Goal: Task Accomplishment & Management: Complete application form

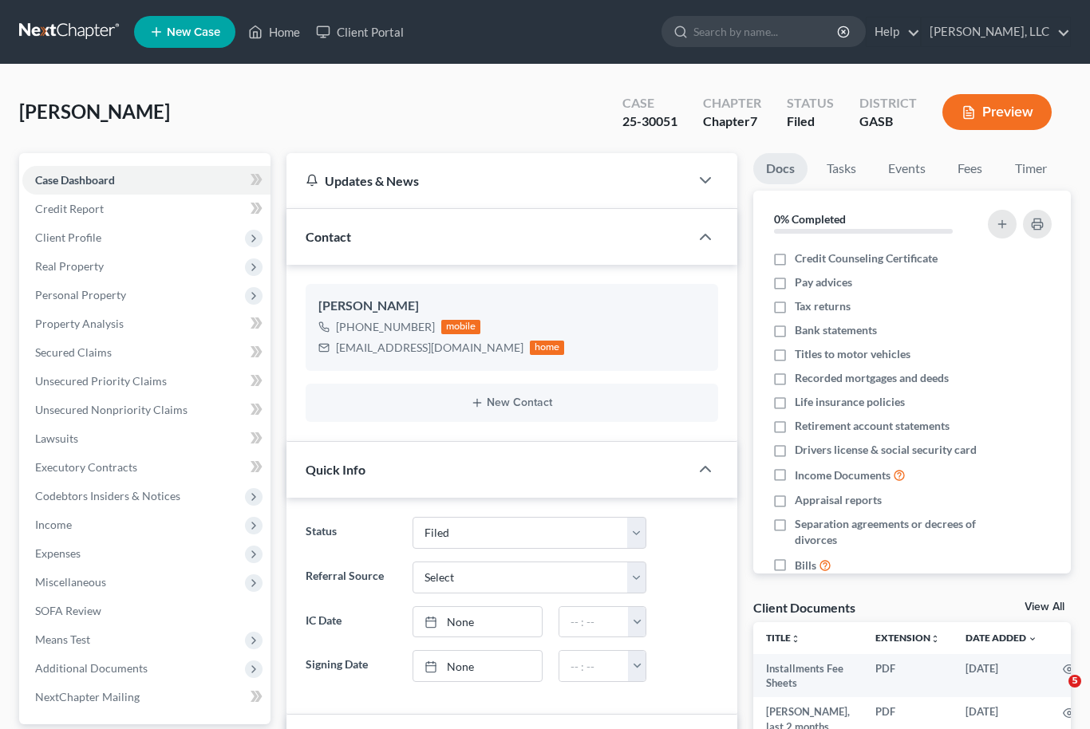
select select "6"
click at [284, 38] on link "Home" at bounding box center [274, 32] width 68 height 29
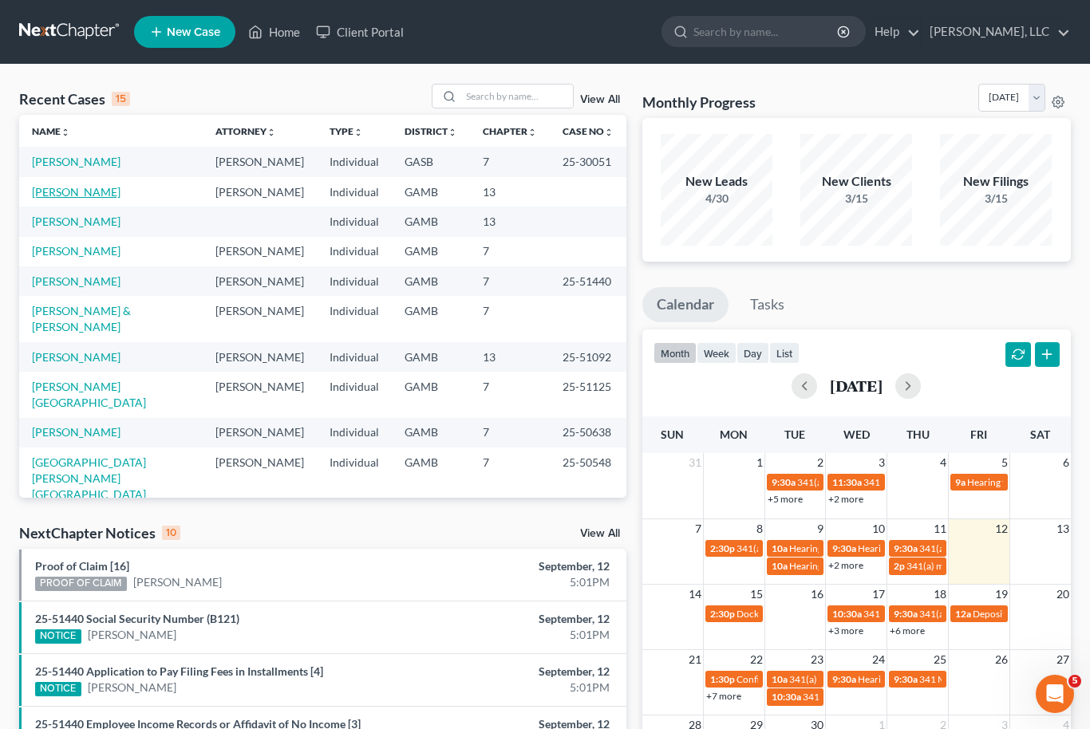
click at [66, 196] on link "[PERSON_NAME]" at bounding box center [76, 192] width 89 height 14
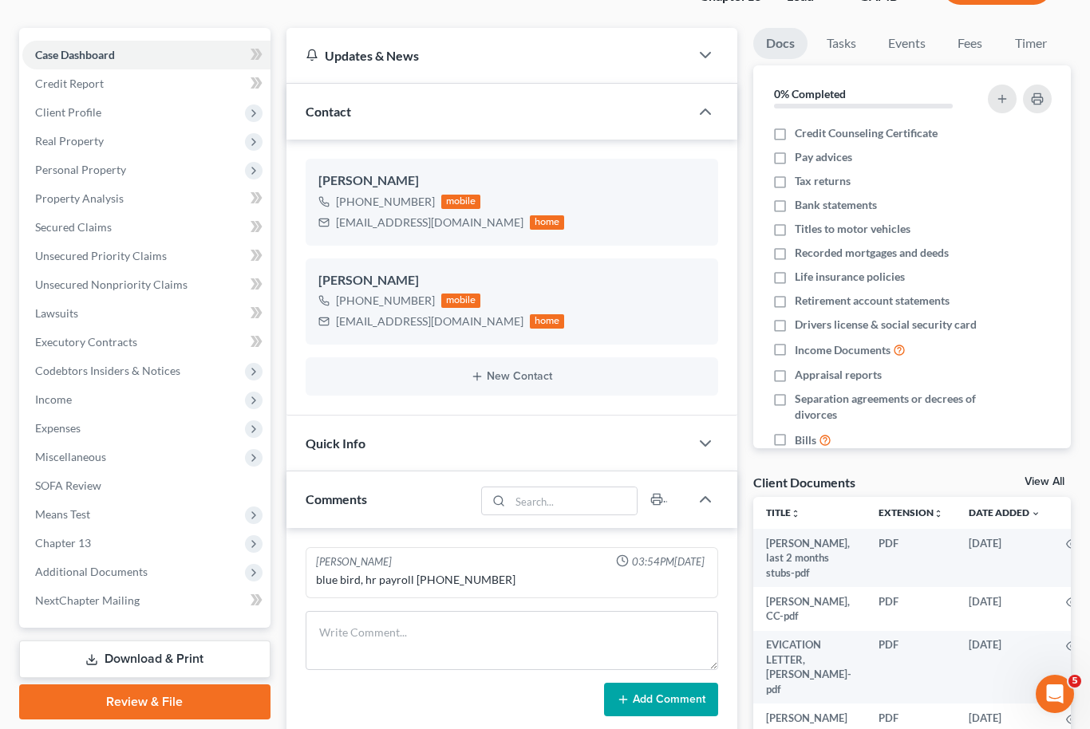
scroll to position [72, 0]
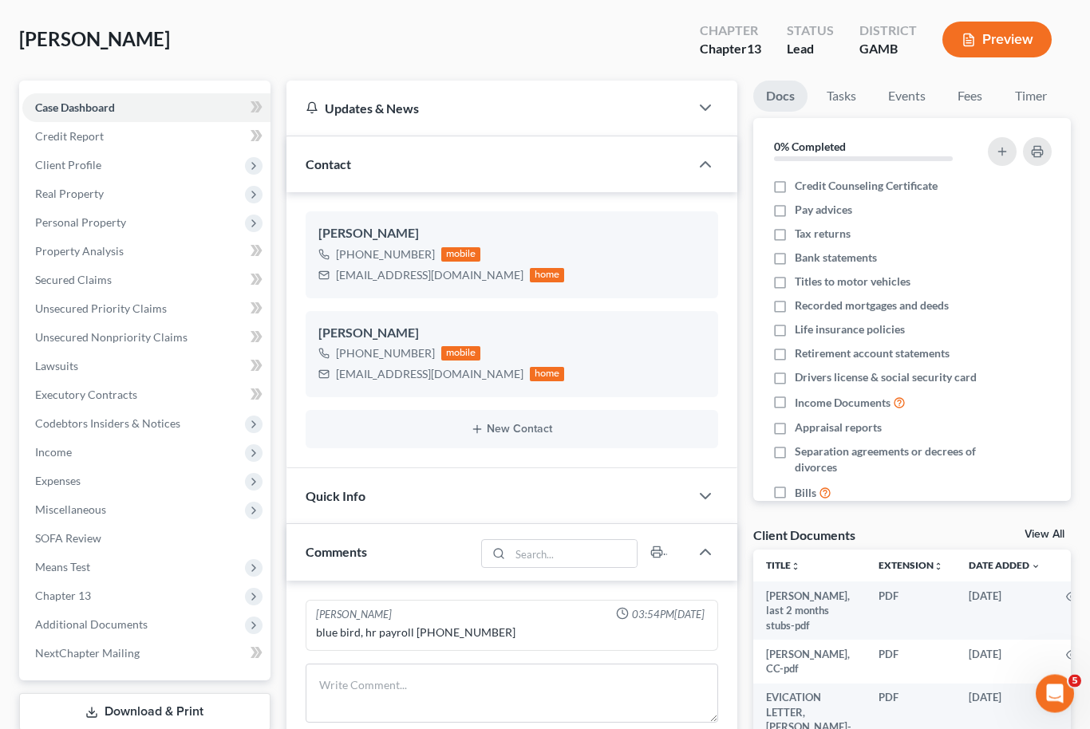
click at [18, 504] on div "Case Dashboard Payments Invoices Payments Payments Credit Report Client Profile" at bounding box center [144, 519] width 267 height 877
click at [62, 220] on span "Personal Property" at bounding box center [80, 223] width 91 height 14
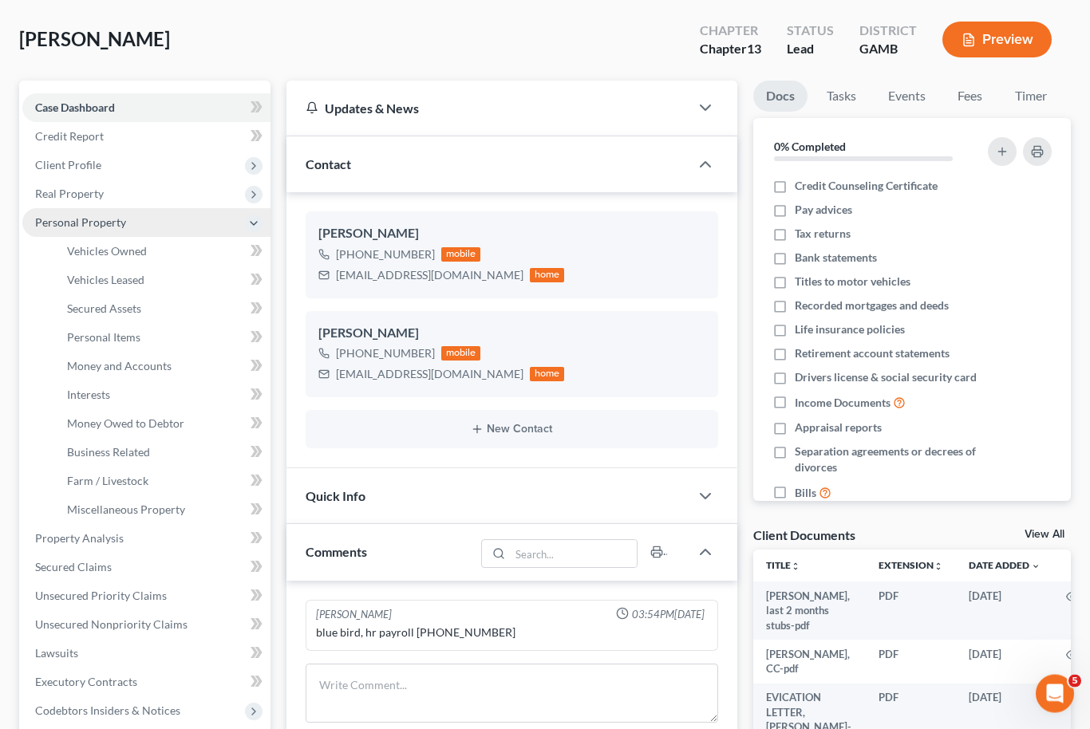
scroll to position [73, 0]
click at [57, 198] on span "Real Property" at bounding box center [69, 194] width 69 height 14
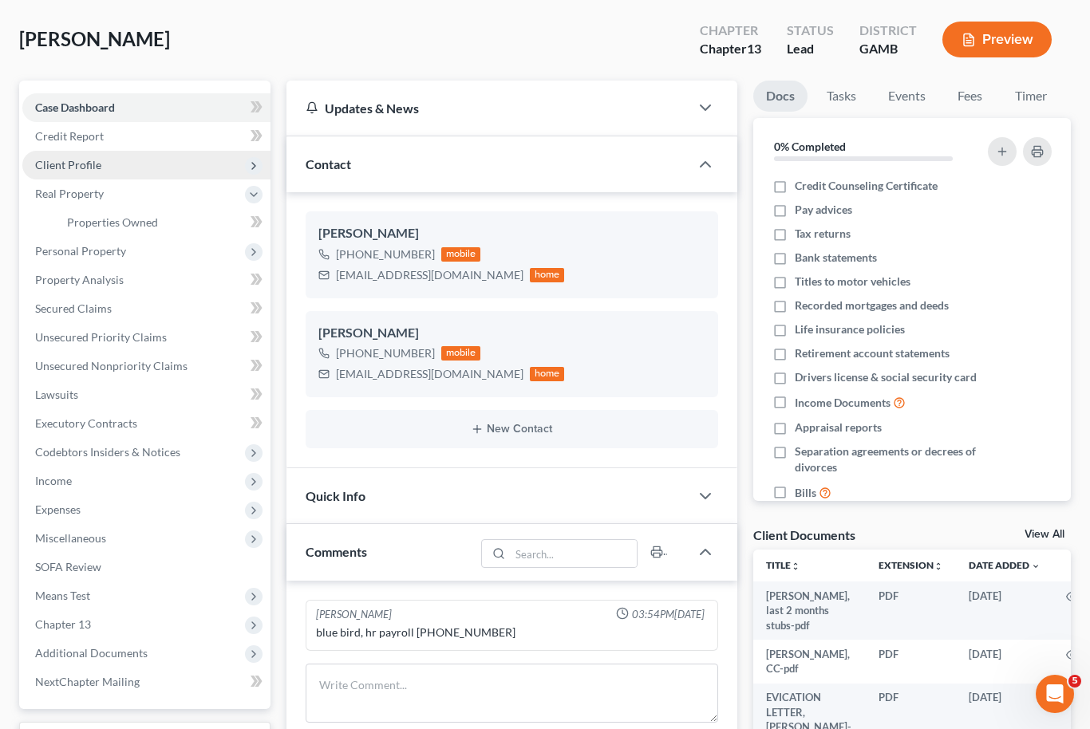
click at [68, 172] on span "Client Profile" at bounding box center [146, 165] width 248 height 29
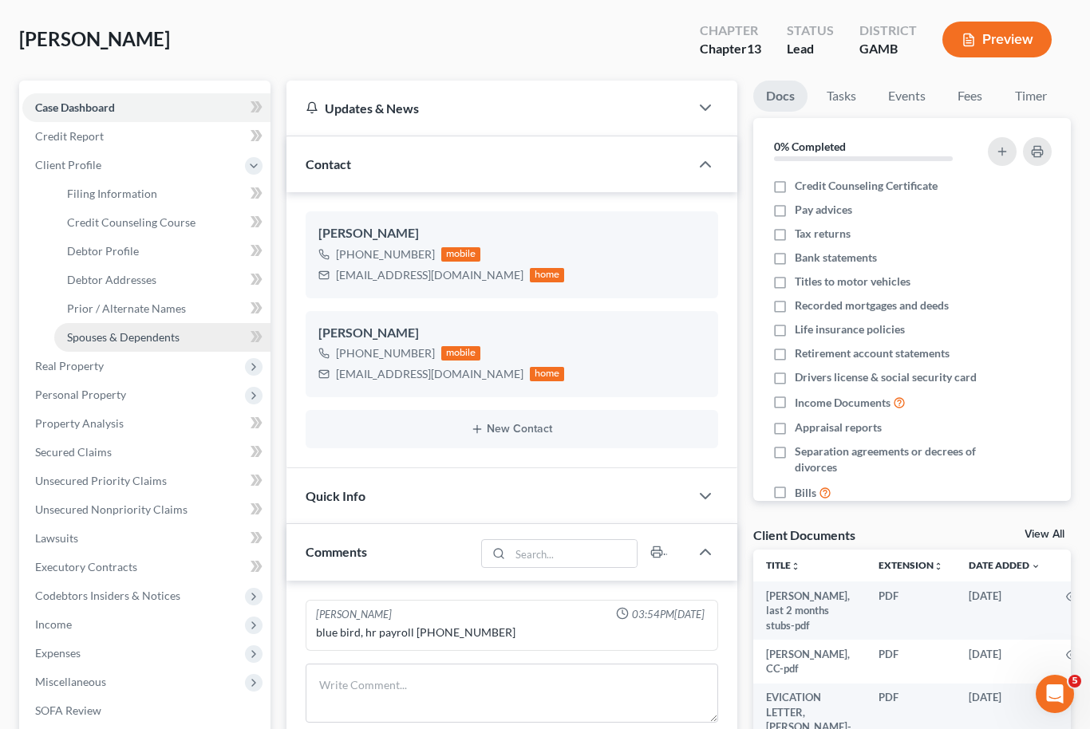
click at [97, 335] on span "Spouses & Dependents" at bounding box center [123, 337] width 113 height 14
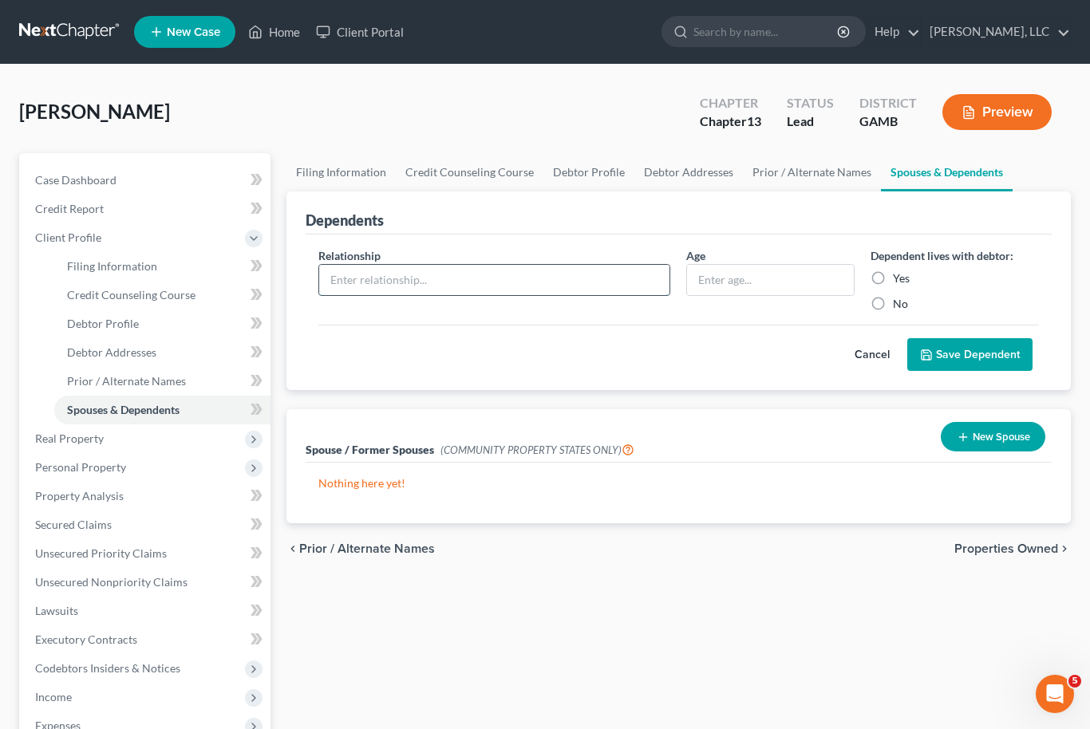
click at [426, 275] on input "text" at bounding box center [494, 280] width 351 height 30
type input "<"
type input "Mother"
click at [757, 282] on input "text" at bounding box center [770, 280] width 167 height 30
type input "87"
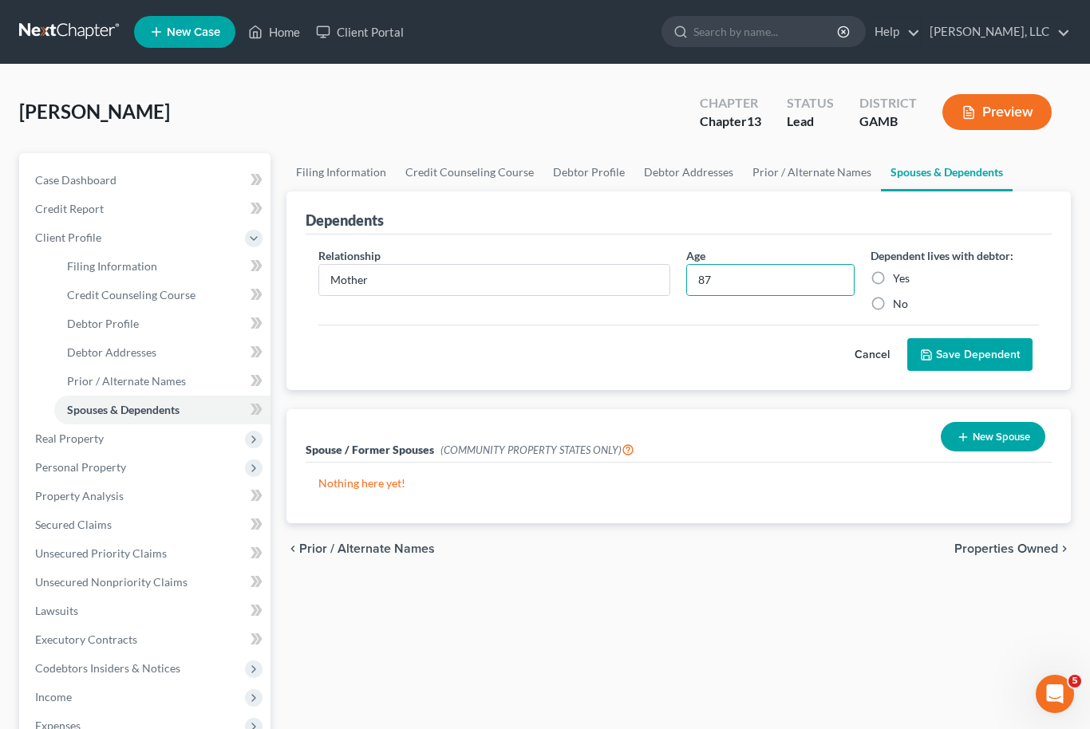
click at [893, 280] on label "Yes" at bounding box center [901, 279] width 17 height 16
click at [899, 280] on input "Yes" at bounding box center [904, 276] width 10 height 10
radio input "true"
click at [971, 361] on button "Save Dependent" at bounding box center [969, 355] width 125 height 34
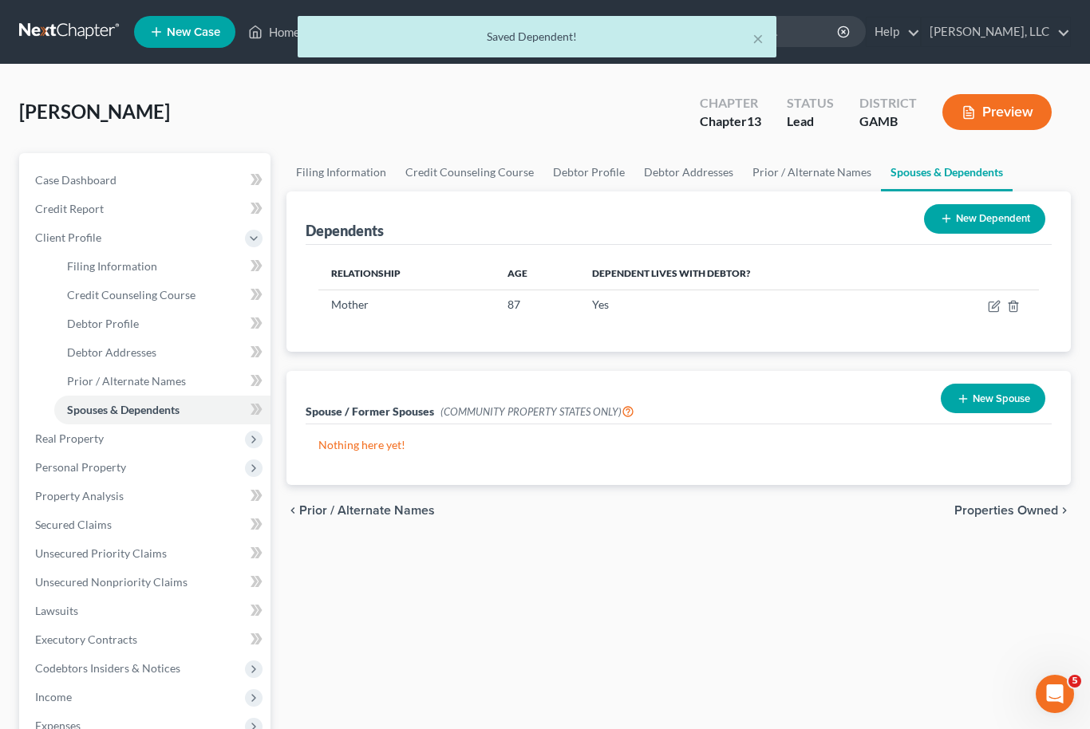
click at [1003, 211] on button "New Dependent" at bounding box center [984, 219] width 121 height 30
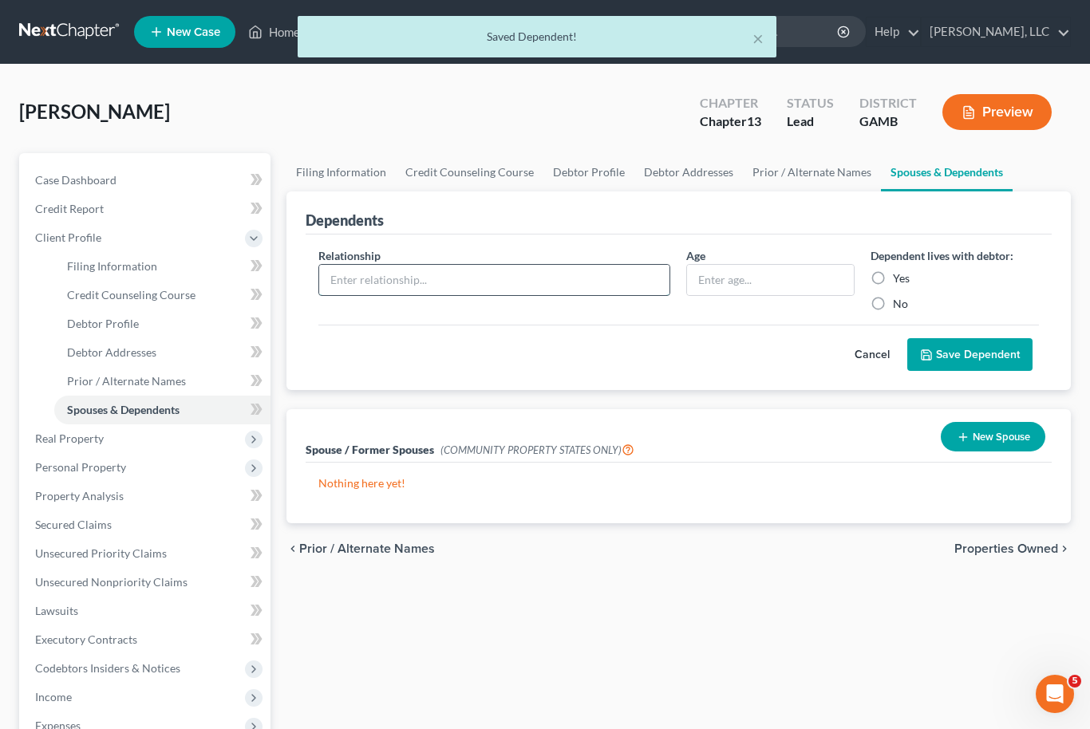
click at [468, 282] on input "text" at bounding box center [494, 280] width 351 height 30
type input "Son"
click at [772, 279] on input "text" at bounding box center [770, 280] width 167 height 30
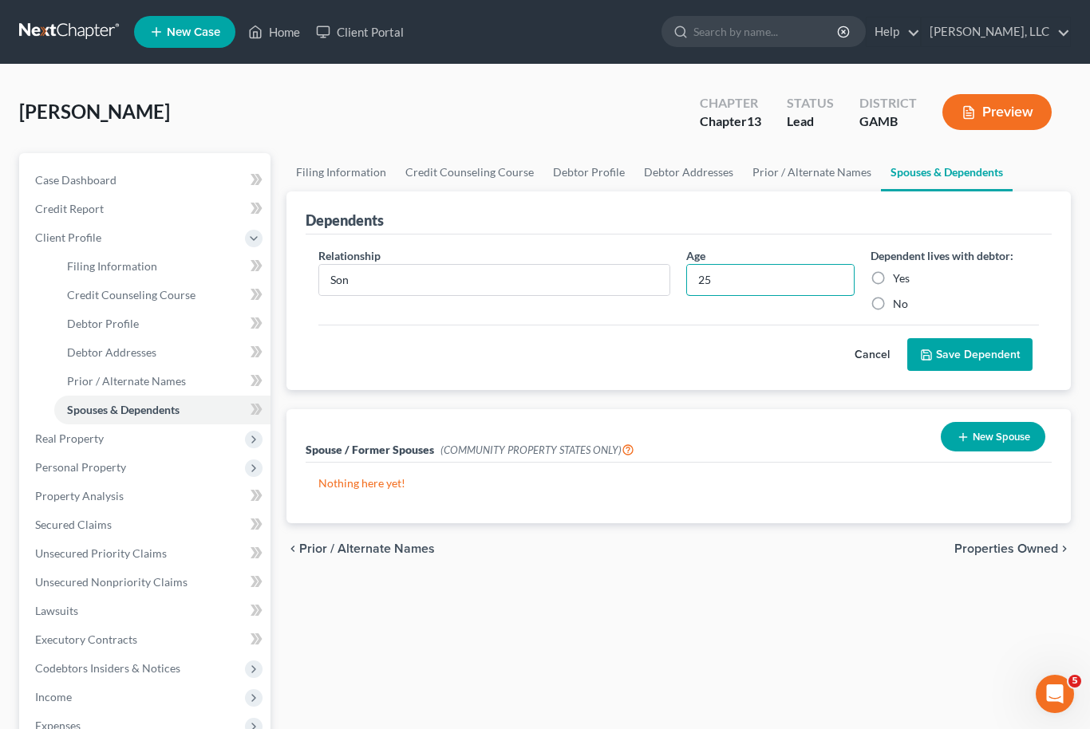
type input "25"
click at [893, 278] on label "Yes" at bounding box center [901, 279] width 17 height 16
click at [899, 278] on input "Yes" at bounding box center [904, 276] width 10 height 10
radio input "true"
click at [893, 273] on label "Yes" at bounding box center [901, 279] width 17 height 16
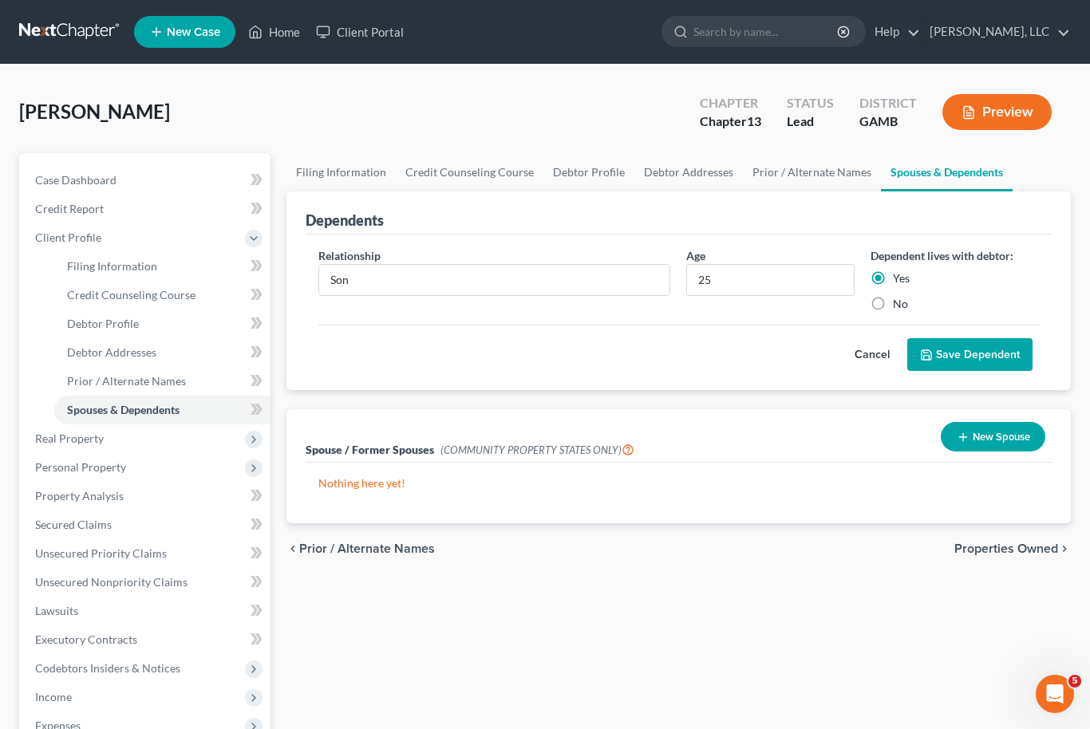
click at [899, 273] on input "Yes" at bounding box center [904, 276] width 10 height 10
click at [993, 380] on div "Relationship * Son Age [DEMOGRAPHIC_DATA] Dependent lives with debtor: Yes No C…" at bounding box center [679, 313] width 747 height 156
click at [984, 348] on button "Save Dependent" at bounding box center [969, 355] width 125 height 34
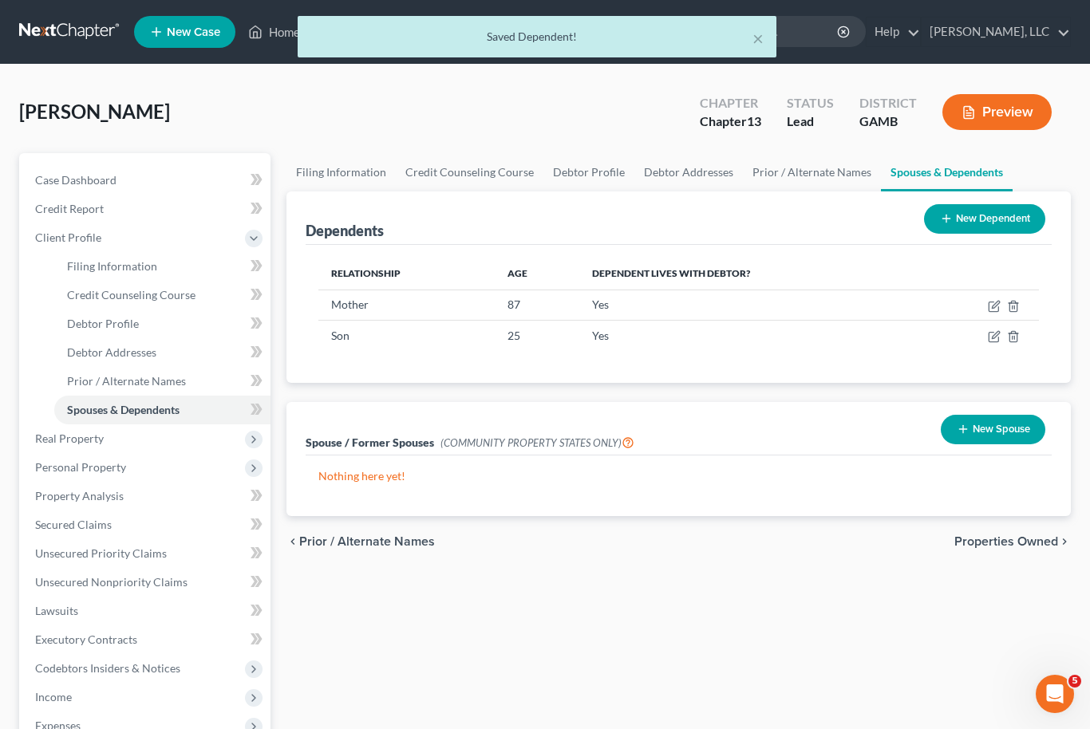
scroll to position [284, 0]
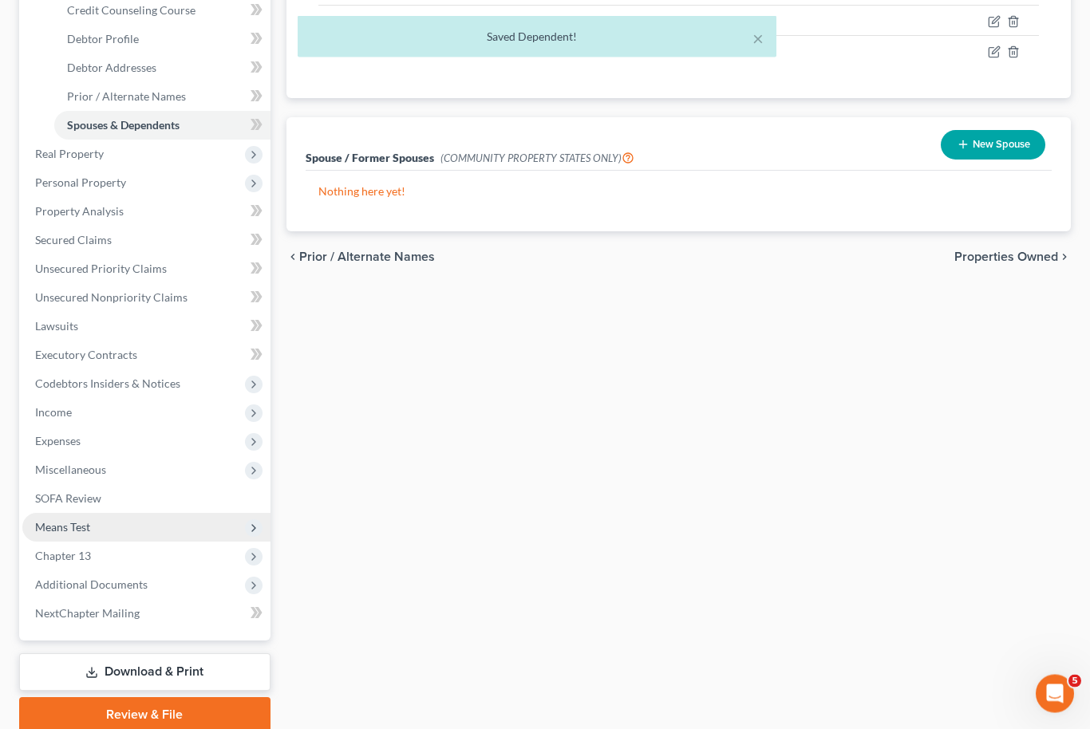
click at [58, 535] on span "Means Test" at bounding box center [146, 528] width 248 height 29
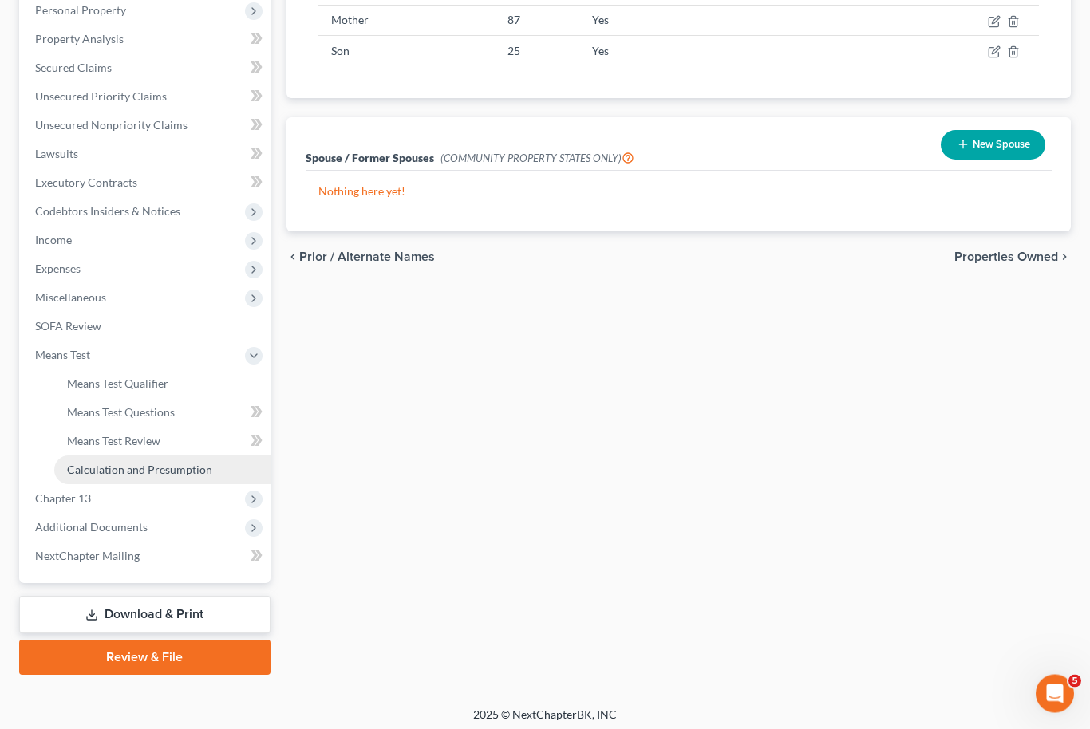
click at [93, 477] on span "Calculation and Presumption" at bounding box center [139, 471] width 145 height 14
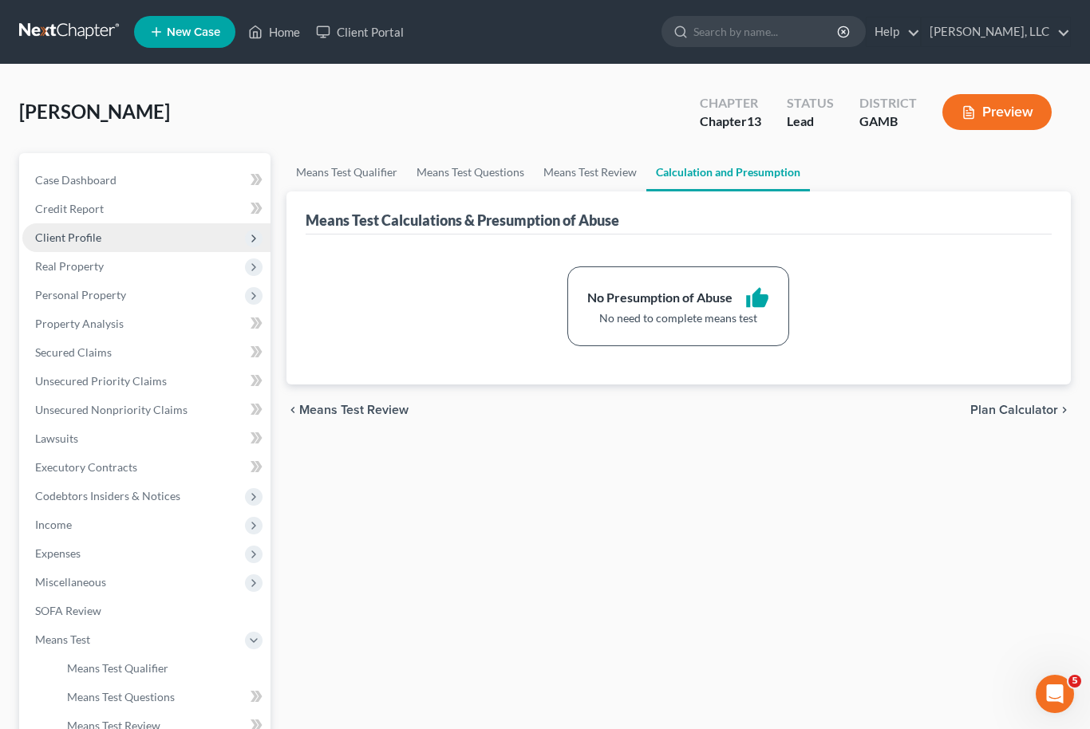
click at [62, 237] on span "Client Profile" at bounding box center [68, 238] width 66 height 14
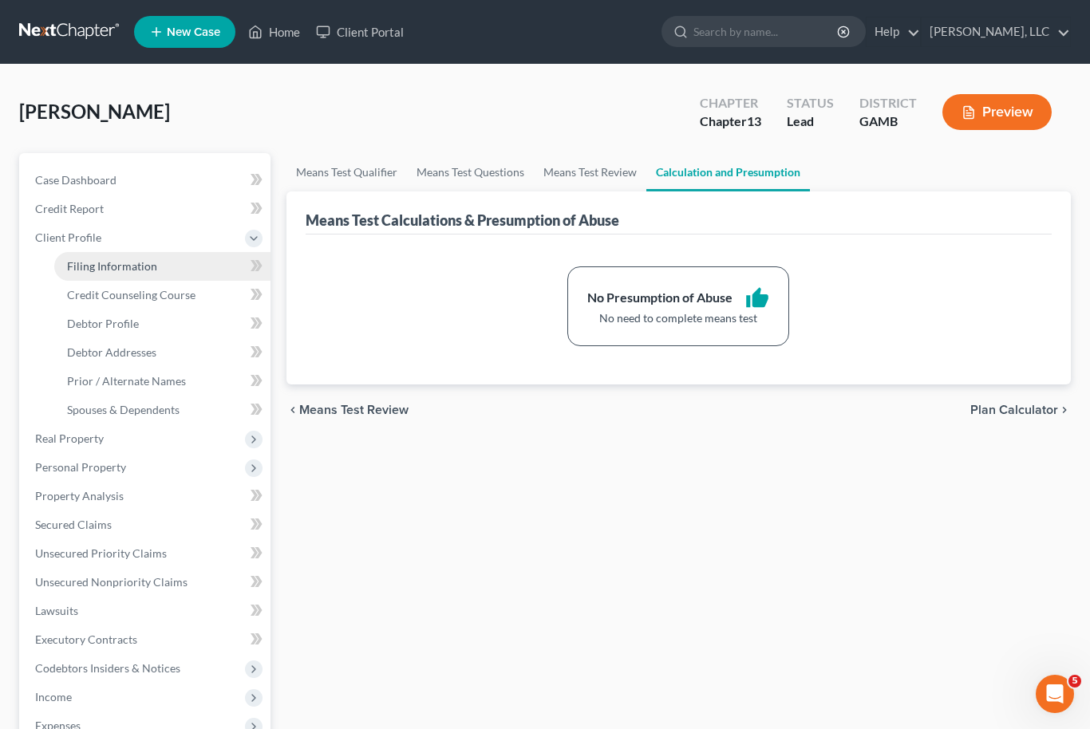
click at [92, 275] on link "Filing Information" at bounding box center [162, 266] width 216 height 29
select select "1"
select select "0"
select select "3"
select select "18"
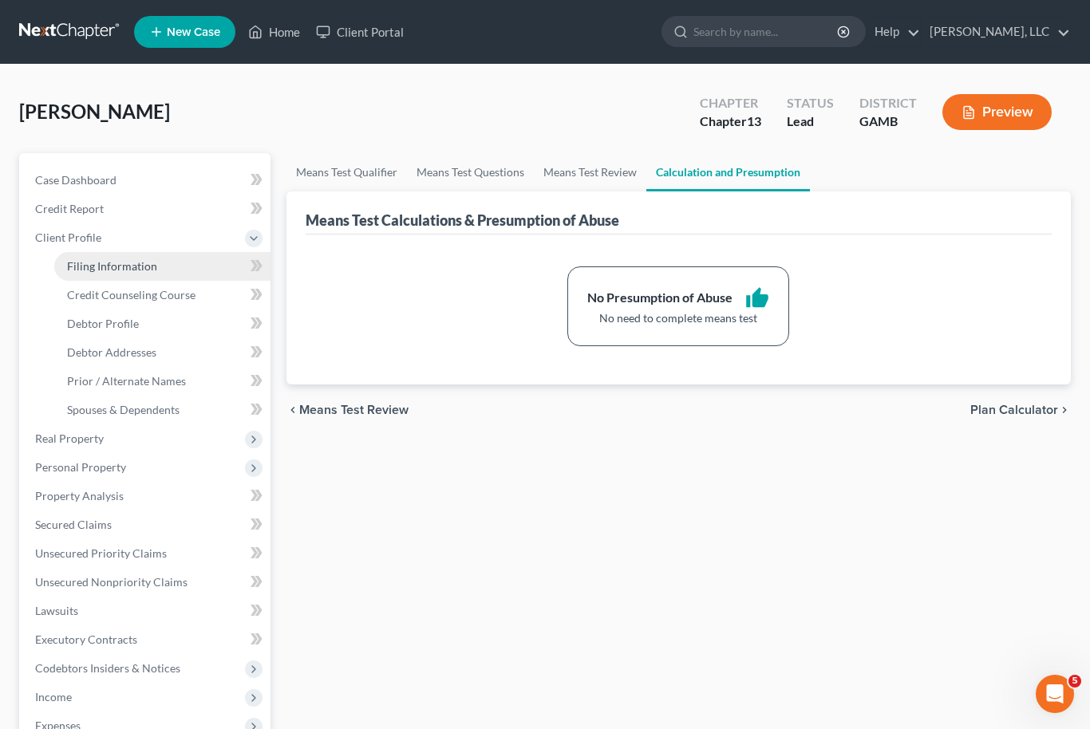
select select "0"
select select "10"
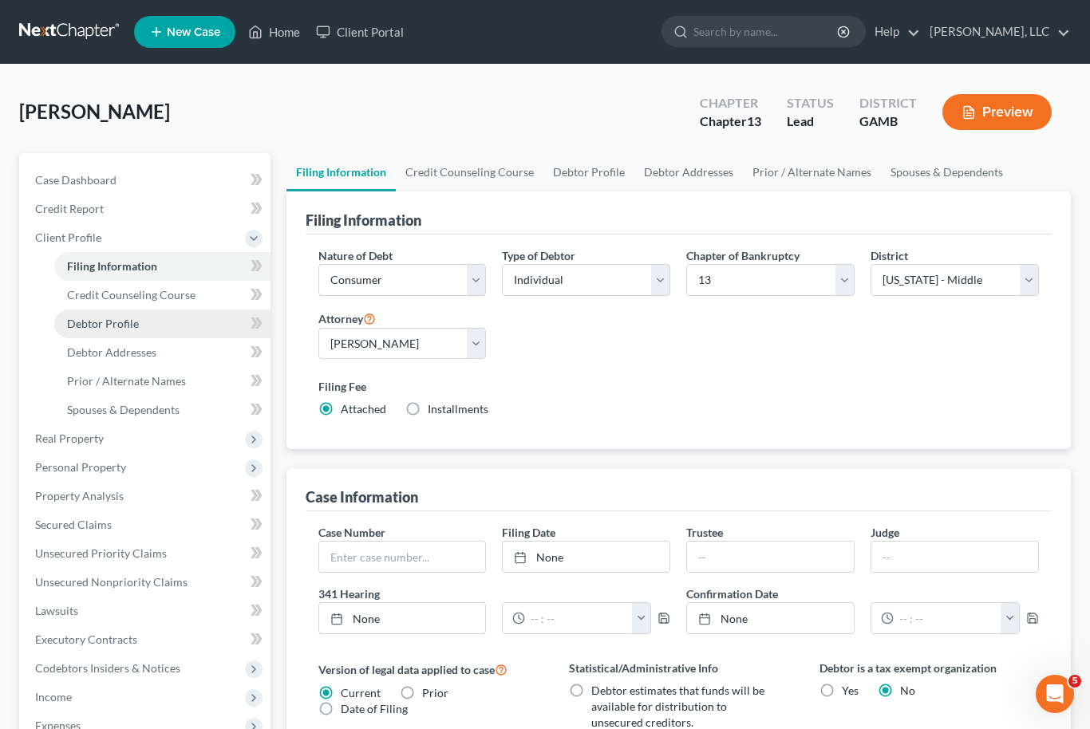
click at [85, 330] on link "Debtor Profile" at bounding box center [162, 324] width 216 height 29
select select "0"
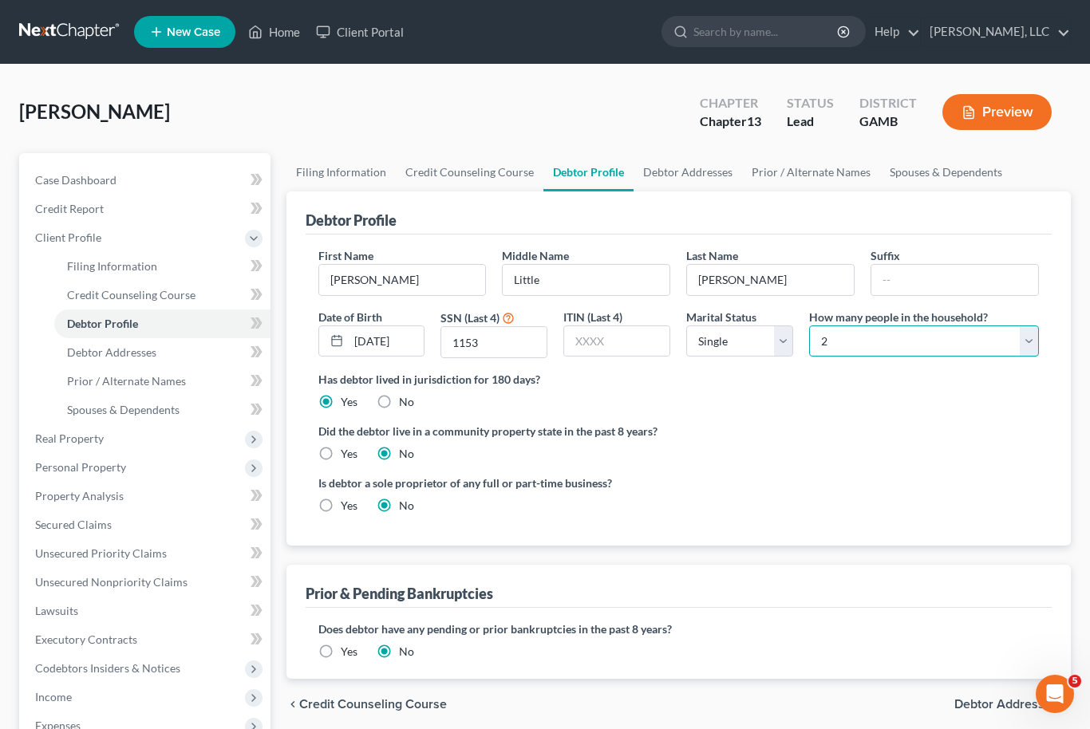
click at [1037, 346] on select "Select 1 2 3 4 5 6 7 8 9 10 11 12 13 14 15 16 17 18 19 20" at bounding box center [924, 342] width 230 height 32
select select "2"
click at [45, 535] on link "Secured Claims" at bounding box center [146, 525] width 248 height 29
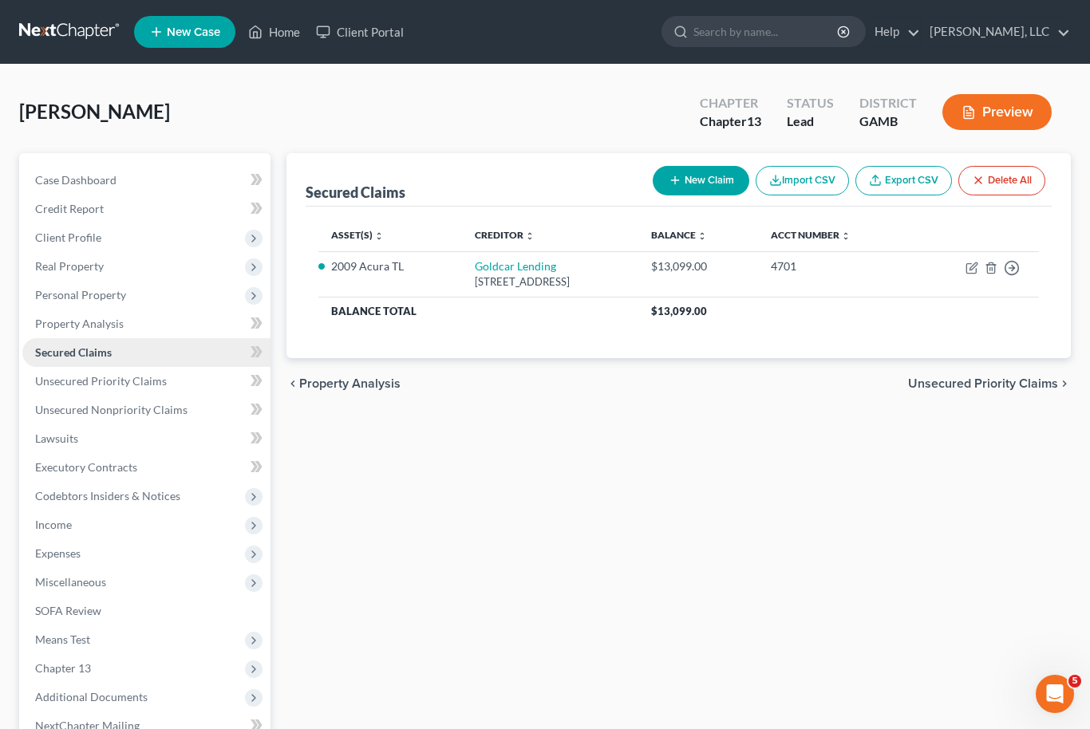
scroll to position [25, 0]
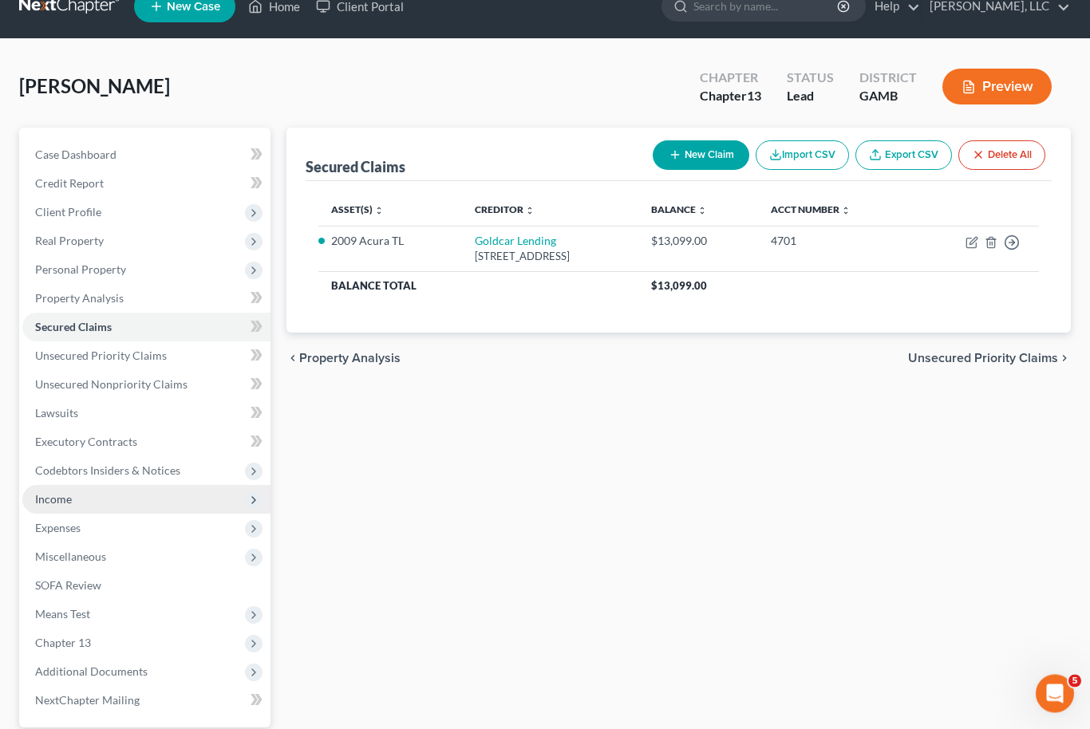
click at [62, 504] on span "Income" at bounding box center [53, 500] width 37 height 14
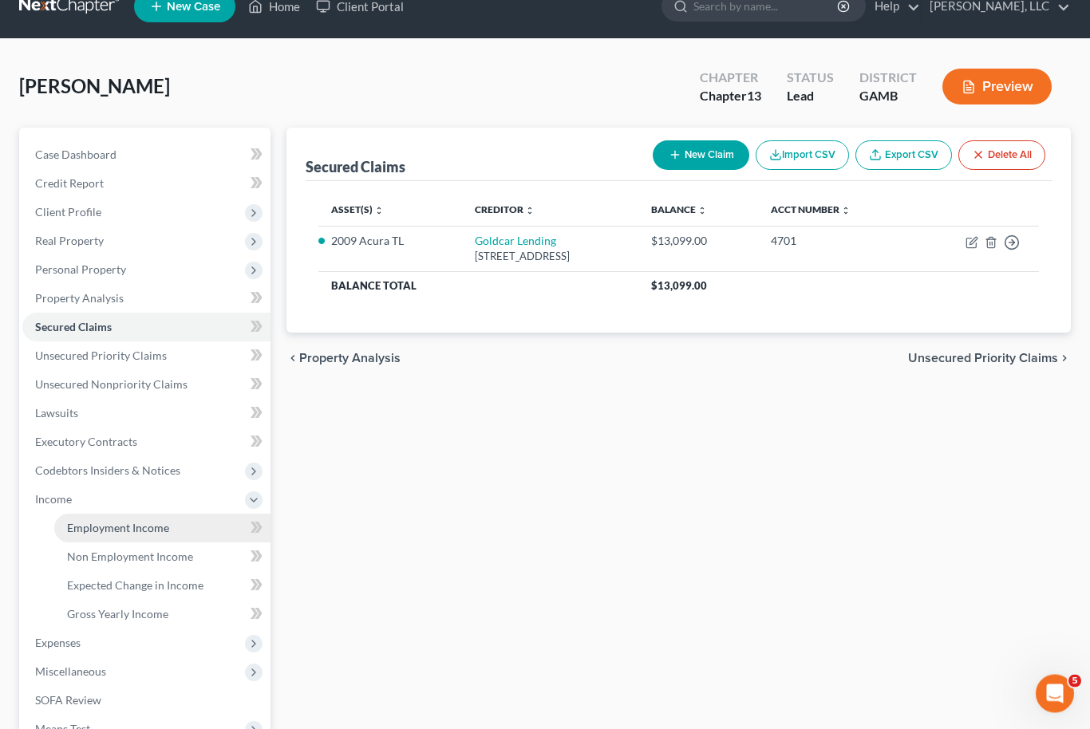
scroll to position [26, 0]
click at [82, 533] on span "Employment Income" at bounding box center [118, 528] width 102 height 14
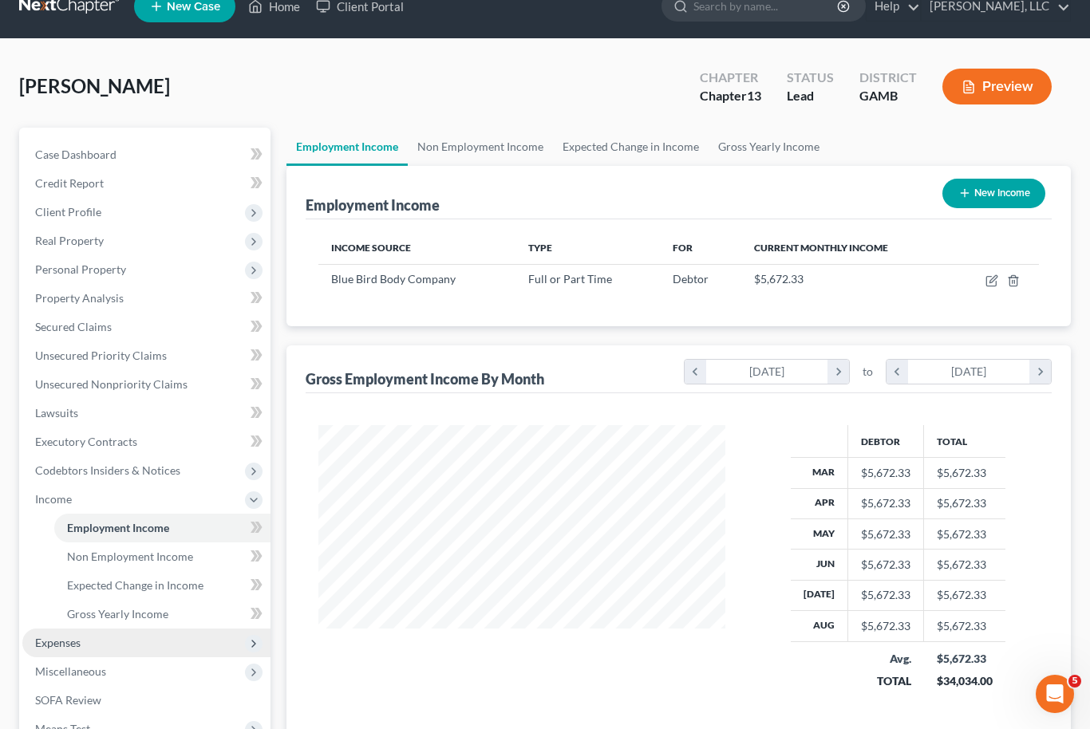
click at [57, 650] on span "Expenses" at bounding box center [146, 643] width 248 height 29
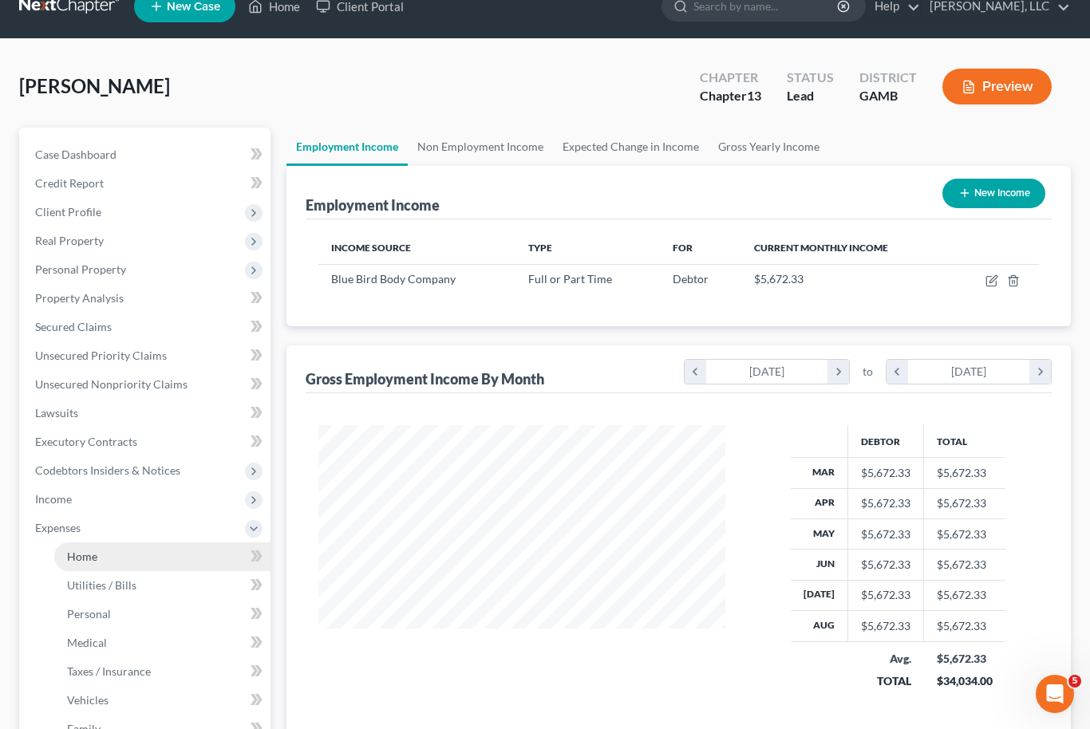
click at [88, 562] on span "Home" at bounding box center [82, 557] width 30 height 14
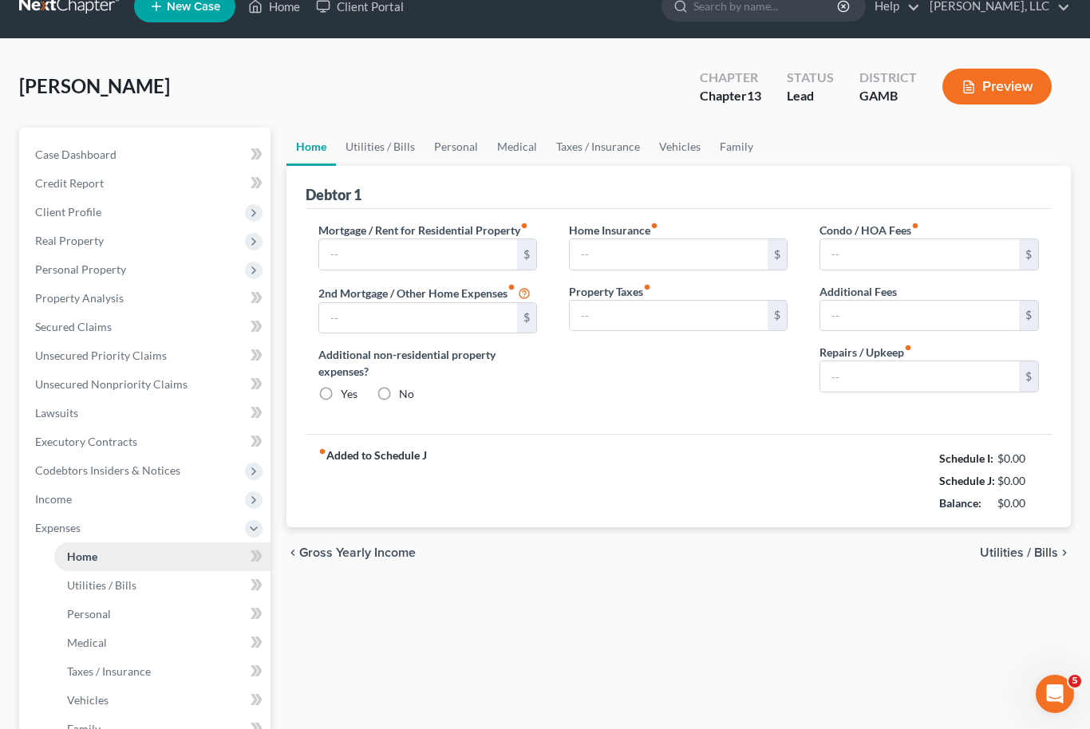
type input "885.00"
type input "0.00"
radio input "true"
type input "0.00"
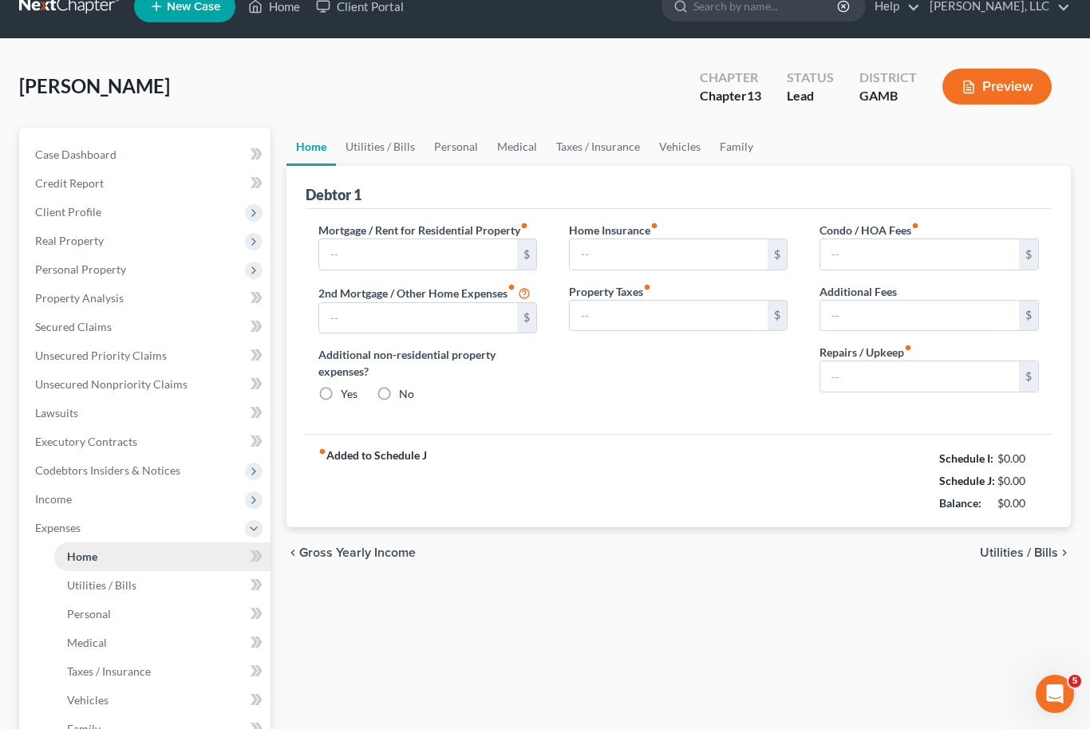
type input "0.00"
type input "100.00"
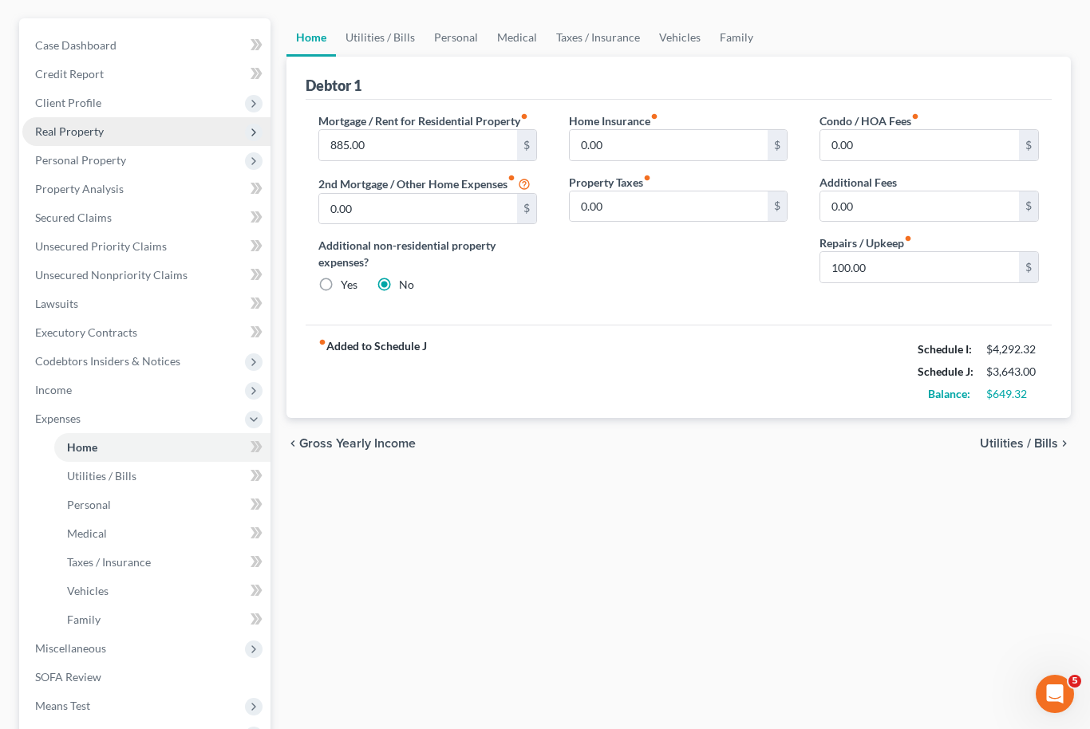
click at [58, 130] on span "Real Property" at bounding box center [69, 131] width 69 height 14
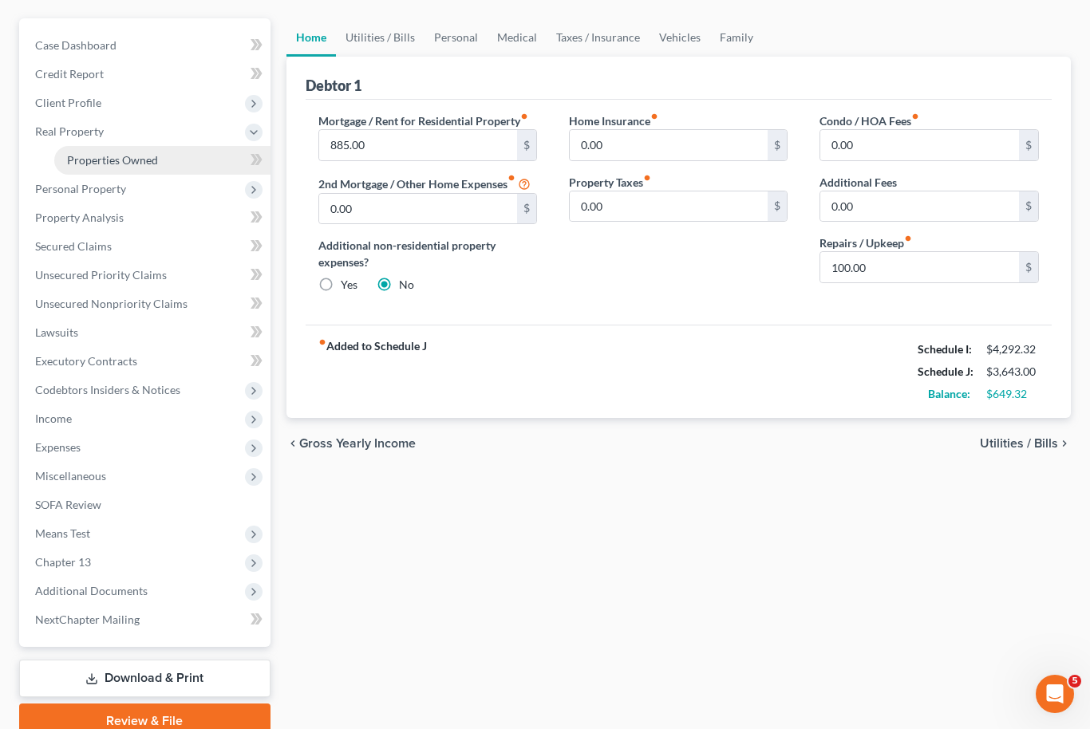
click at [87, 164] on span "Properties Owned" at bounding box center [112, 160] width 91 height 14
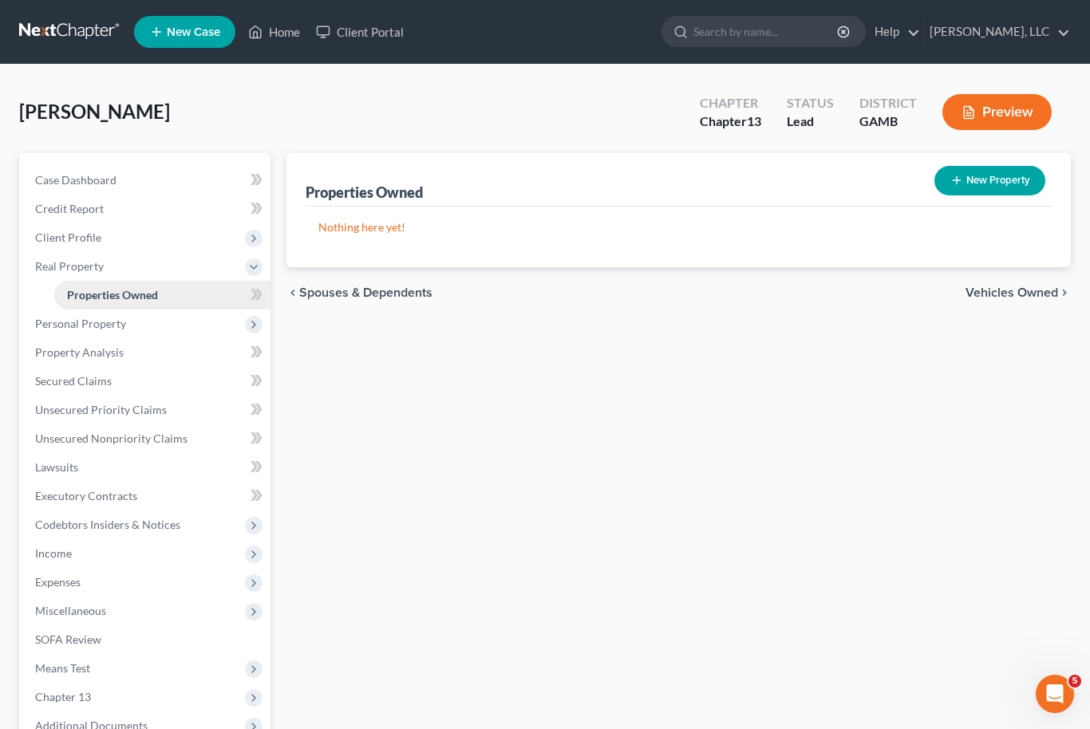
scroll to position [144, 0]
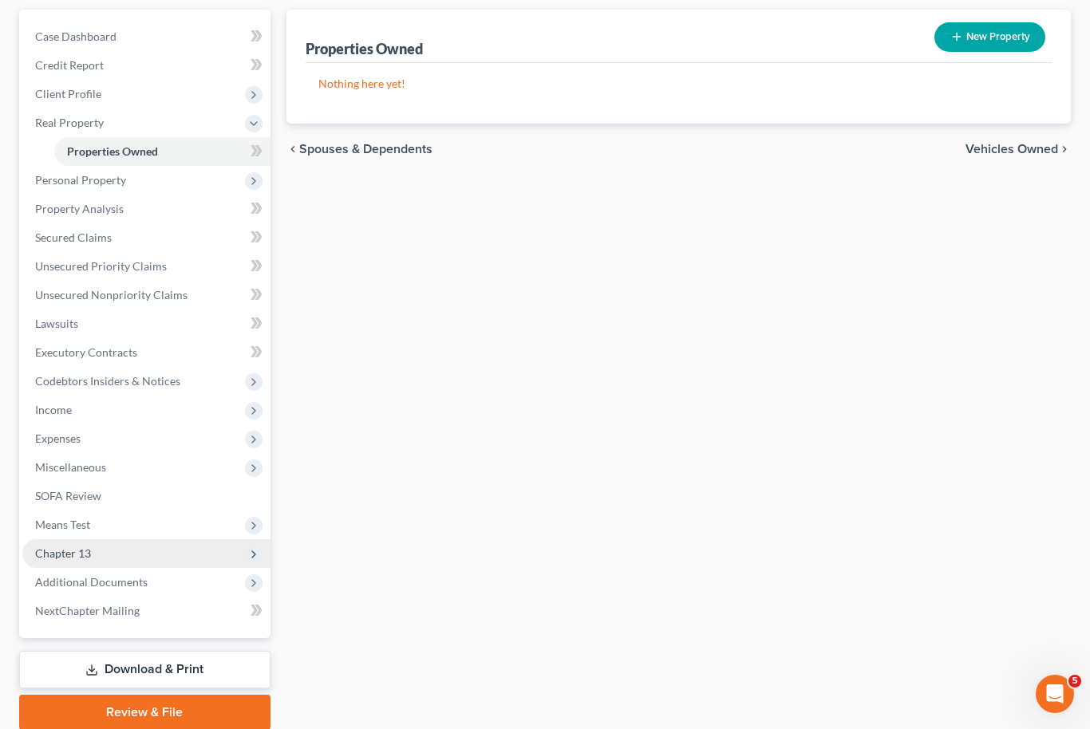
click at [57, 543] on span "Chapter 13" at bounding box center [146, 553] width 248 height 29
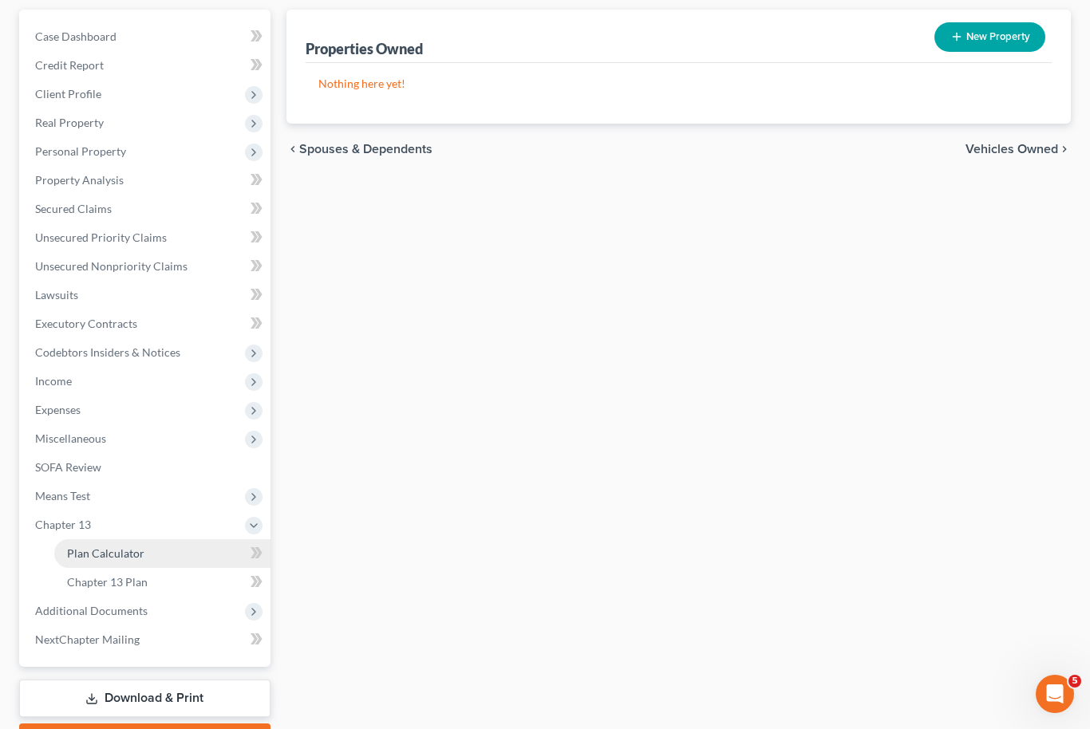
click at [87, 555] on span "Plan Calculator" at bounding box center [105, 554] width 77 height 14
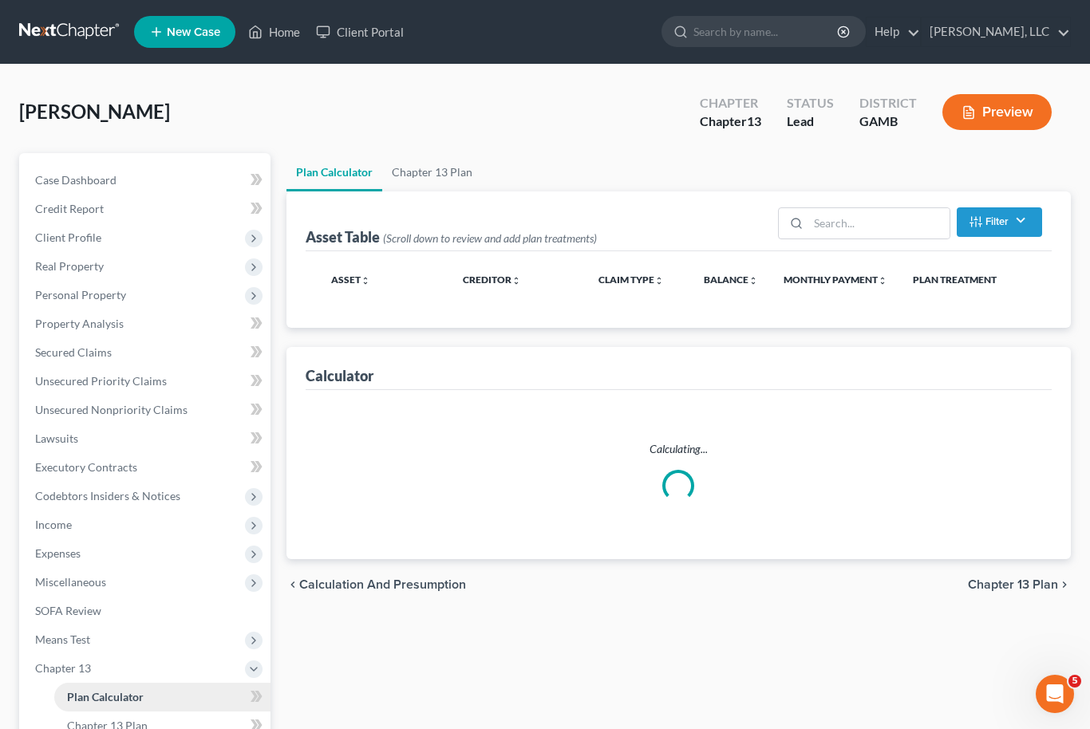
select select "58"
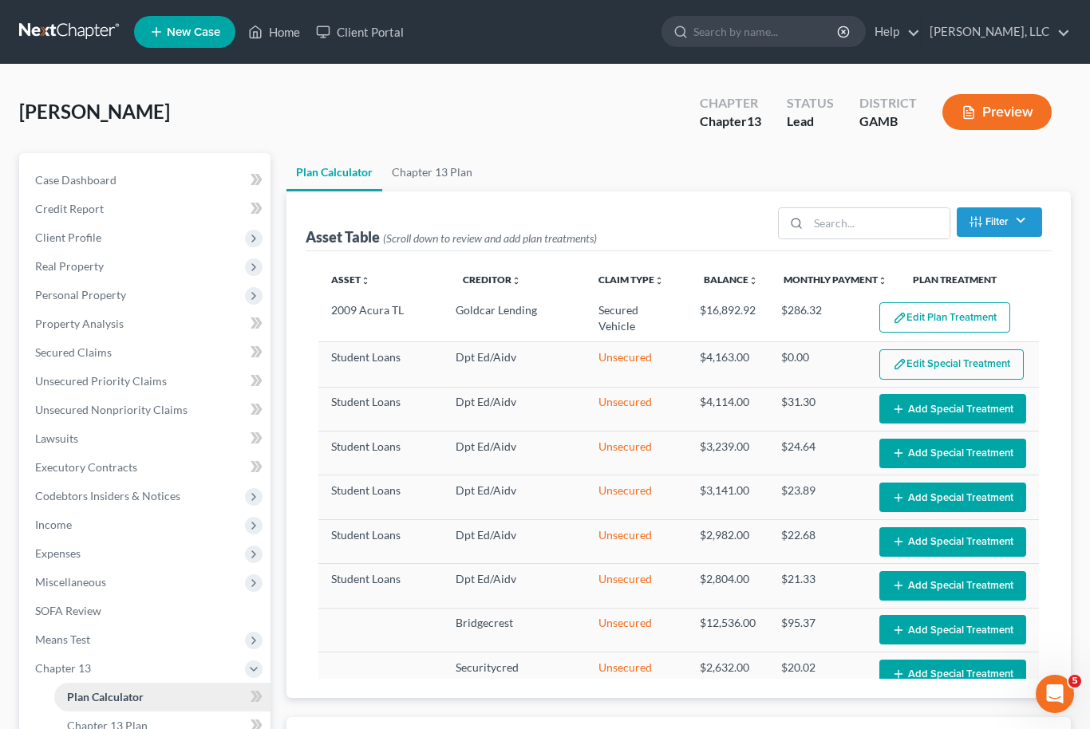
select select "58"
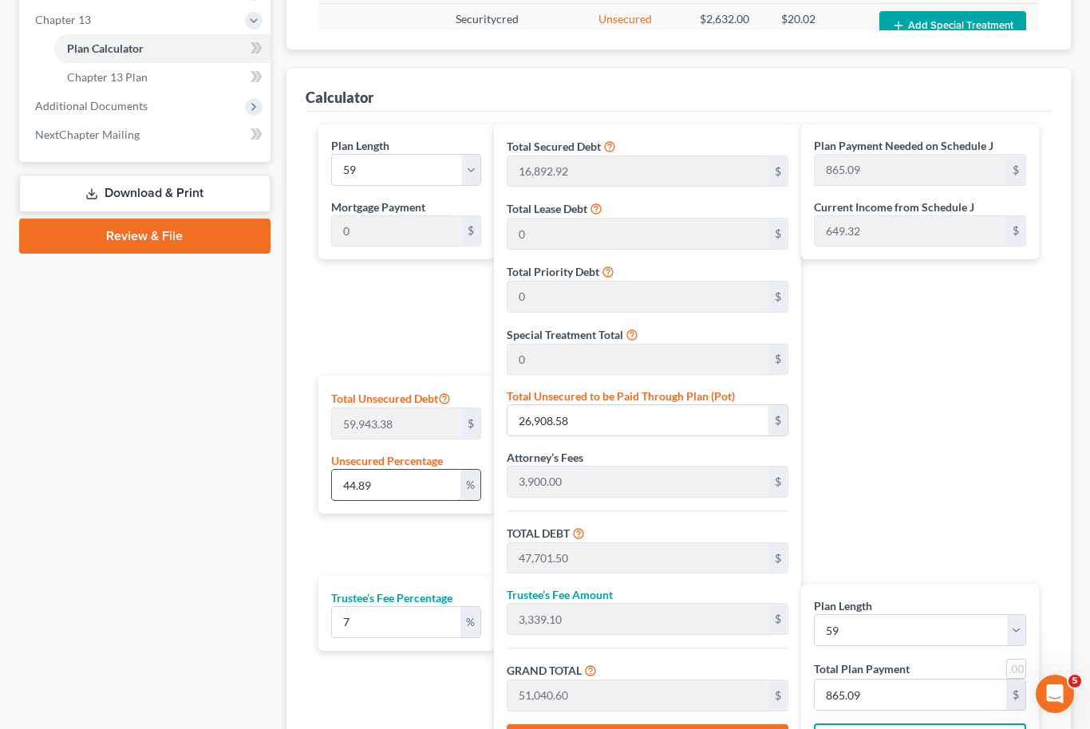
type input "44.8"
type input "26,854.63"
type input "47,647.55"
type input "3,335.32"
type input "50,982.88"
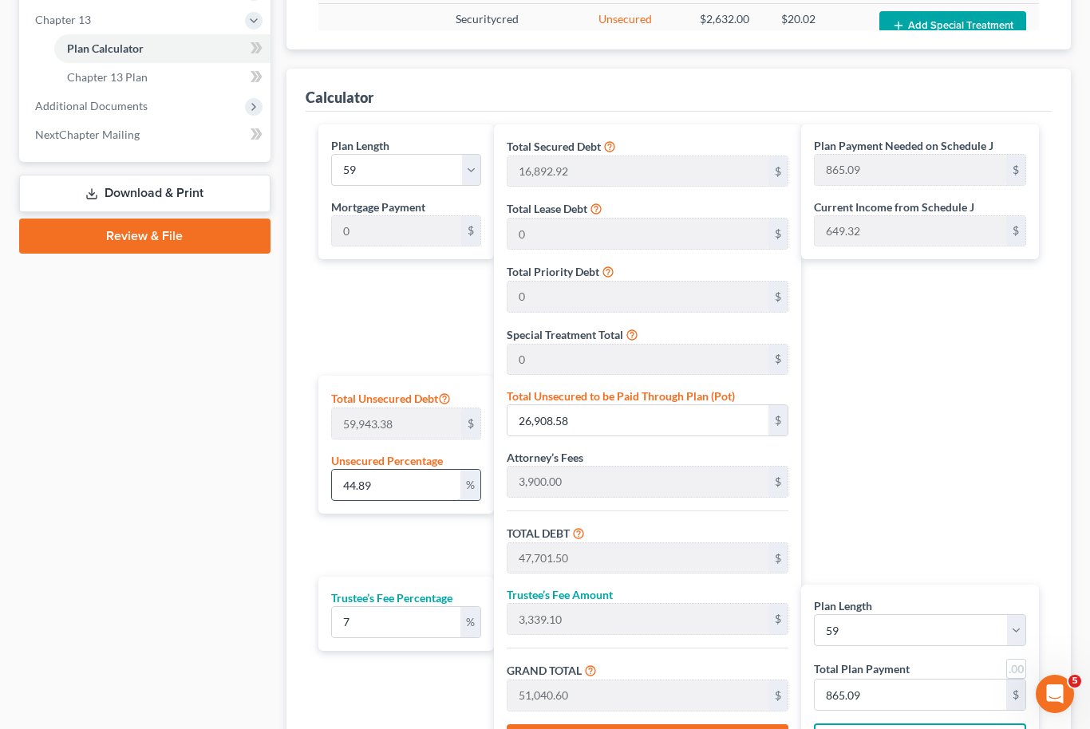
type input "864.11"
type input "44."
type input "26,375.08"
type input "47,168.00"
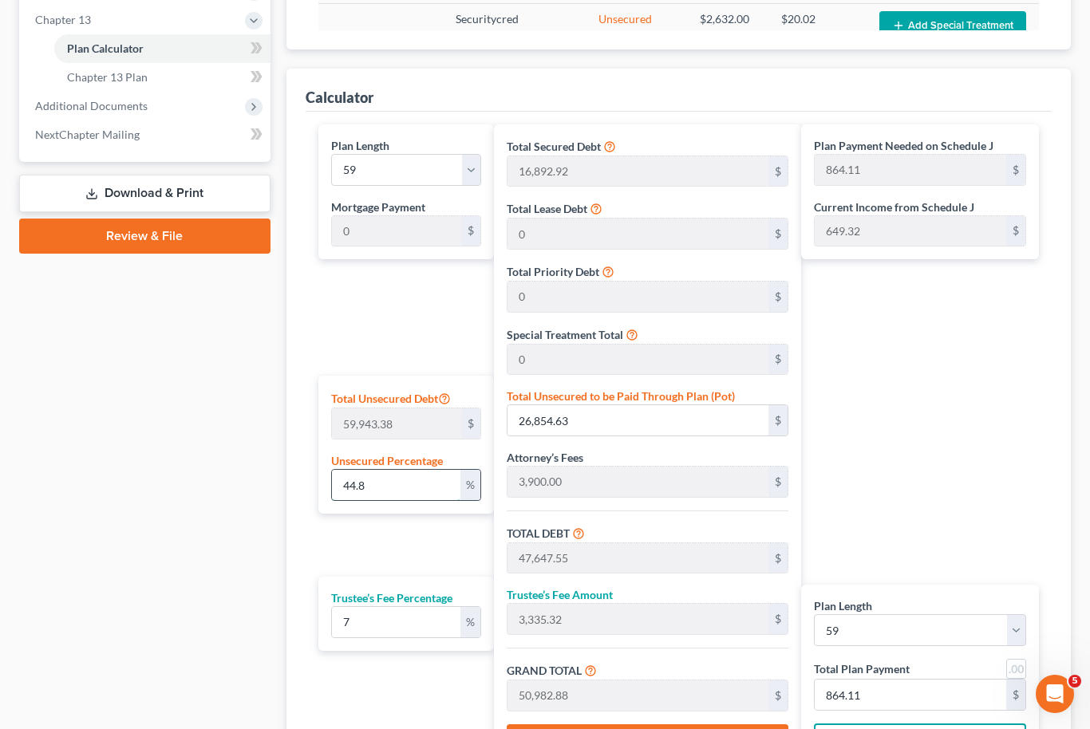
type input "3,301.76"
type input "50,469.76"
type input "855.41"
type input "4"
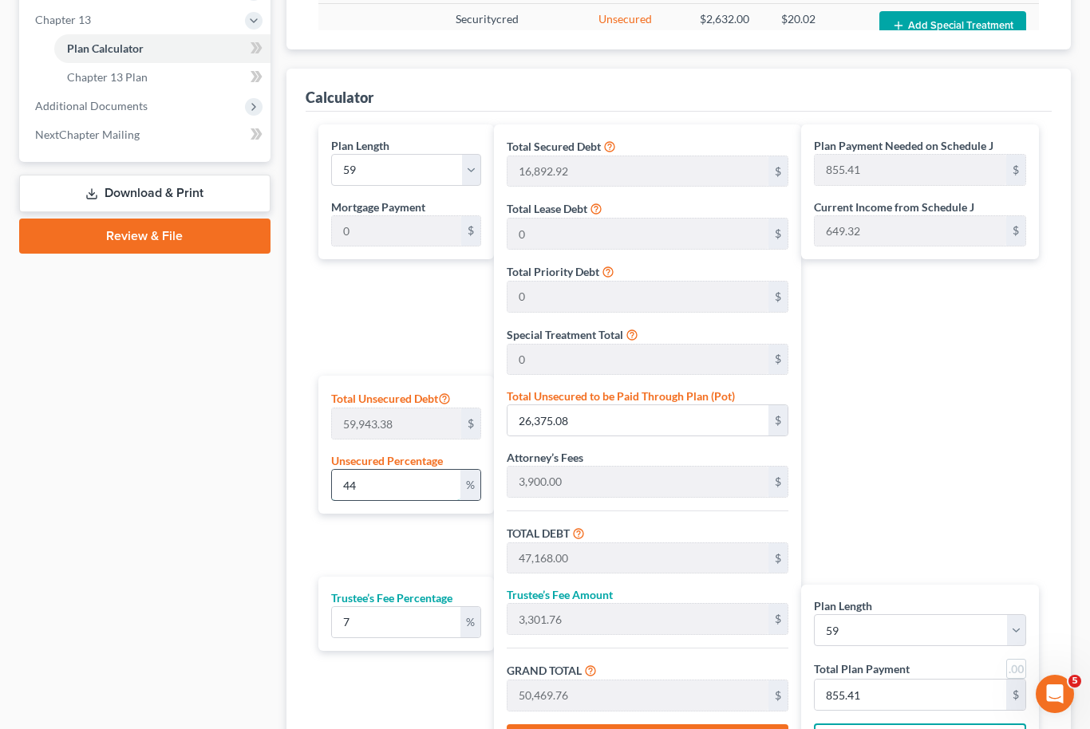
type input "2,397.73"
type input "23,190.65"
type input "1,623.34"
type input "24,814.00"
type input "420.57"
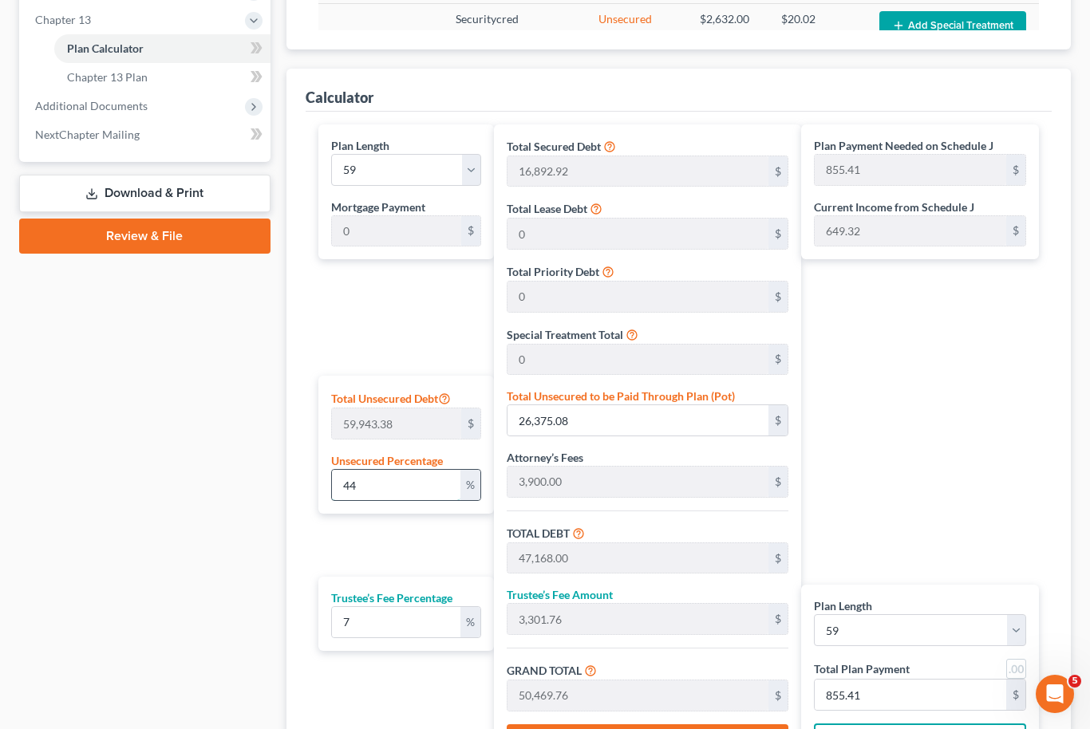
type input "420.57"
type input "20,792.92"
type input "1,455.50"
type input "22,248.42"
type input "377.09"
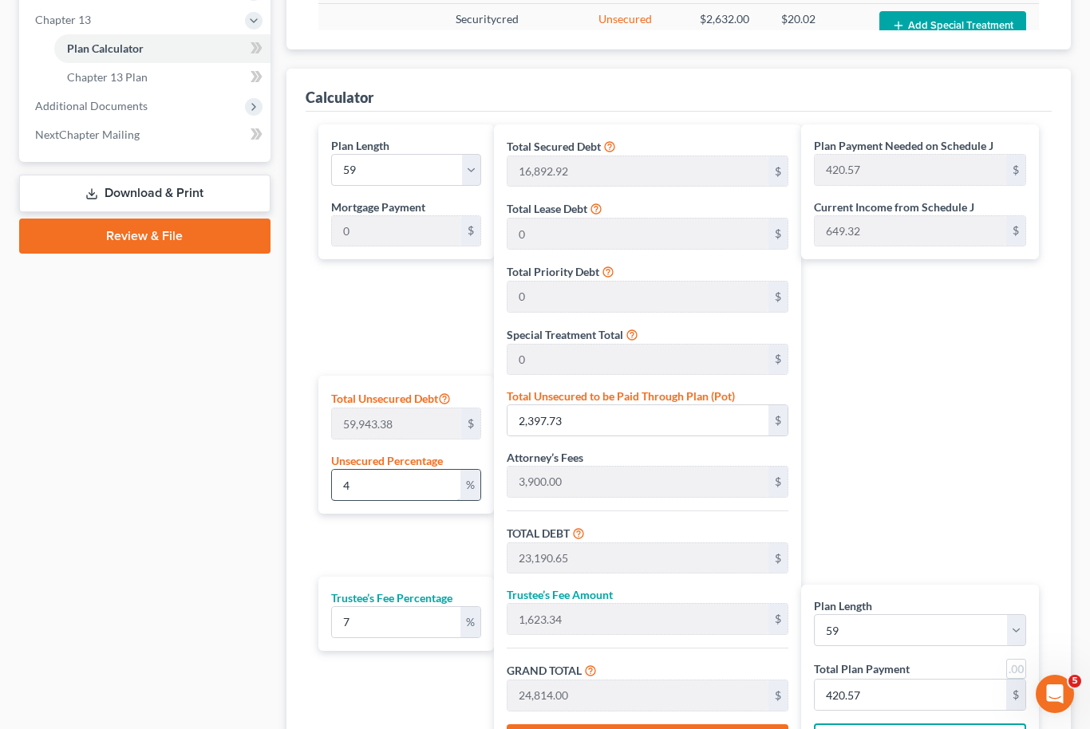
type input "377.09"
type input "0"
click at [480, 163] on select "1 2 3 4 5 6 7 8 9 10 11 12 13 14 15 16 17 18 19 20 21 22 23 24 25 26 27 28 29 3…" at bounding box center [406, 170] width 151 height 32
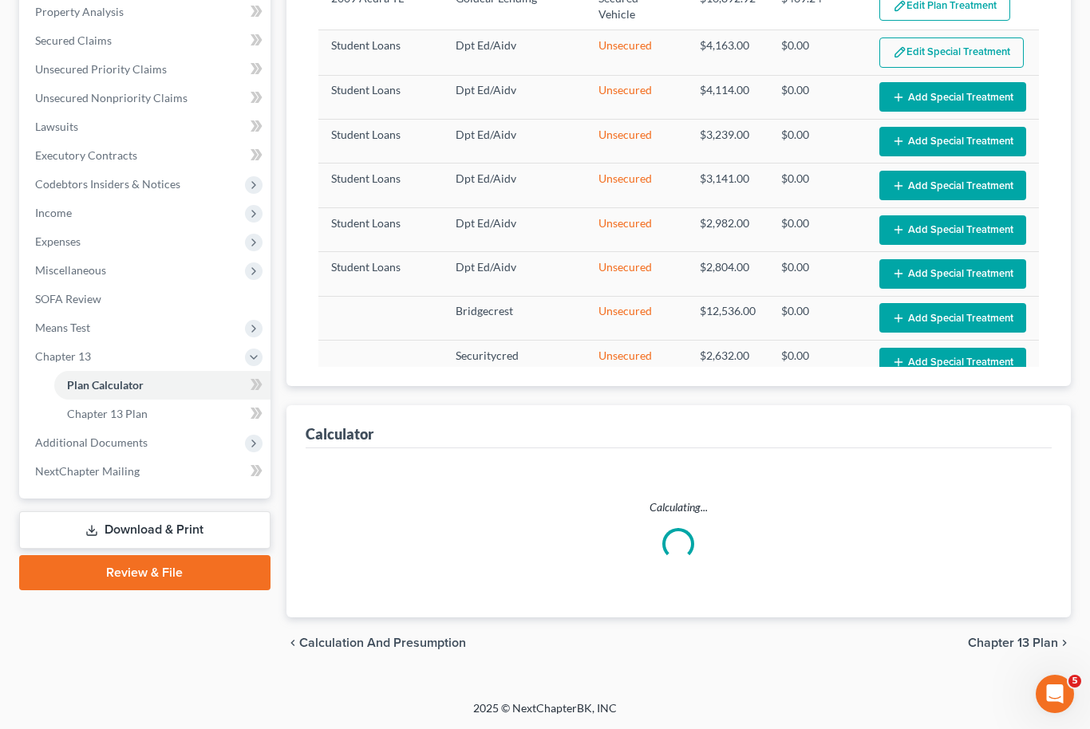
scroll to position [259, 0]
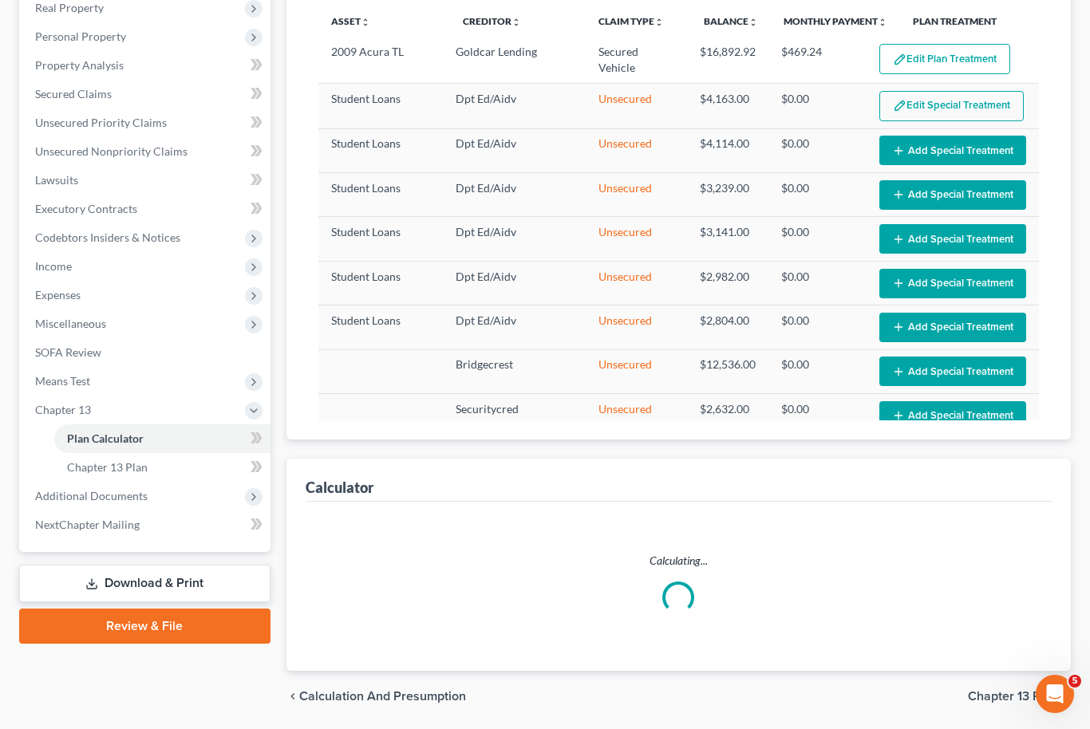
select select "35"
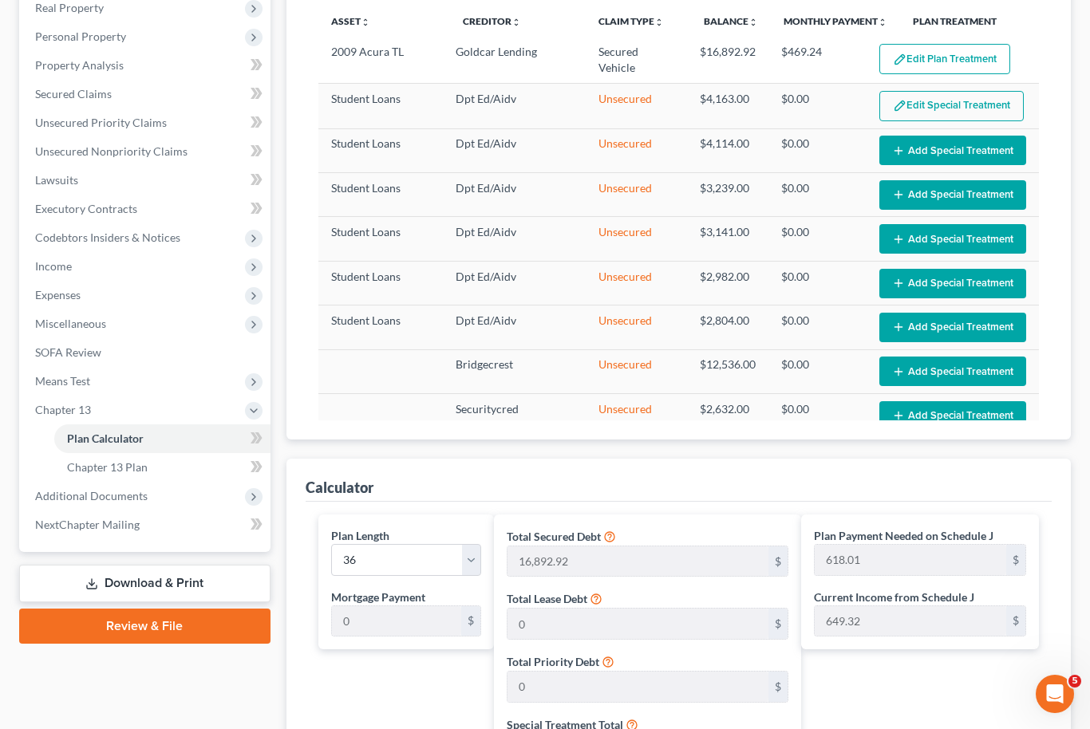
scroll to position [0, 0]
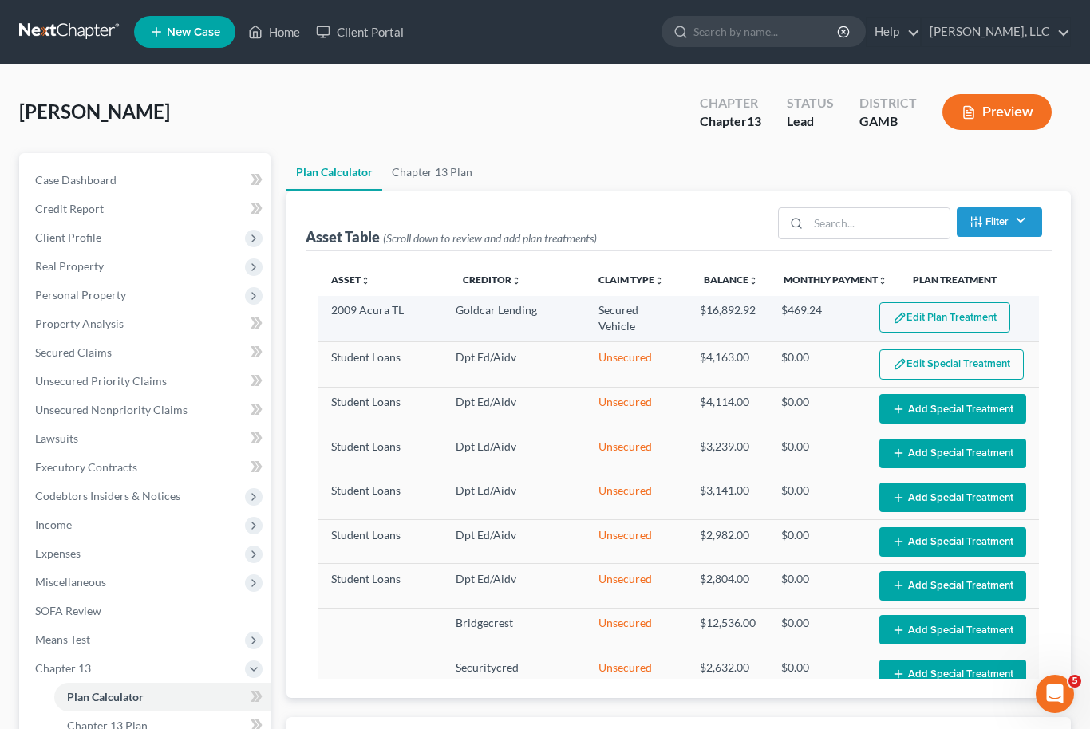
click at [962, 313] on button "Edit Plan Treatment" at bounding box center [944, 317] width 131 height 30
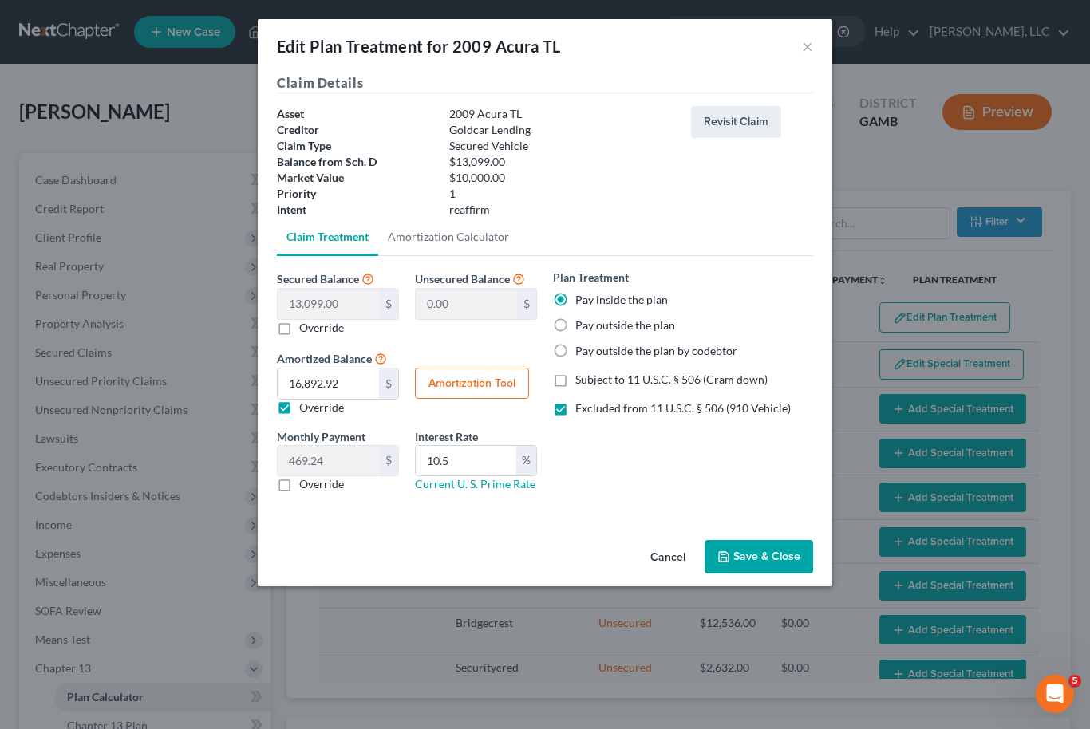
click at [469, 380] on button "Amortization Tool" at bounding box center [472, 384] width 114 height 32
type input "13,099.00"
type input "10.5"
type input "36"
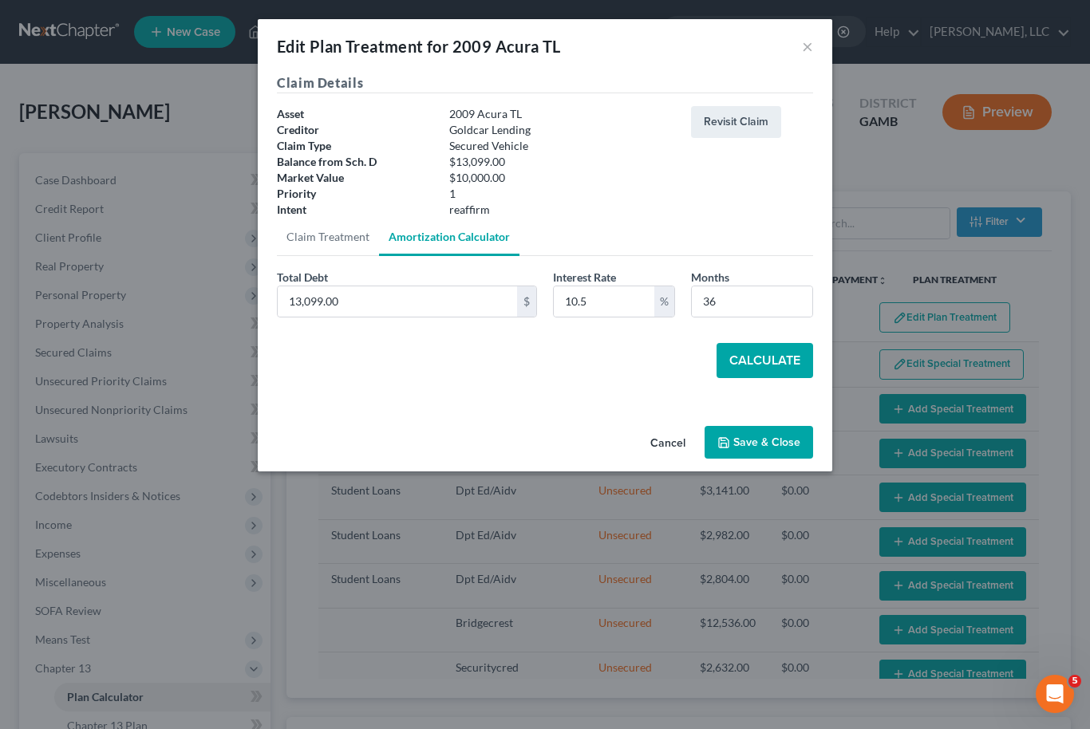
click at [764, 369] on button "Calculate" at bounding box center [765, 360] width 97 height 35
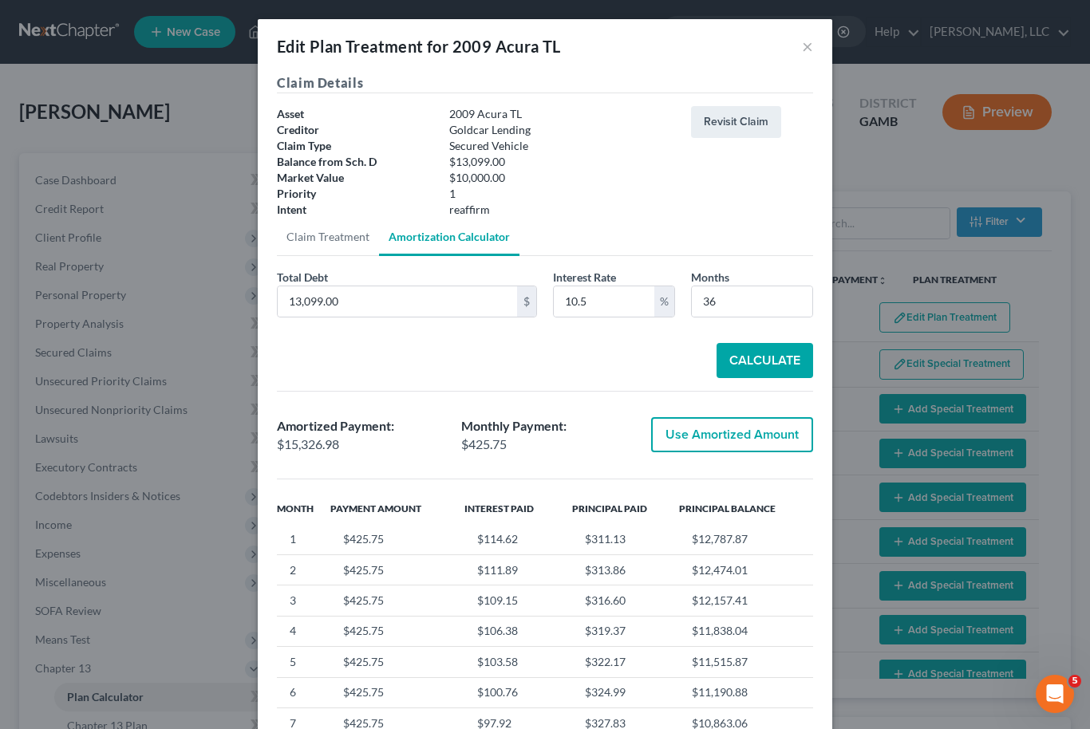
click at [761, 440] on button "Use Amortized Amount" at bounding box center [732, 434] width 162 height 35
type input "15,326.98"
type input "425.74"
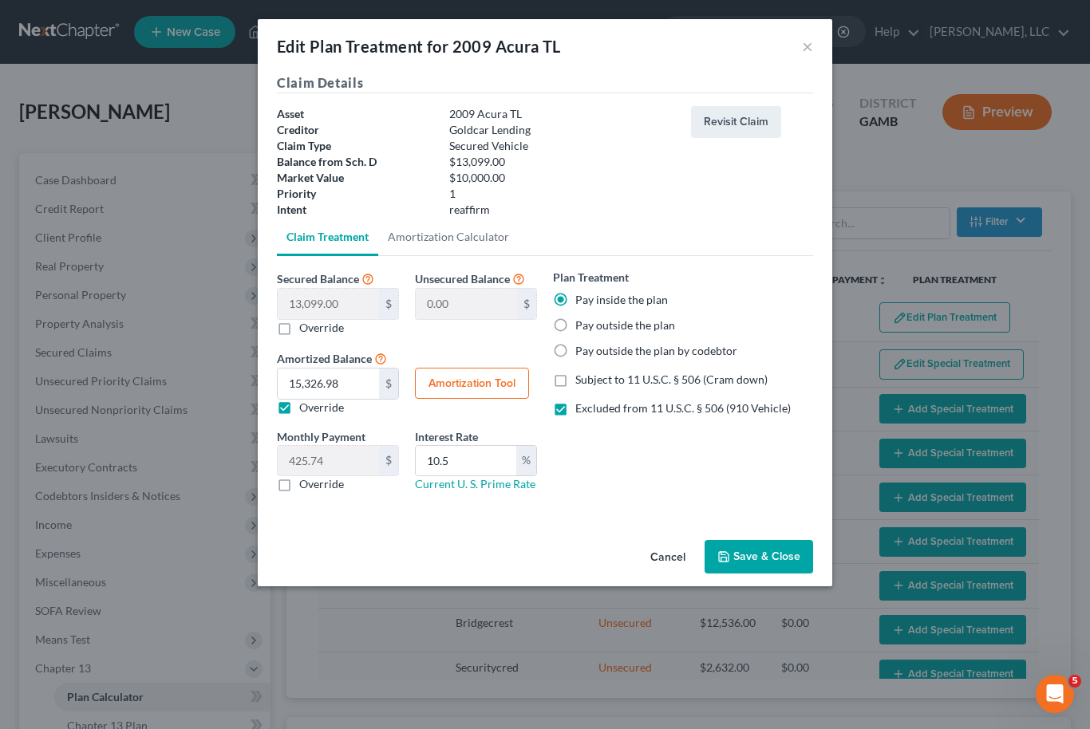
click at [778, 555] on button "Save & Close" at bounding box center [759, 557] width 109 height 34
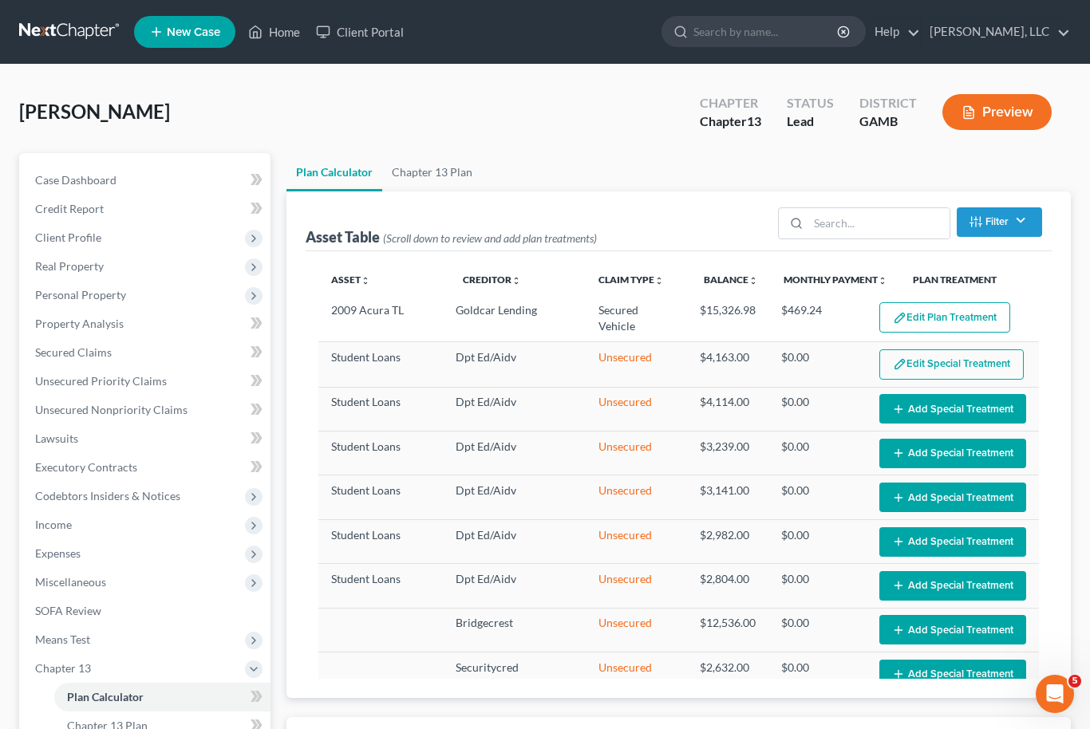
select select "35"
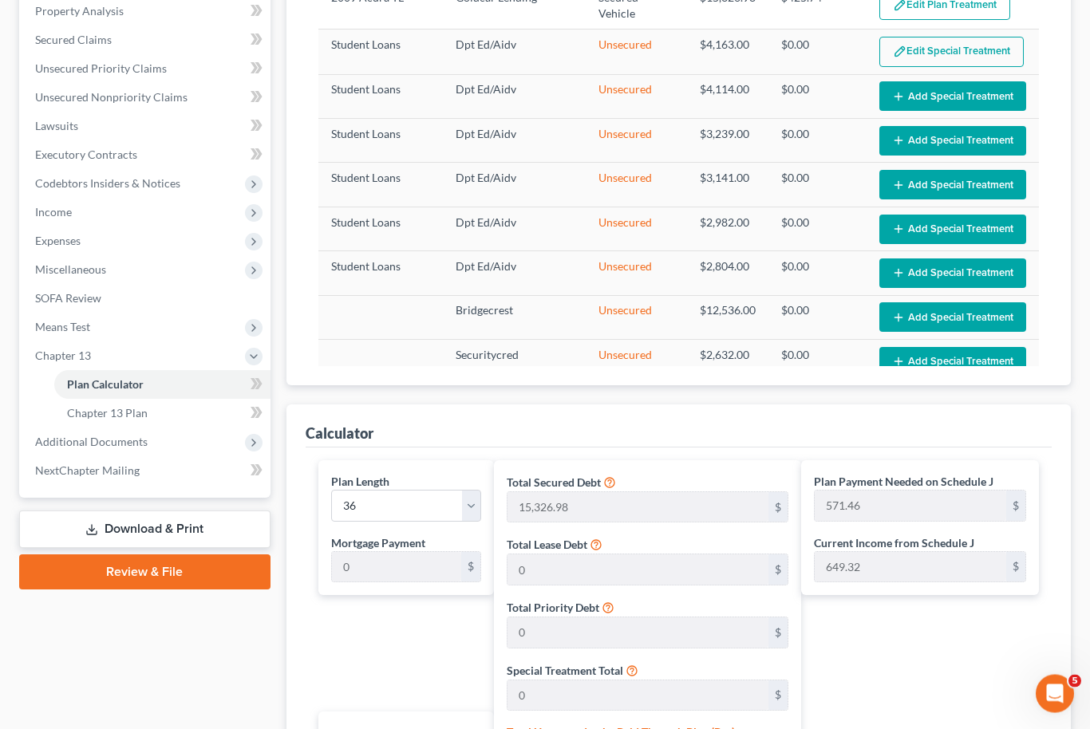
scroll to position [443, 0]
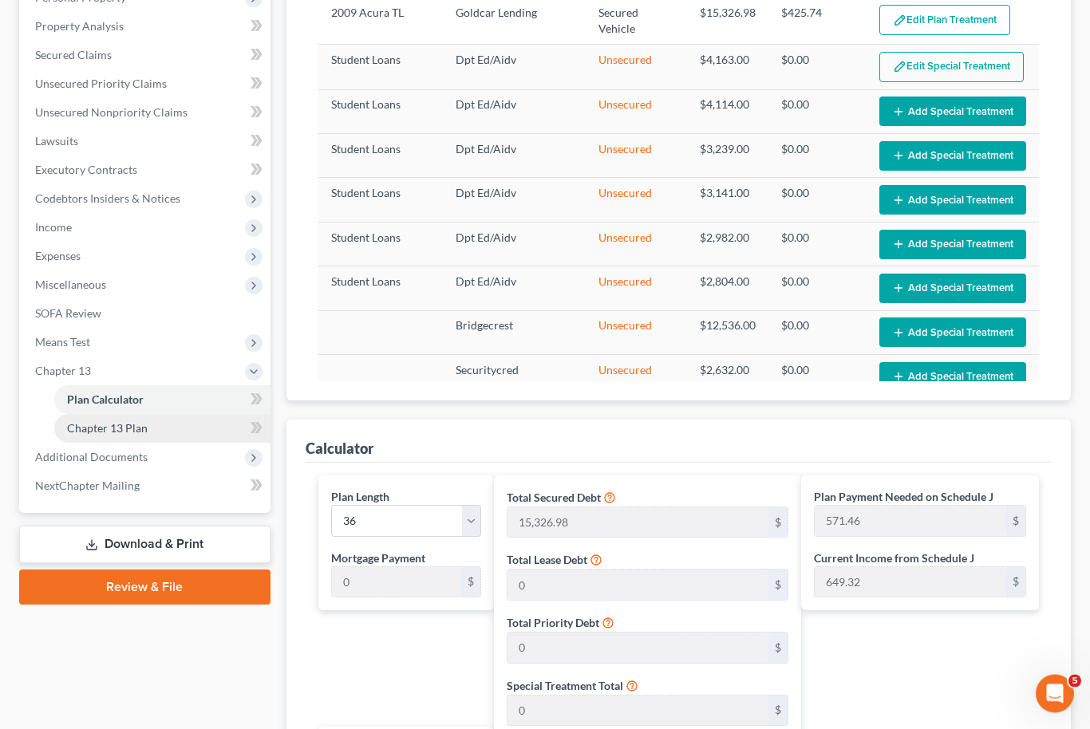
click at [106, 437] on link "Chapter 13 Plan" at bounding box center [162, 429] width 216 height 29
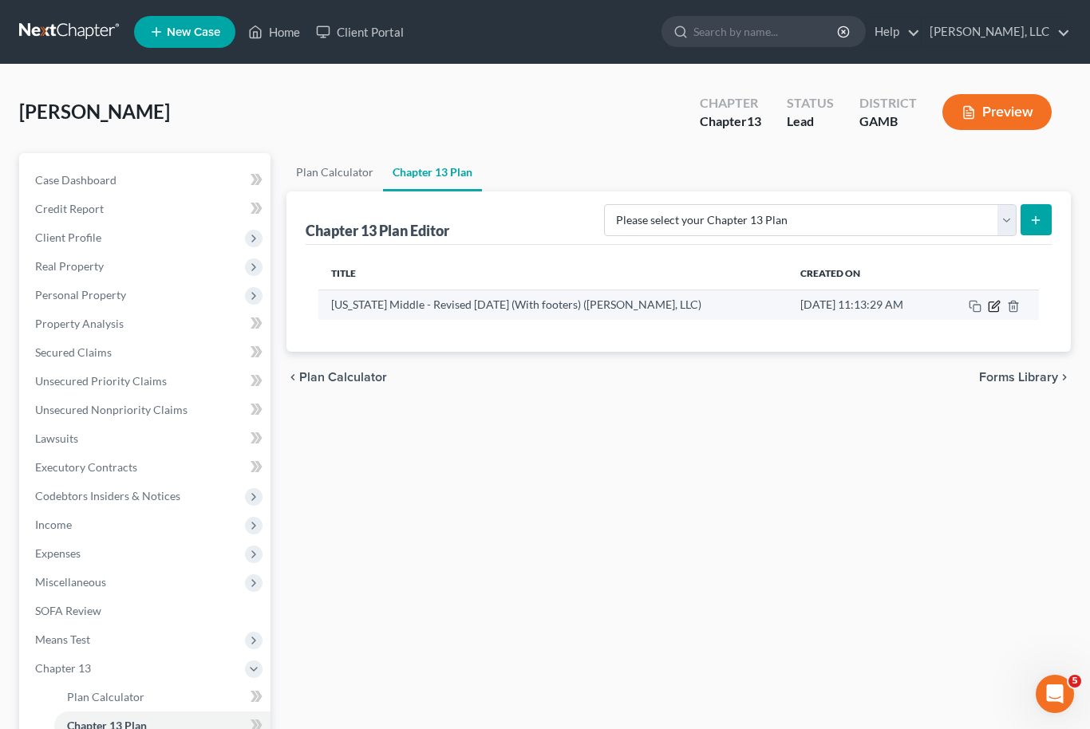
click at [990, 304] on icon "button" at bounding box center [994, 307] width 10 height 10
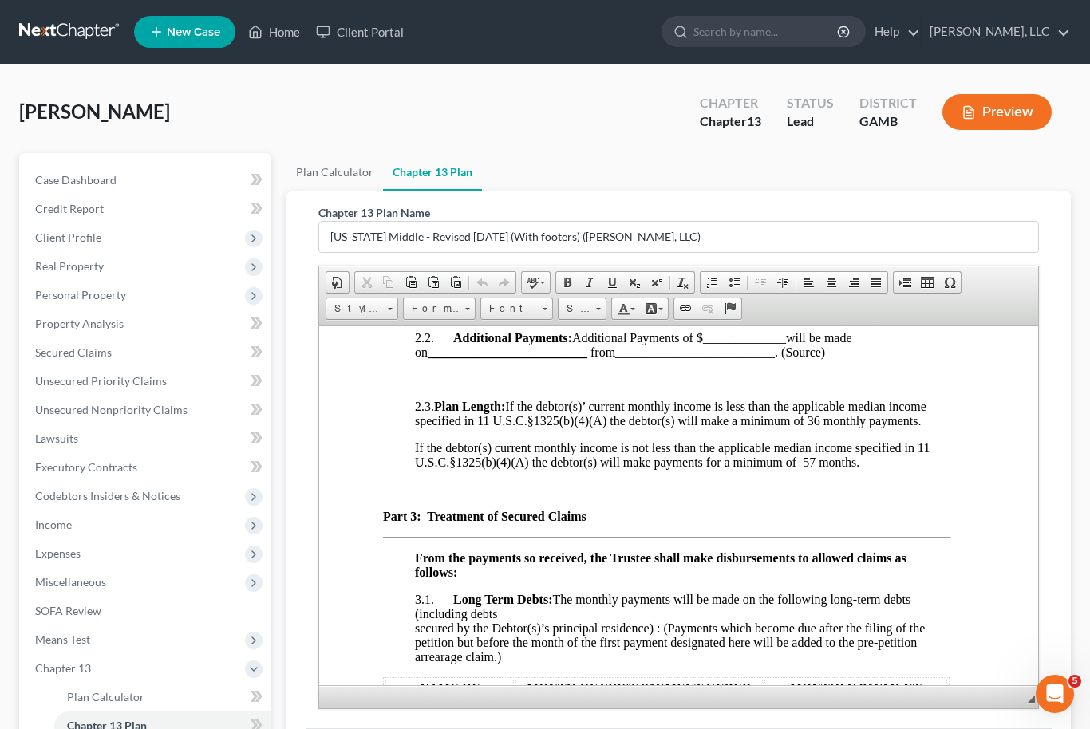
scroll to position [1625, 13]
click at [437, 275] on u "$188.00" at bounding box center [445, 268] width 41 height 14
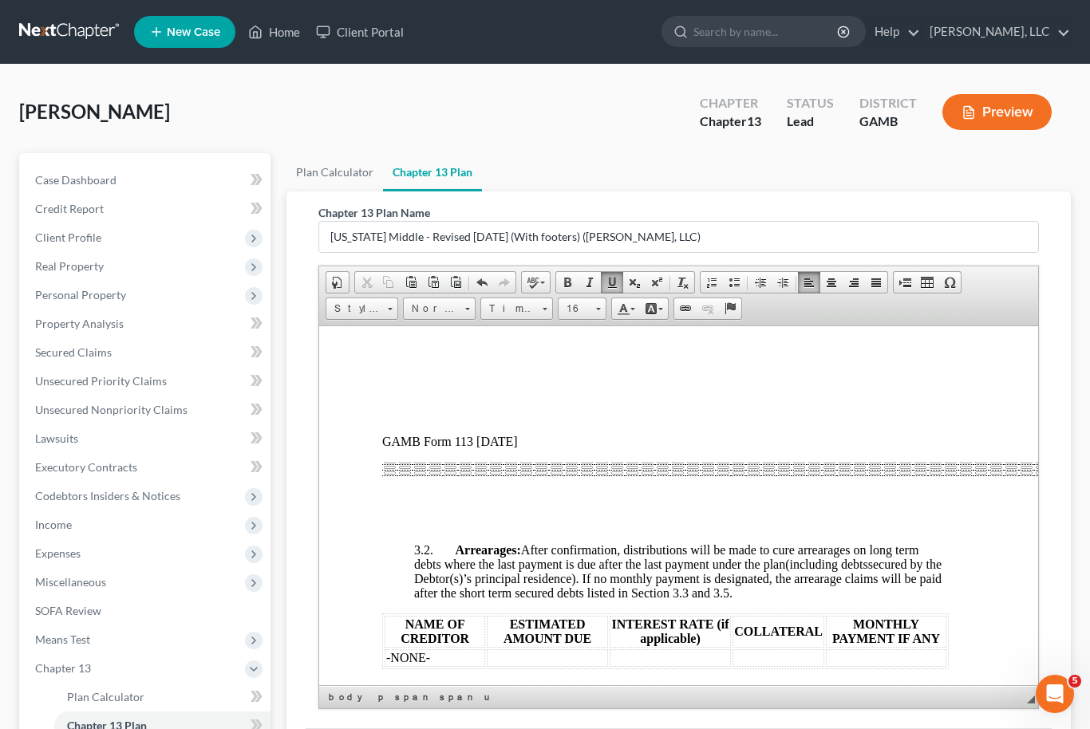
scroll to position [3439, 0]
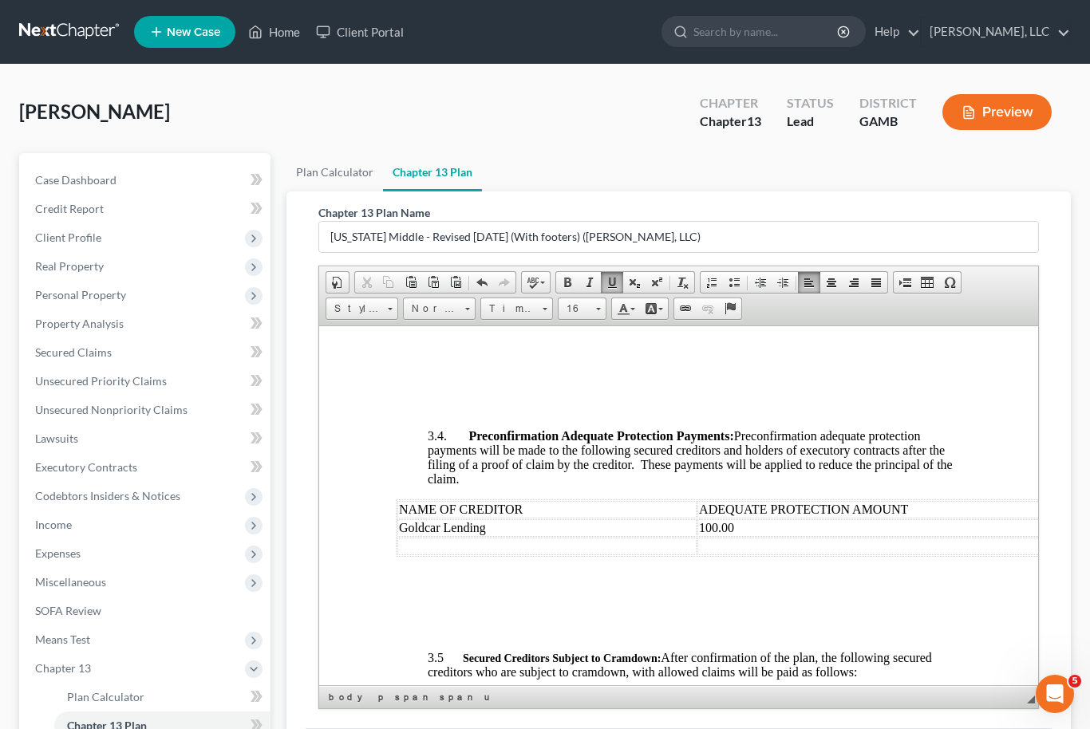
click at [842, 194] on span "$327.00" at bounding box center [847, 187] width 41 height 14
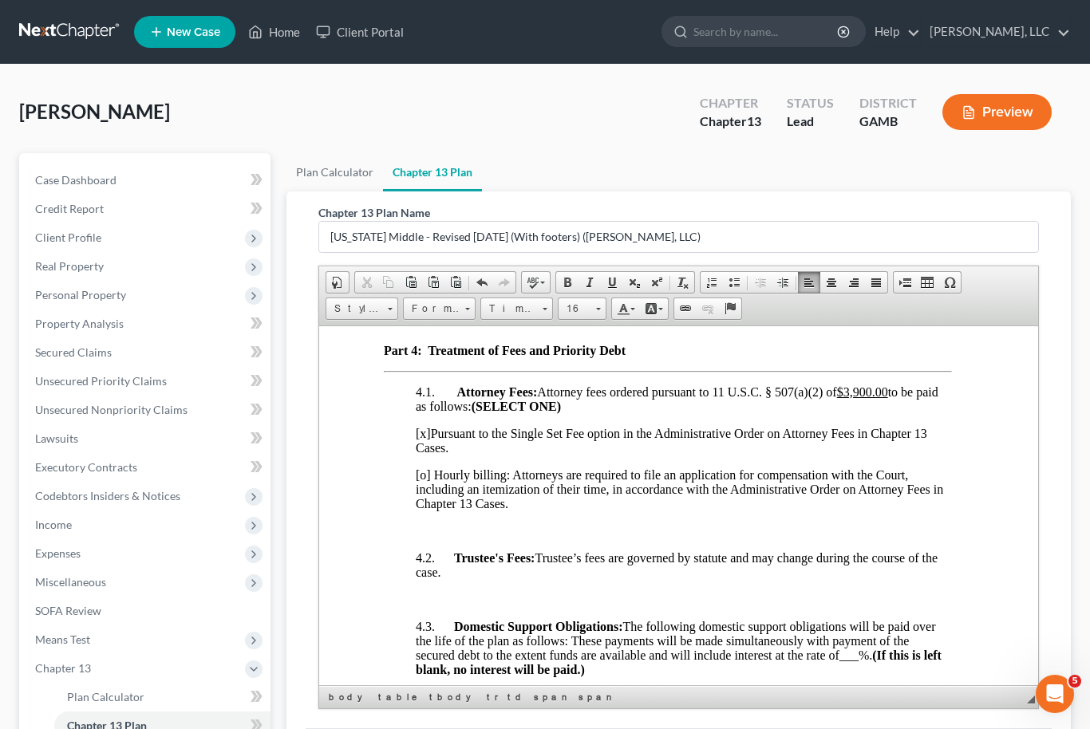
scroll to position [5052, 17]
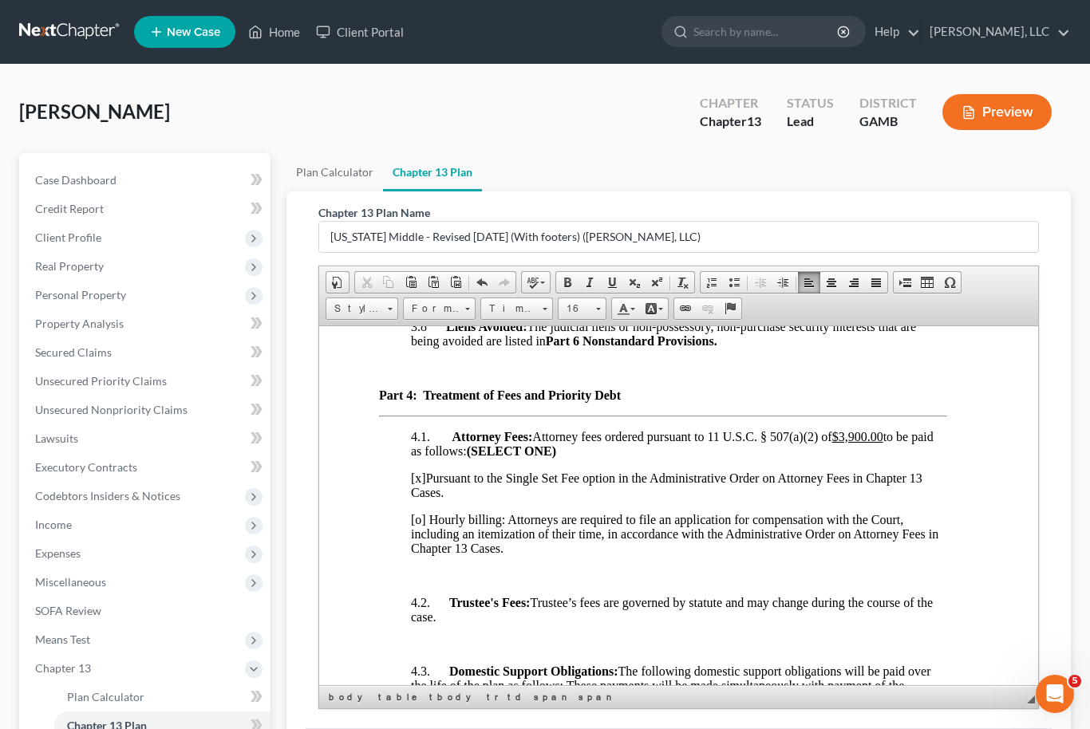
click at [593, 87] on td "Student Loans" at bounding box center [562, 78] width 92 height 18
click at [446, 85] on span "Dpt Ed/Aidv" at bounding box center [414, 78] width 65 height 14
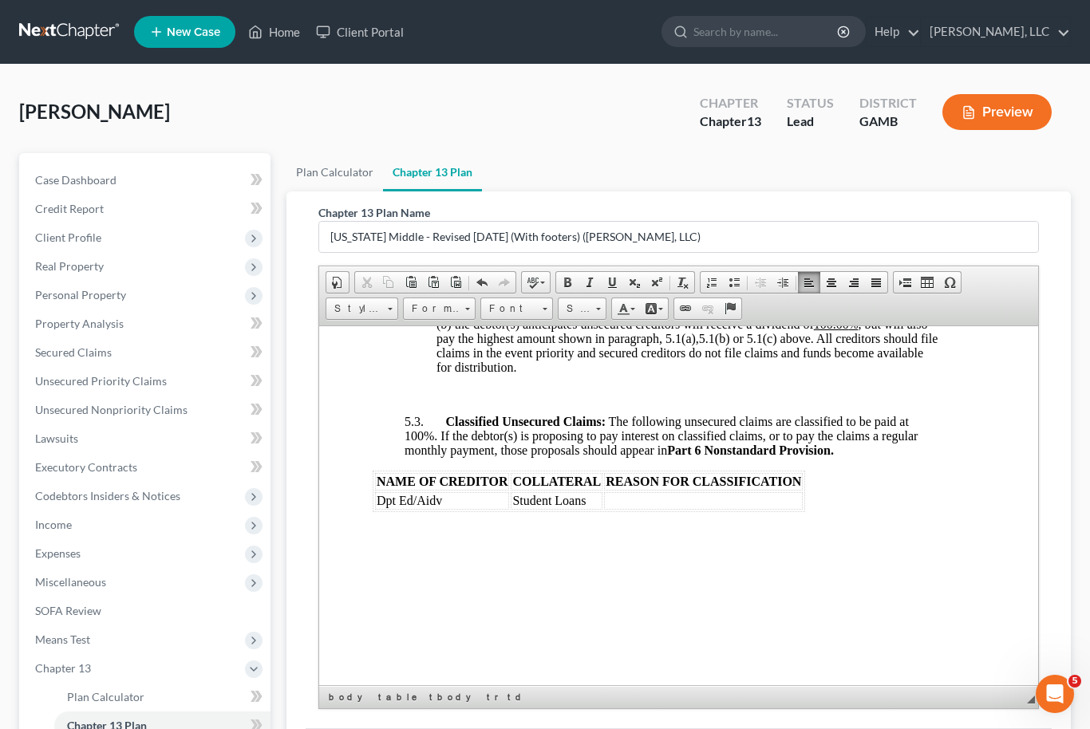
scroll to position [6334, 23]
click at [875, 52] on u "$3,099.33" at bounding box center [861, 45] width 51 height 14
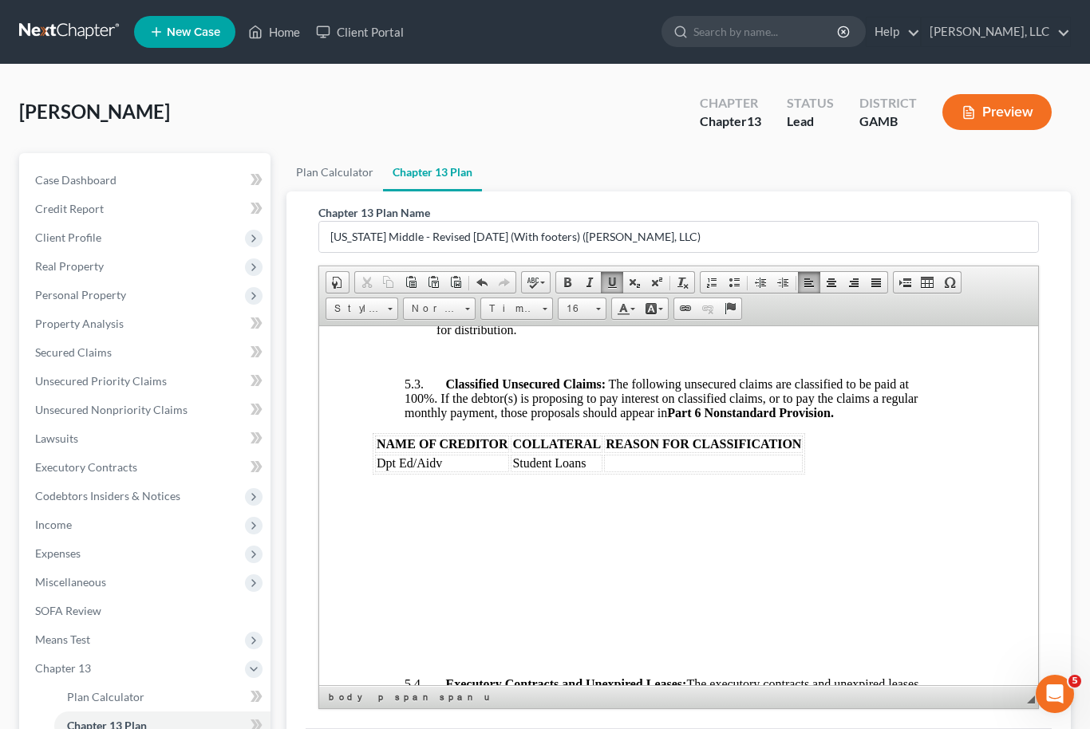
scroll to position [6388, 21]
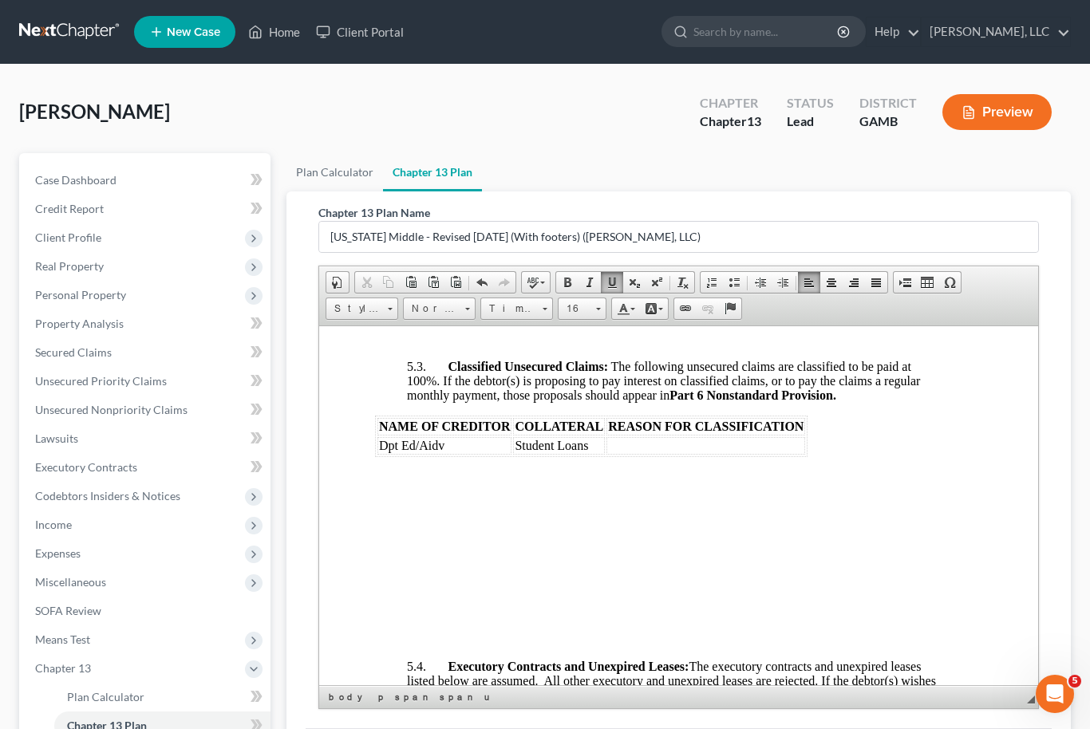
click at [622, 124] on u "$185,959.80" at bounding box center [601, 117] width 64 height 14
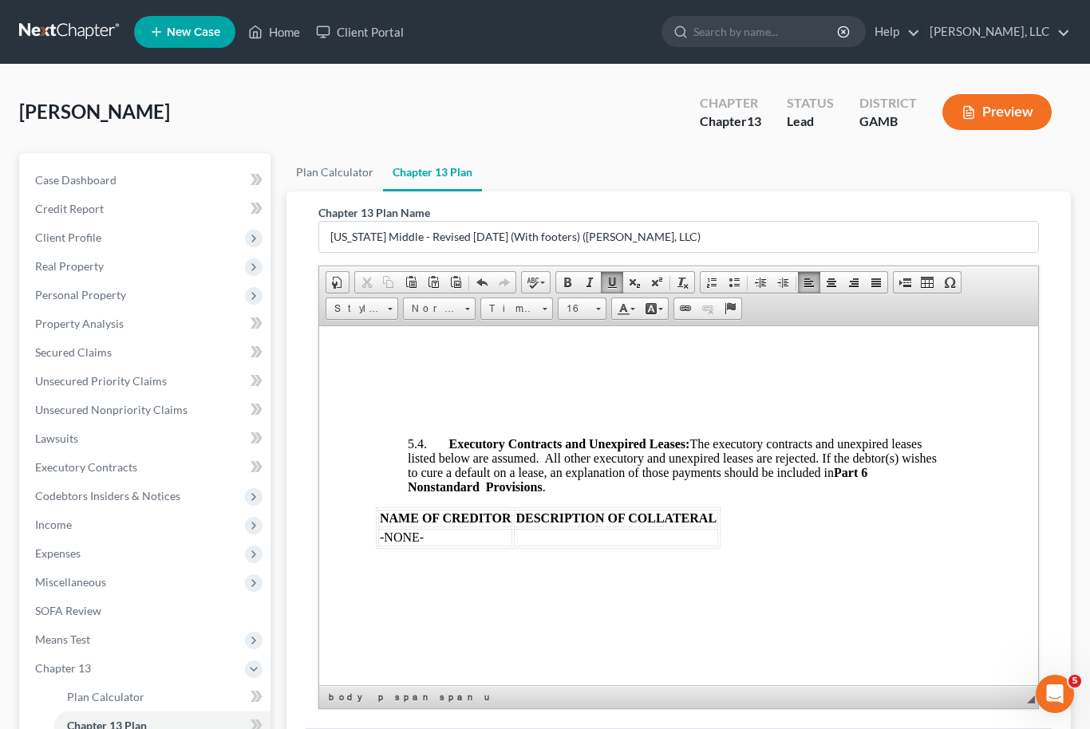
scroll to position [6611, 21]
click at [467, 25] on span "(a) __ % dividend as long as this dividend exceeds the highest amount, if any, …" at bounding box center [688, 3] width 500 height 42
click at [608, 277] on span at bounding box center [612, 282] width 13 height 13
click at [859, 52] on u "%" at bounding box center [856, 46] width 10 height 12
click at [618, 286] on link "Underline" at bounding box center [612, 282] width 22 height 21
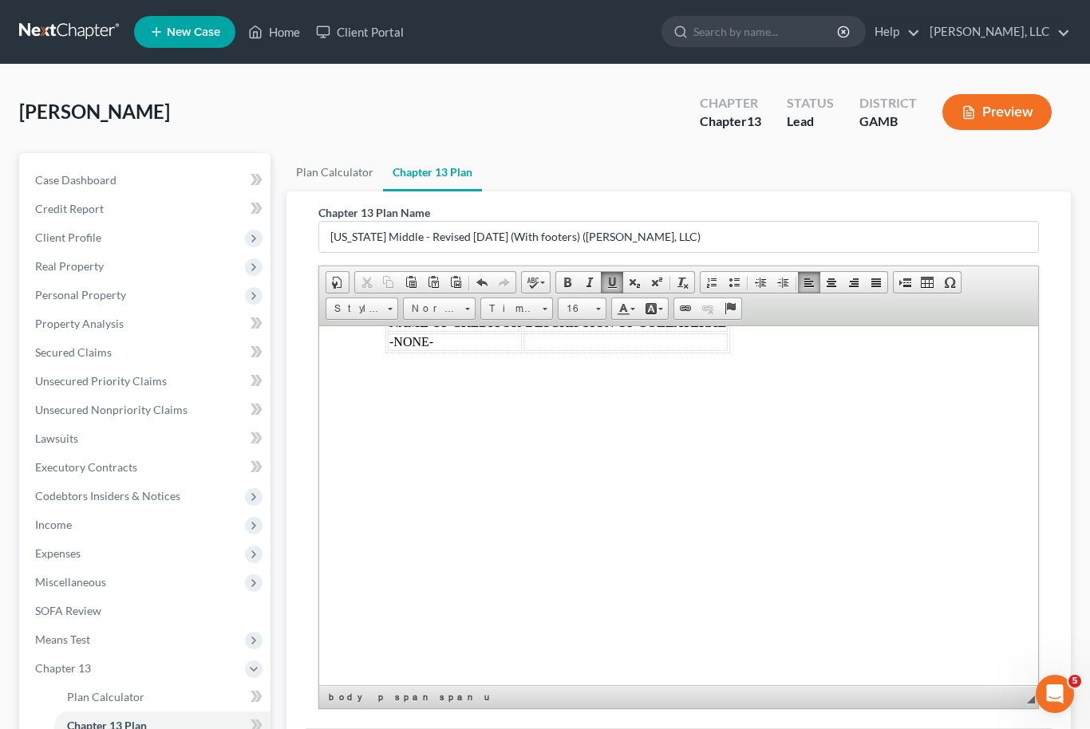
scroll to position [6809, 8]
click at [602, 33] on td "Student Loans" at bounding box center [571, 24] width 92 height 18
click at [457, 33] on td "Dpt Ed/Aidv" at bounding box center [456, 24] width 134 height 18
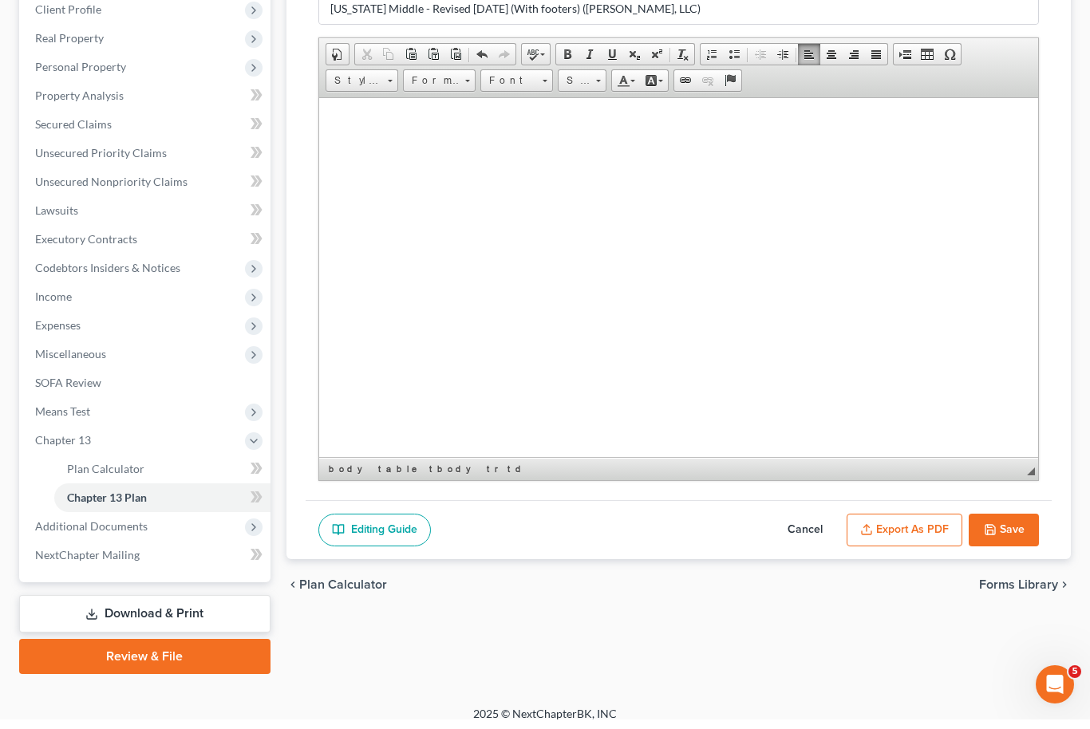
scroll to position [233, 0]
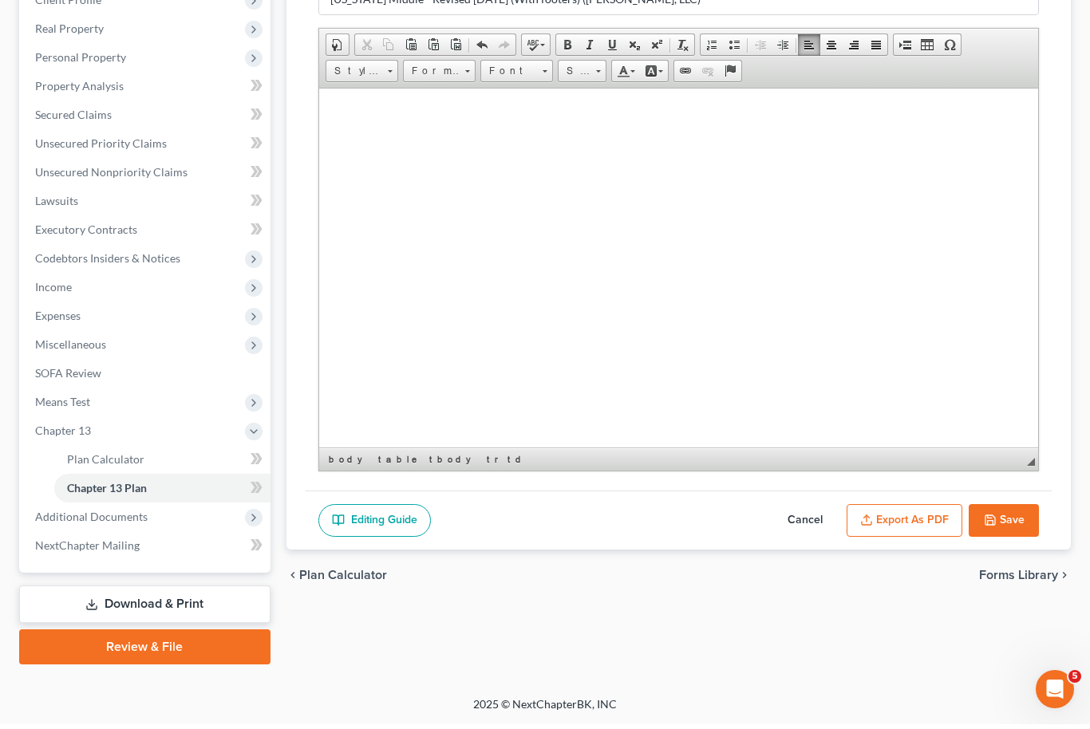
click at [913, 526] on button "Export as PDF" at bounding box center [905, 526] width 116 height 34
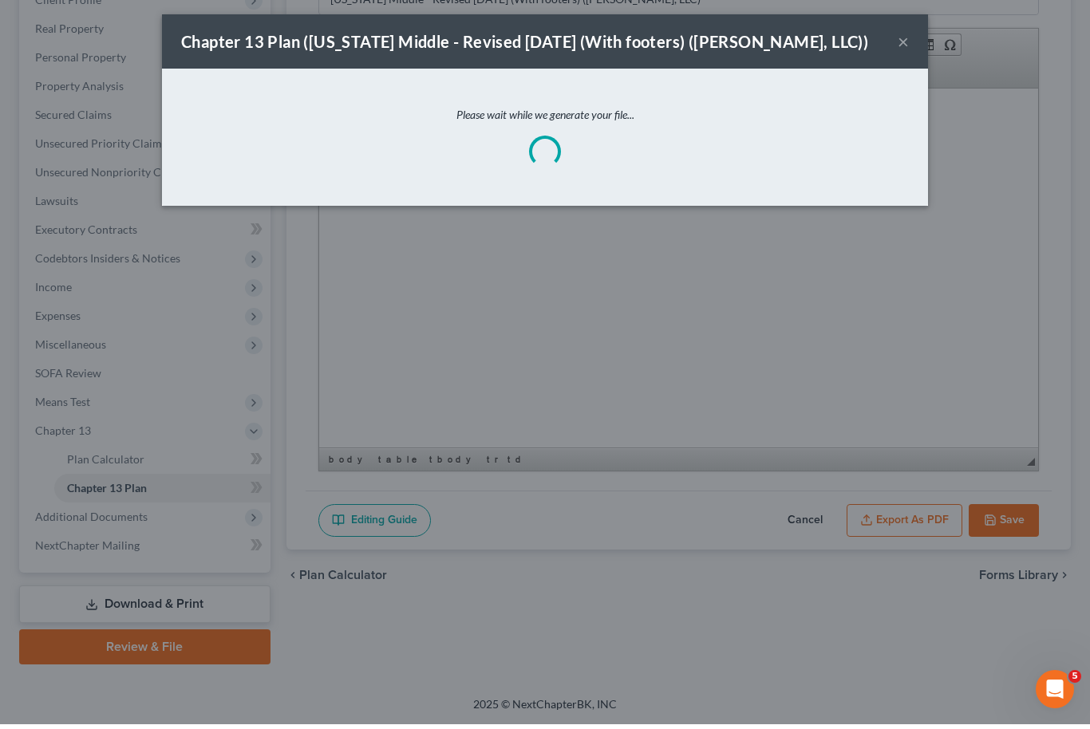
scroll to position [180, 0]
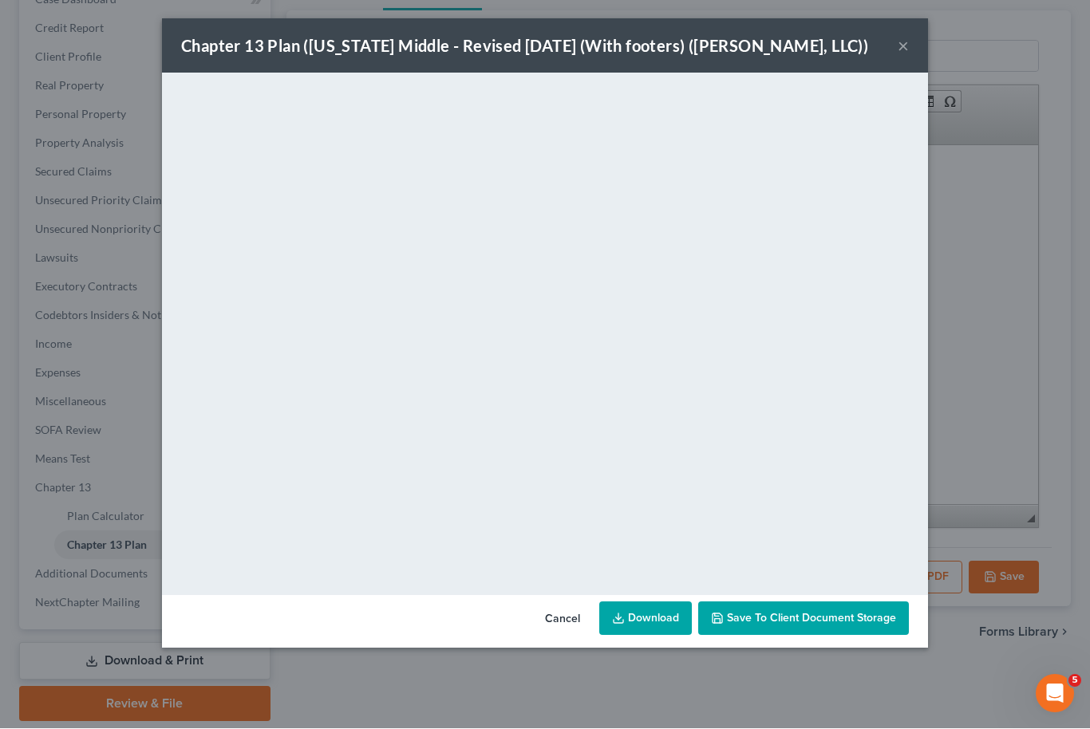
click at [650, 626] on link "Download" at bounding box center [645, 619] width 93 height 34
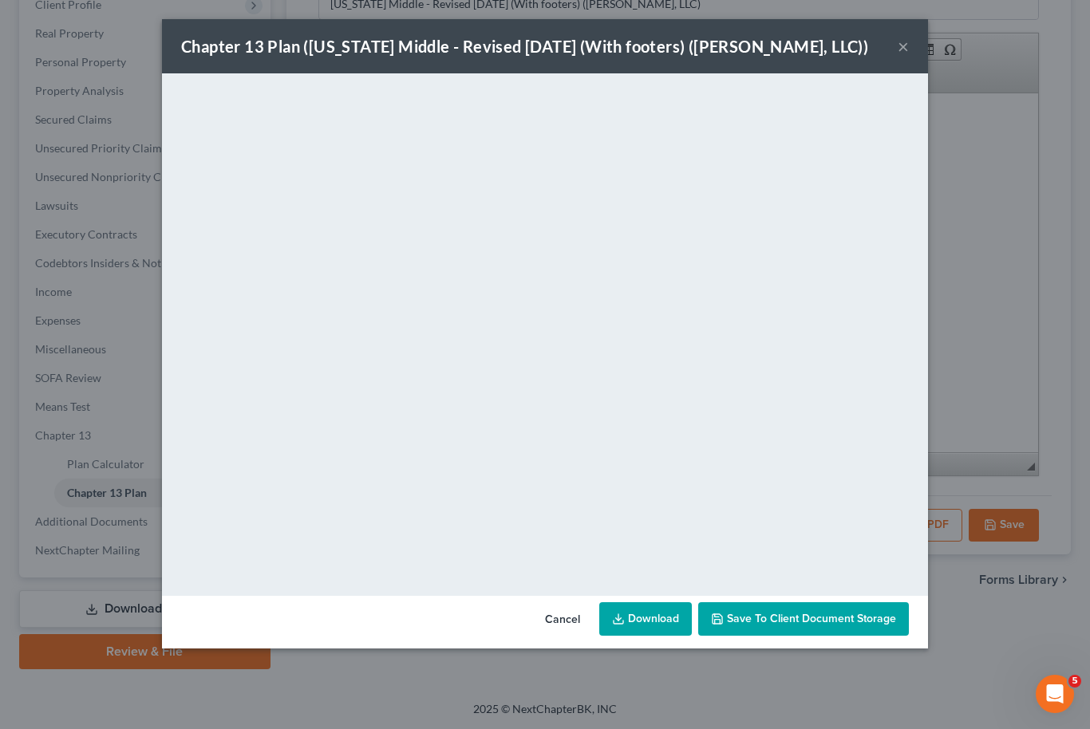
click at [840, 622] on span "Save to Client Document Storage" at bounding box center [811, 619] width 169 height 14
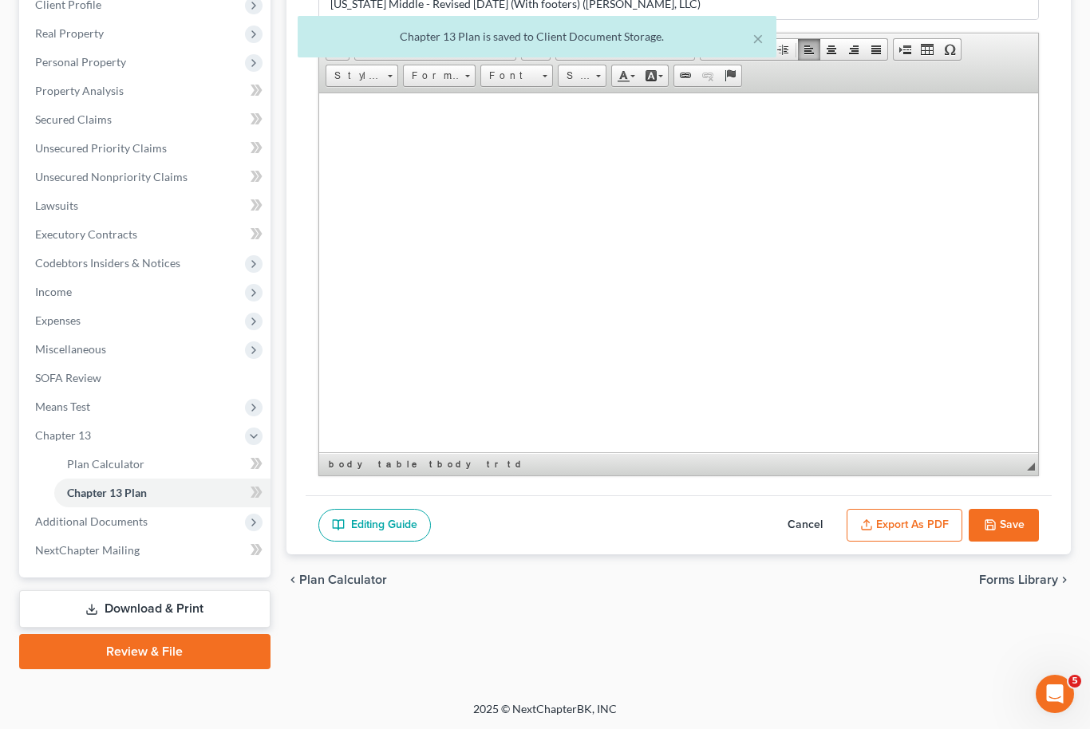
click at [1026, 535] on button "Save" at bounding box center [1004, 526] width 70 height 34
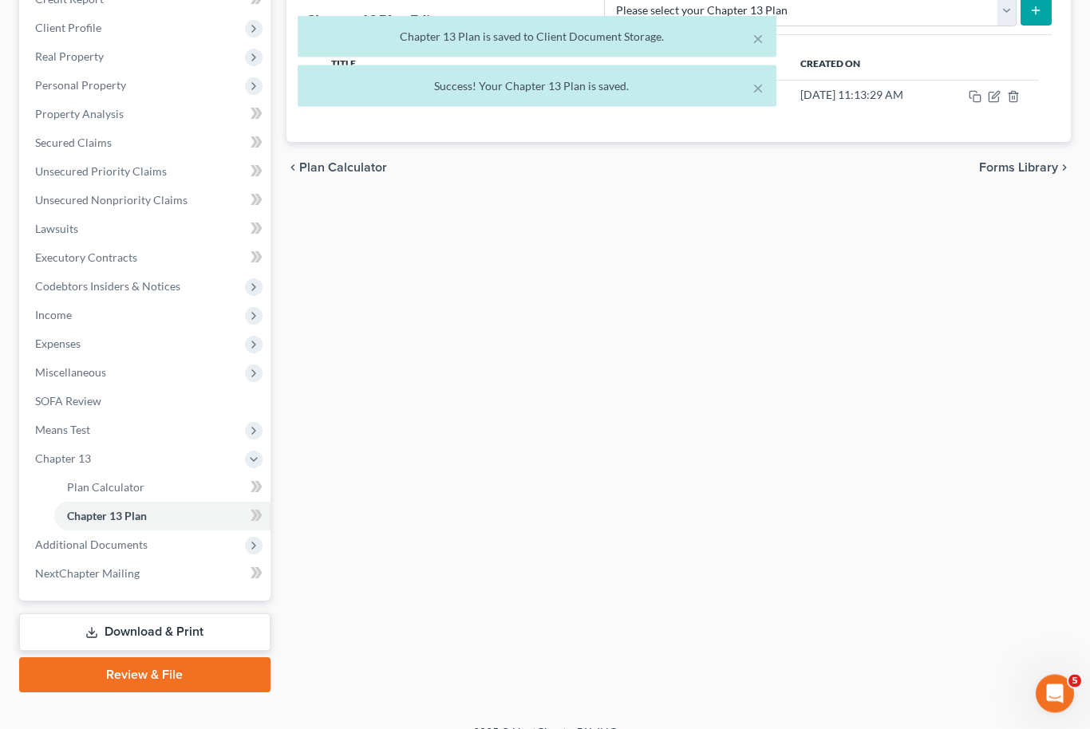
scroll to position [0, 0]
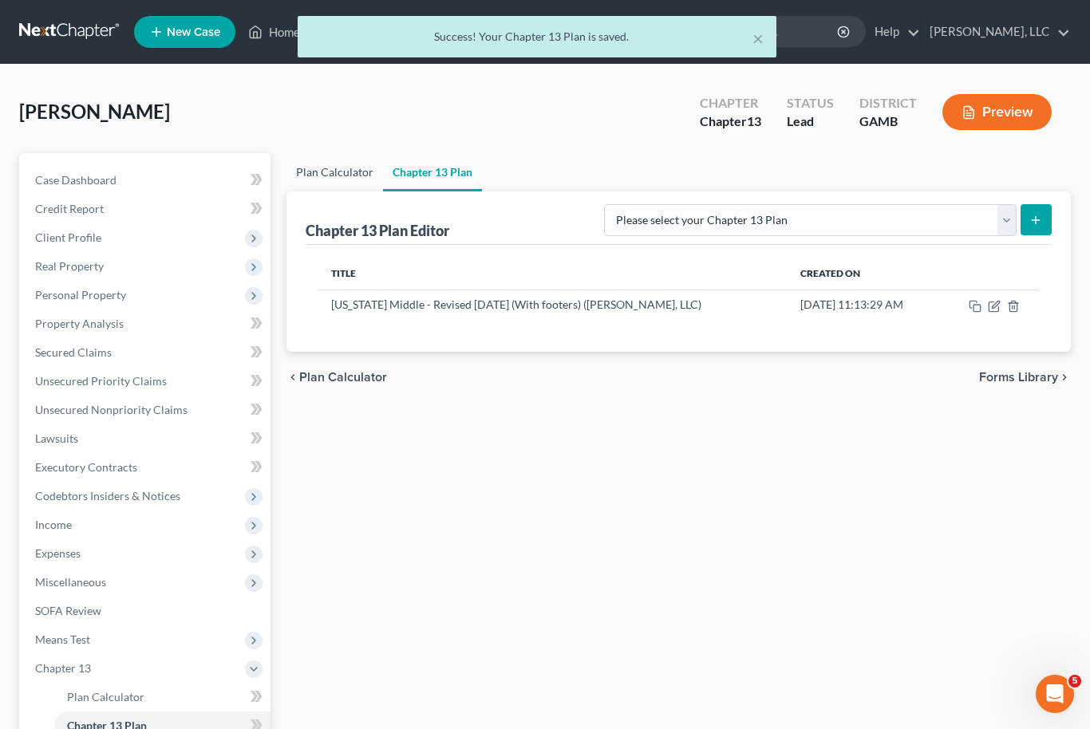
click at [354, 169] on link "Plan Calculator" at bounding box center [334, 172] width 97 height 38
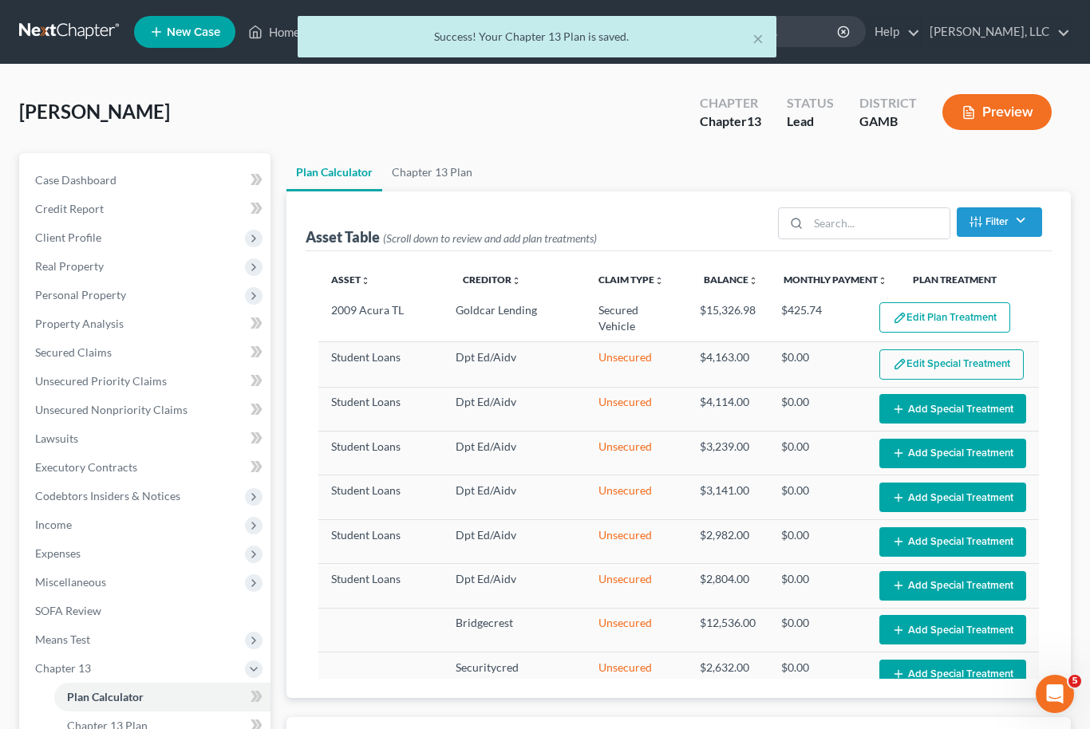
select select "35"
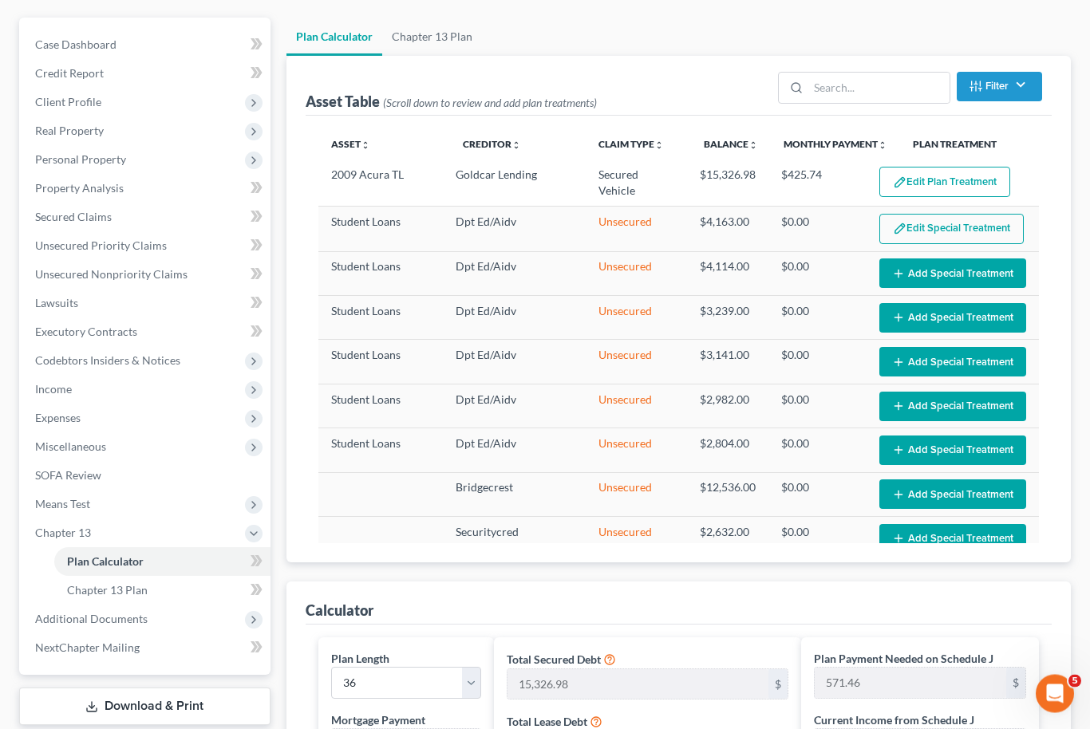
scroll to position [132, 0]
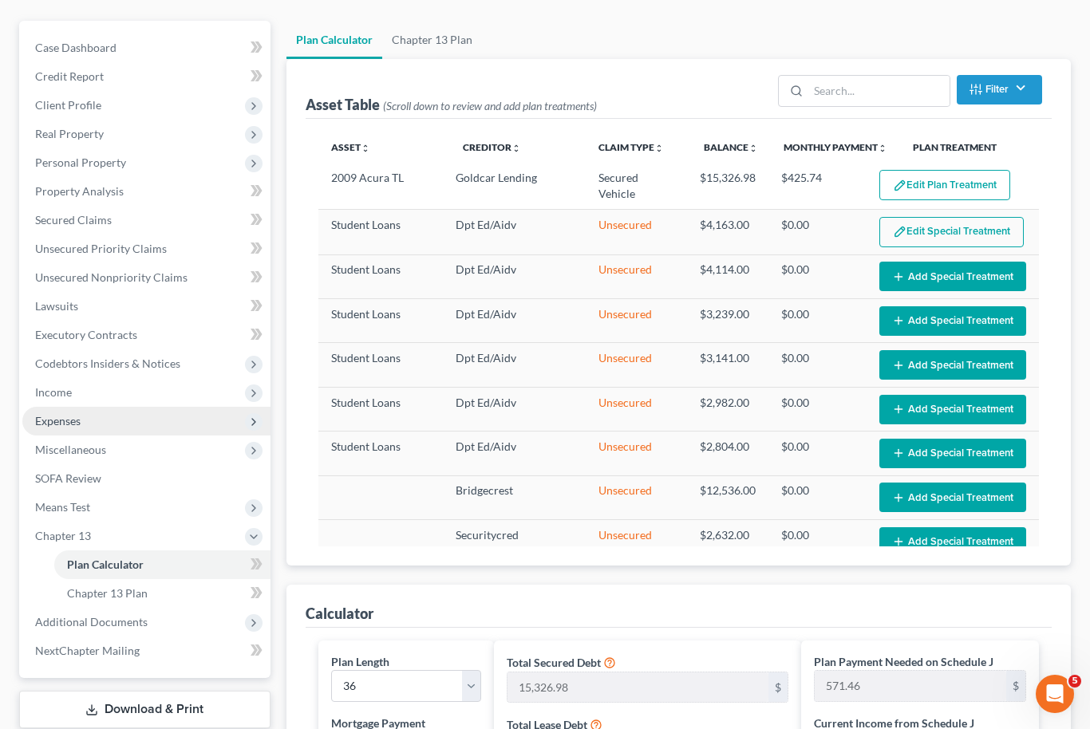
click at [53, 419] on span "Expenses" at bounding box center [57, 421] width 45 height 14
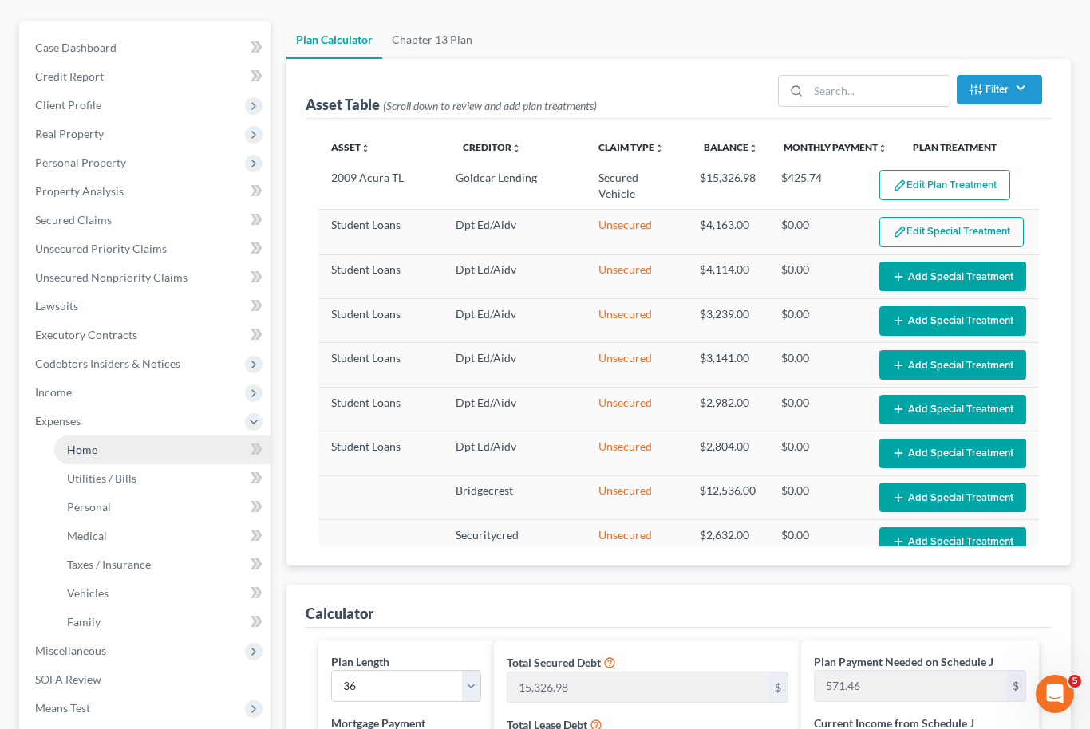
click at [89, 452] on span "Home" at bounding box center [82, 450] width 30 height 14
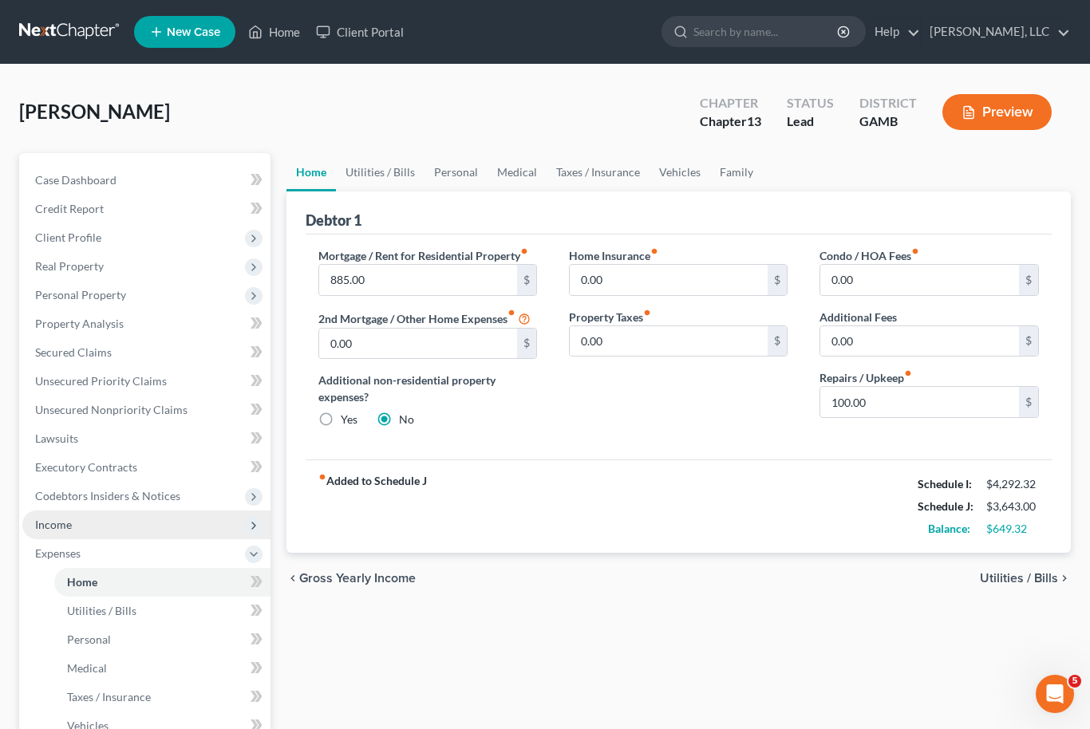
click at [66, 535] on span "Income" at bounding box center [146, 525] width 248 height 29
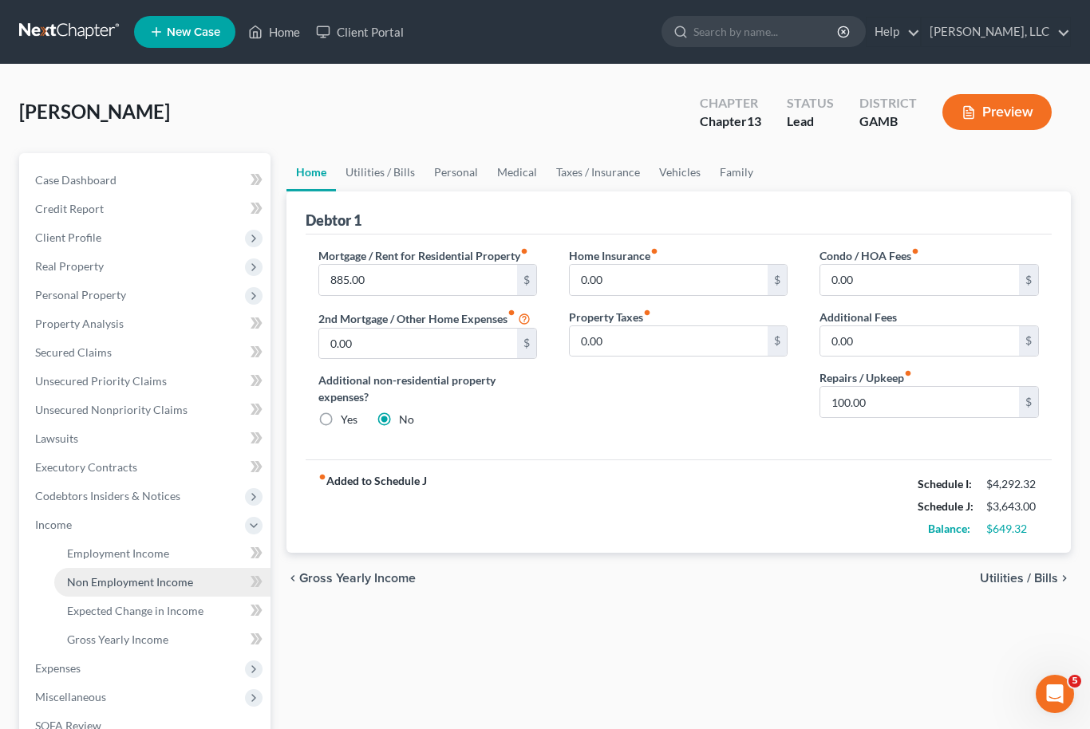
click at [99, 588] on link "Non Employment Income" at bounding box center [162, 582] width 216 height 29
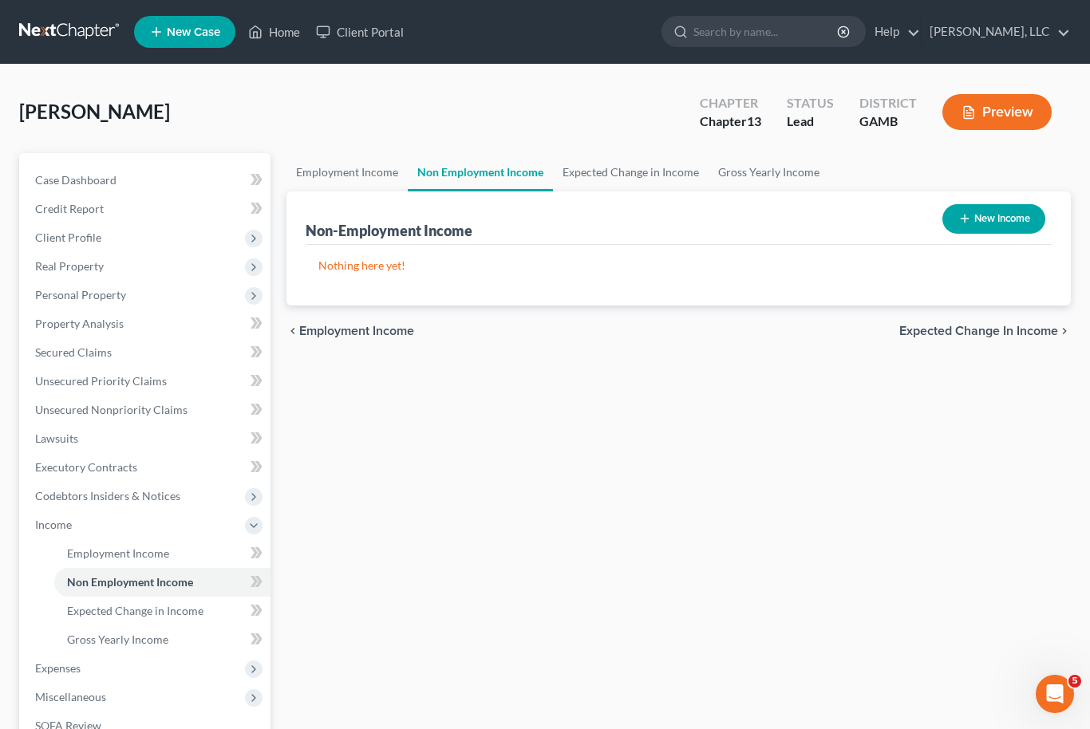
click at [1009, 227] on button "New Income" at bounding box center [993, 219] width 103 height 30
select select "0"
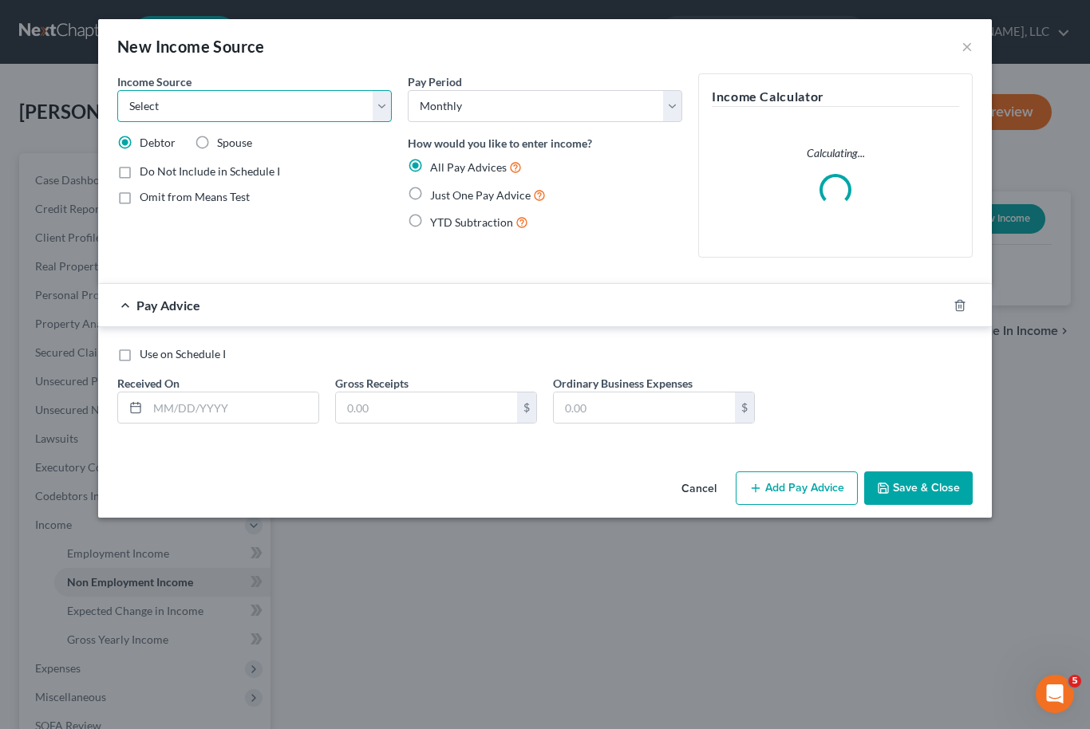
click at [381, 113] on select "Select Unemployment Disability (from employer) Pension Retirement Social Securi…" at bounding box center [254, 106] width 275 height 32
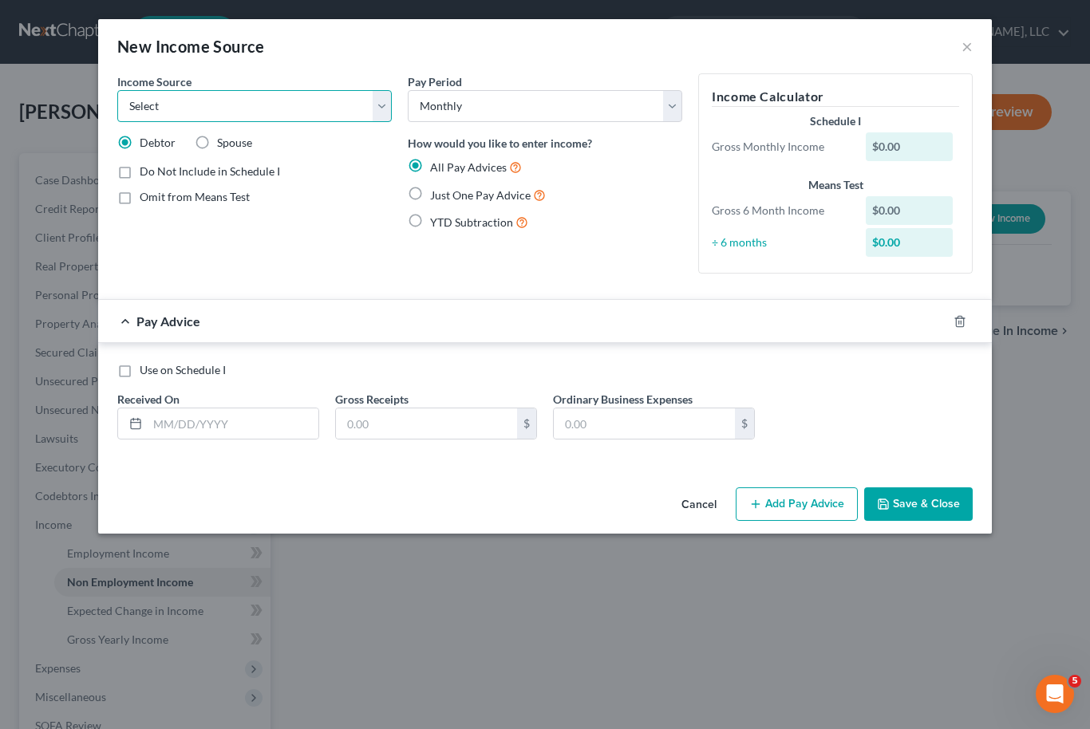
select select "8"
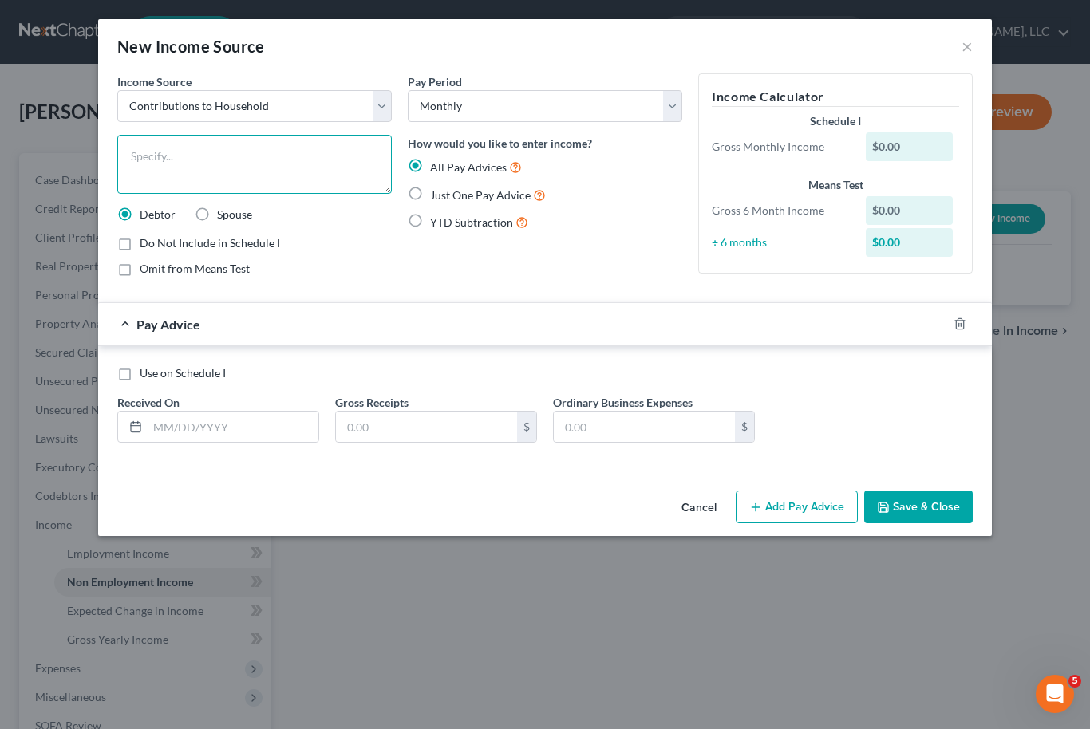
click at [268, 156] on textarea at bounding box center [254, 164] width 275 height 59
type textarea "Mother and Son’s Contribution"
click at [430, 196] on label "Just One Pay Advice" at bounding box center [488, 195] width 116 height 18
click at [437, 196] on input "Just One Pay Advice" at bounding box center [442, 191] width 10 height 10
radio input "true"
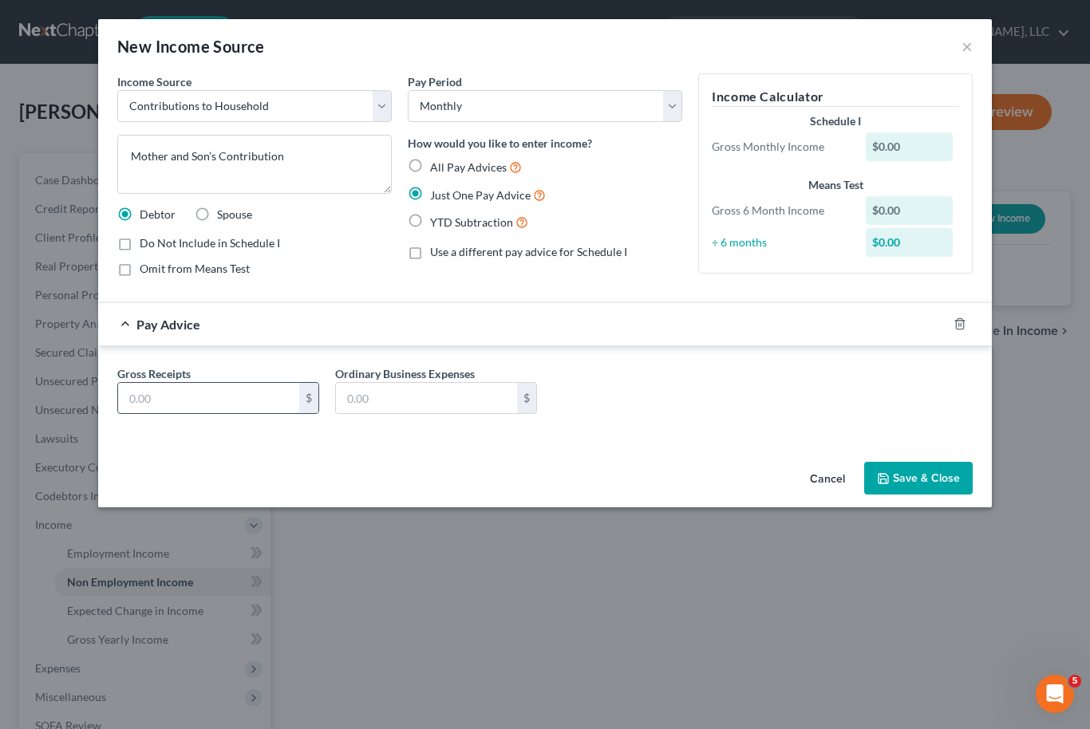
click at [176, 396] on input "text" at bounding box center [208, 398] width 181 height 30
type input "650.00"
click at [941, 484] on button "Save & Close" at bounding box center [918, 479] width 109 height 34
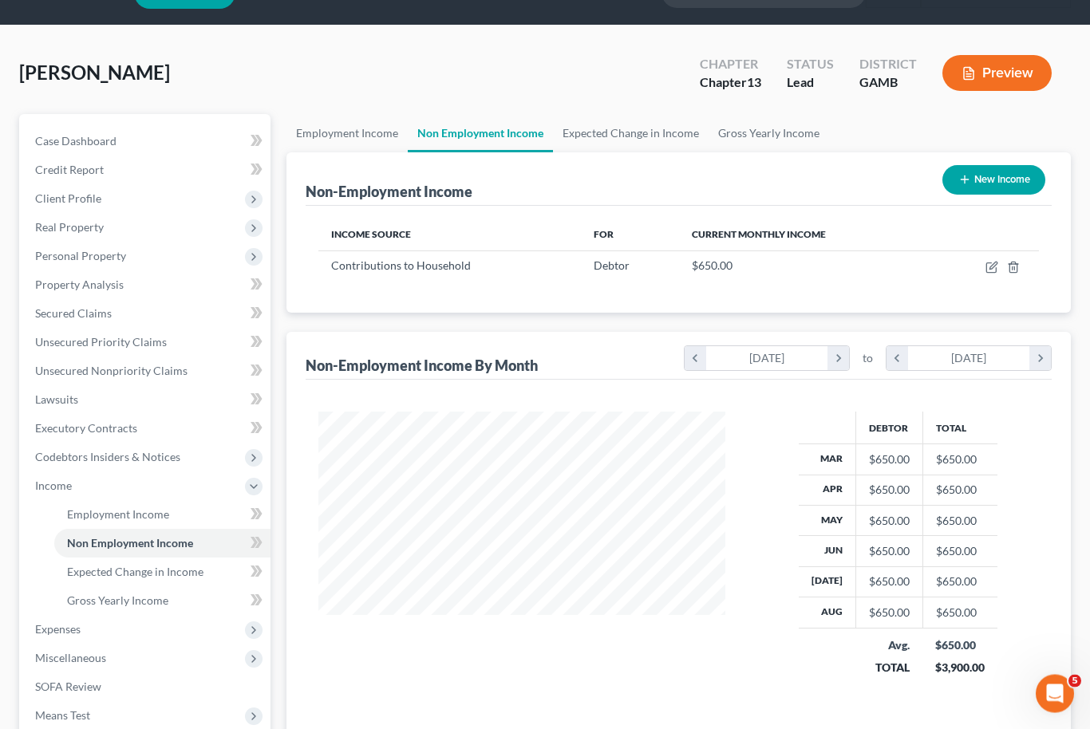
scroll to position [39, 0]
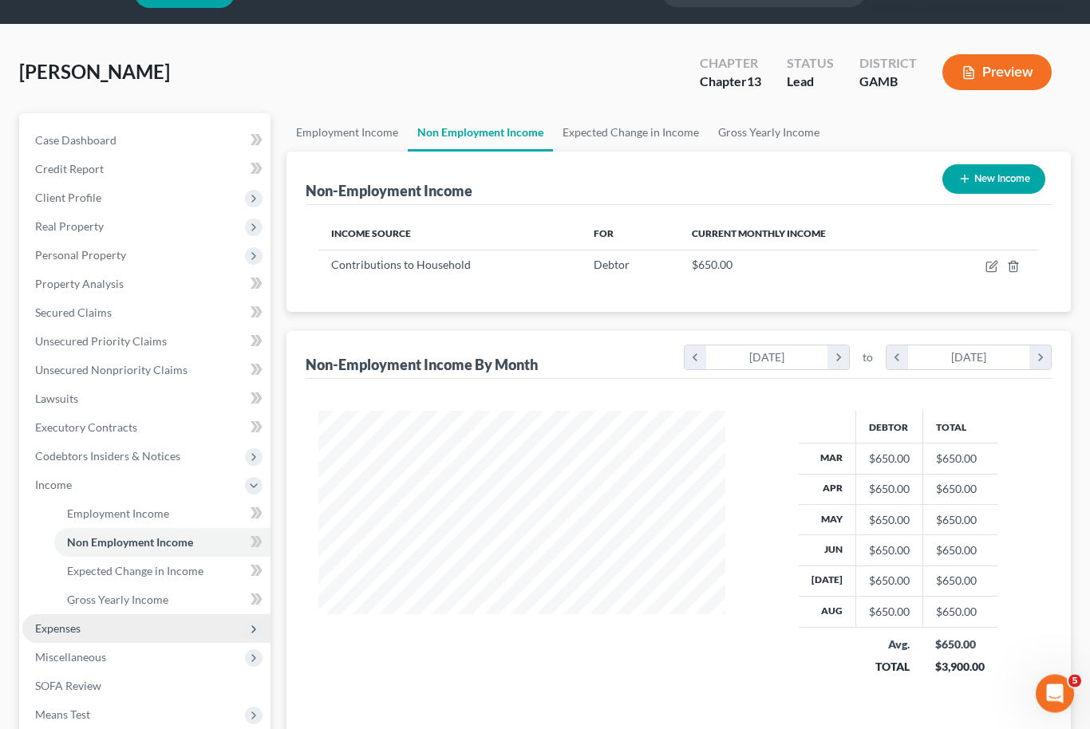
click at [55, 627] on span "Expenses" at bounding box center [57, 629] width 45 height 14
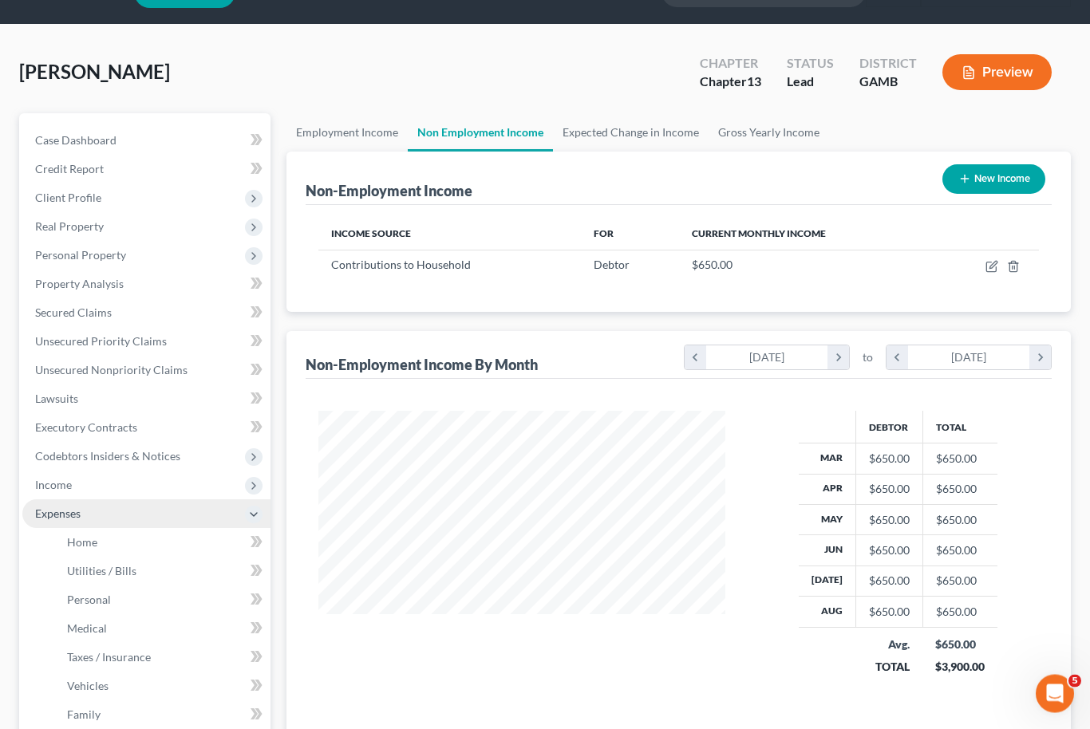
scroll to position [40, 0]
click at [90, 545] on span "Home" at bounding box center [82, 542] width 30 height 14
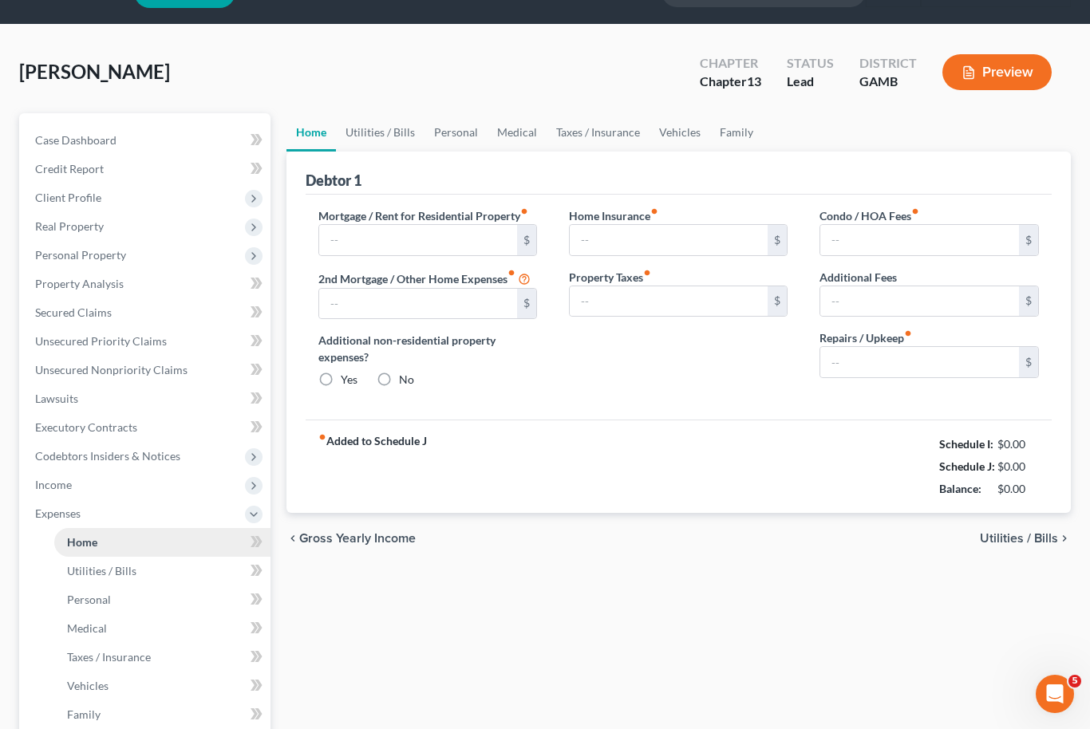
scroll to position [19, 0]
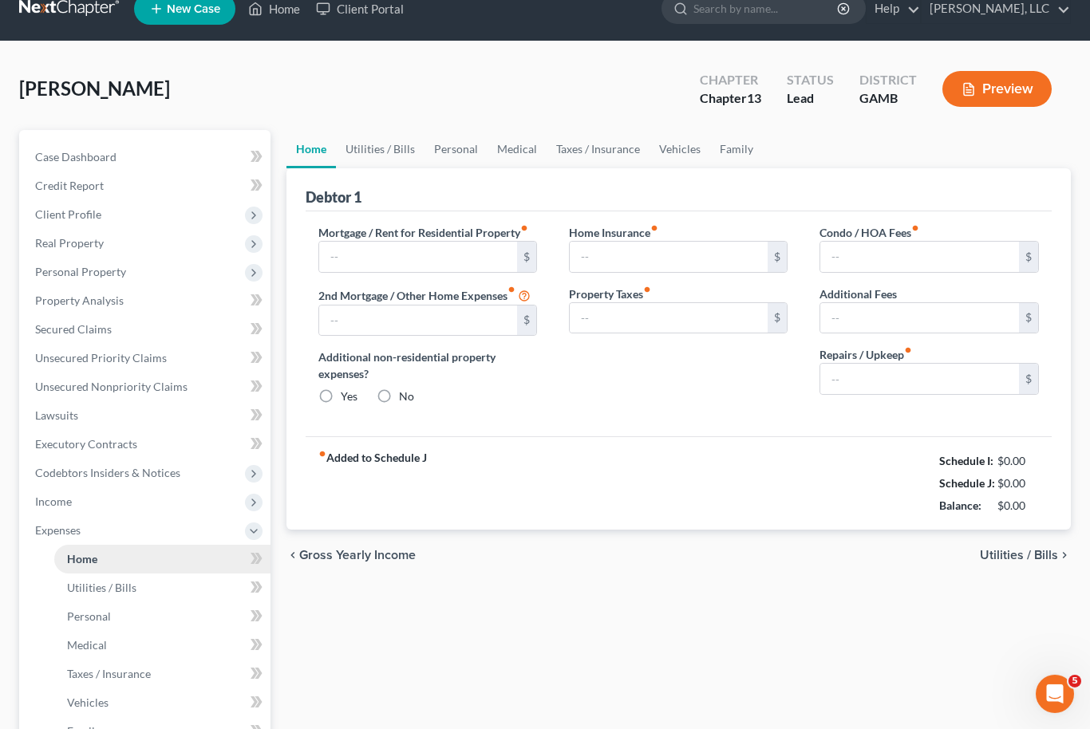
type input "885.00"
type input "0.00"
radio input "true"
type input "0.00"
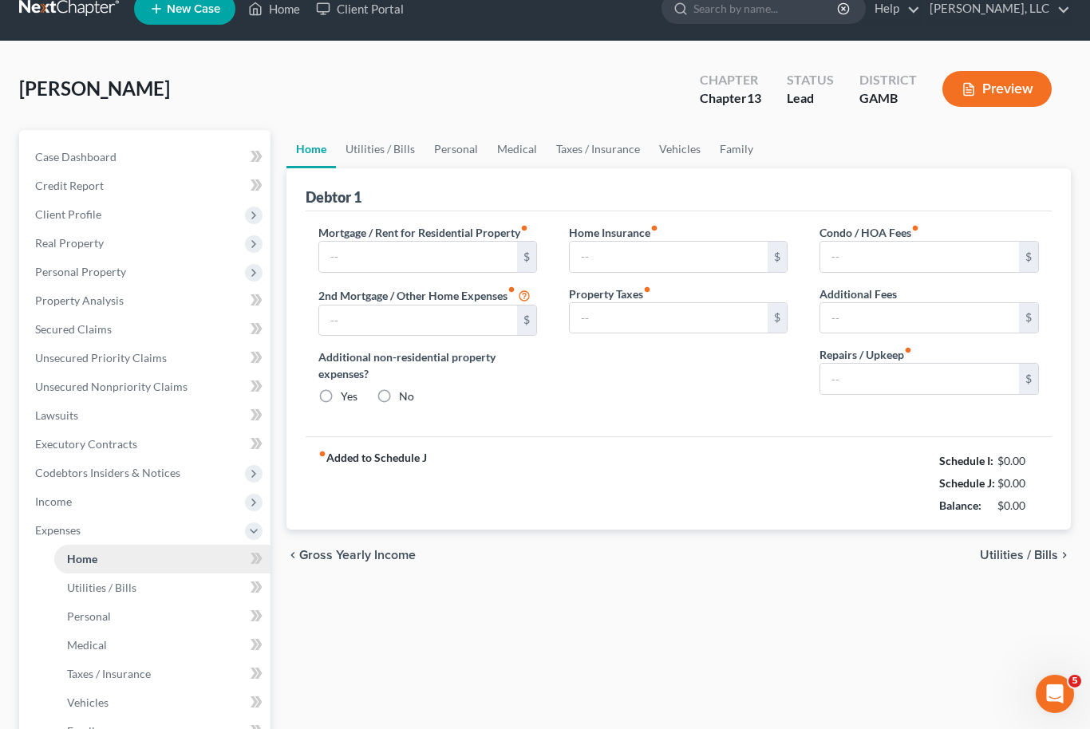
type input "0.00"
type input "100.00"
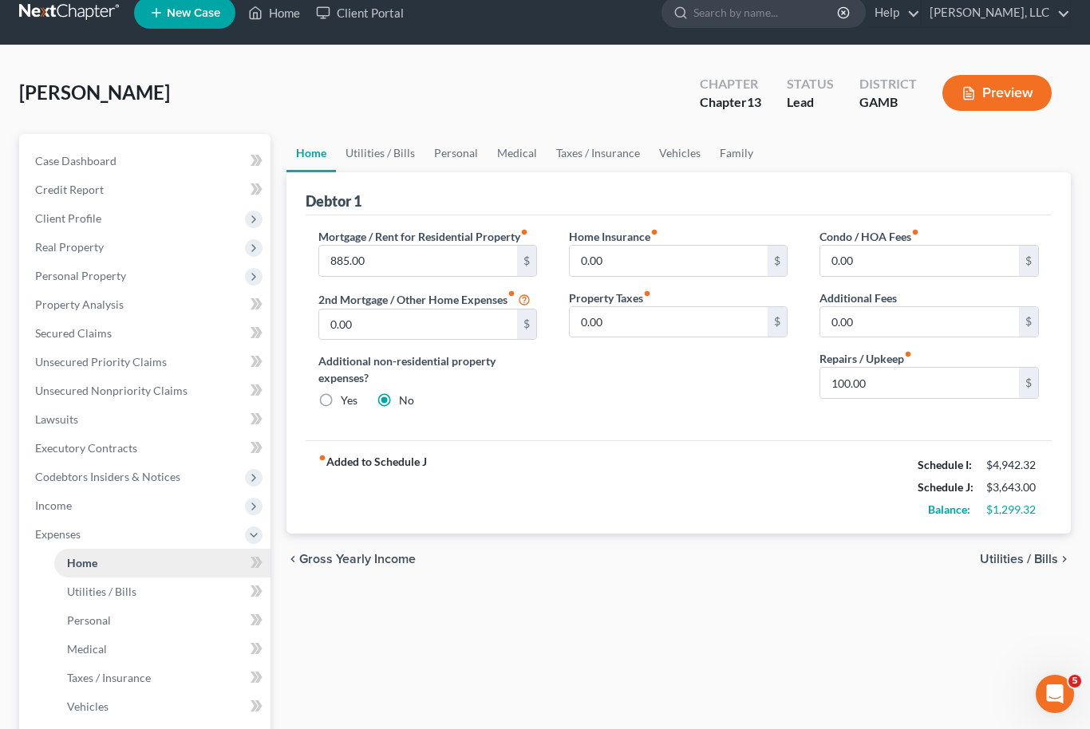
scroll to position [0, 0]
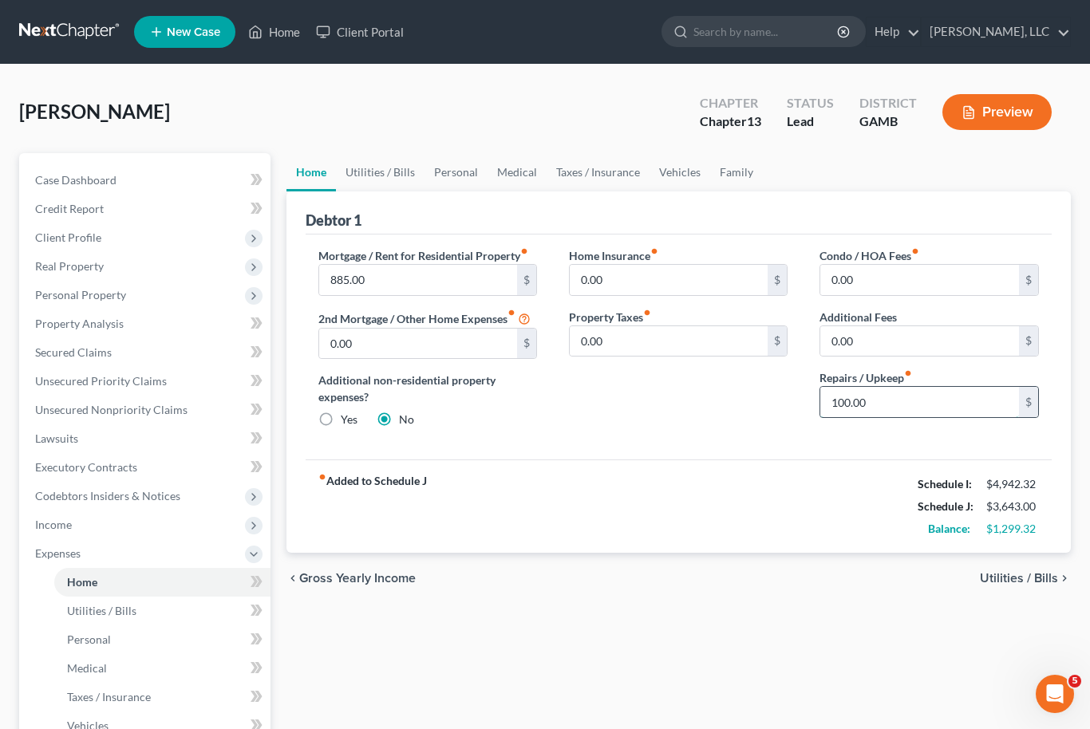
click at [883, 410] on input "100.00" at bounding box center [919, 402] width 199 height 30
click at [365, 175] on link "Utilities / Bills" at bounding box center [380, 172] width 89 height 38
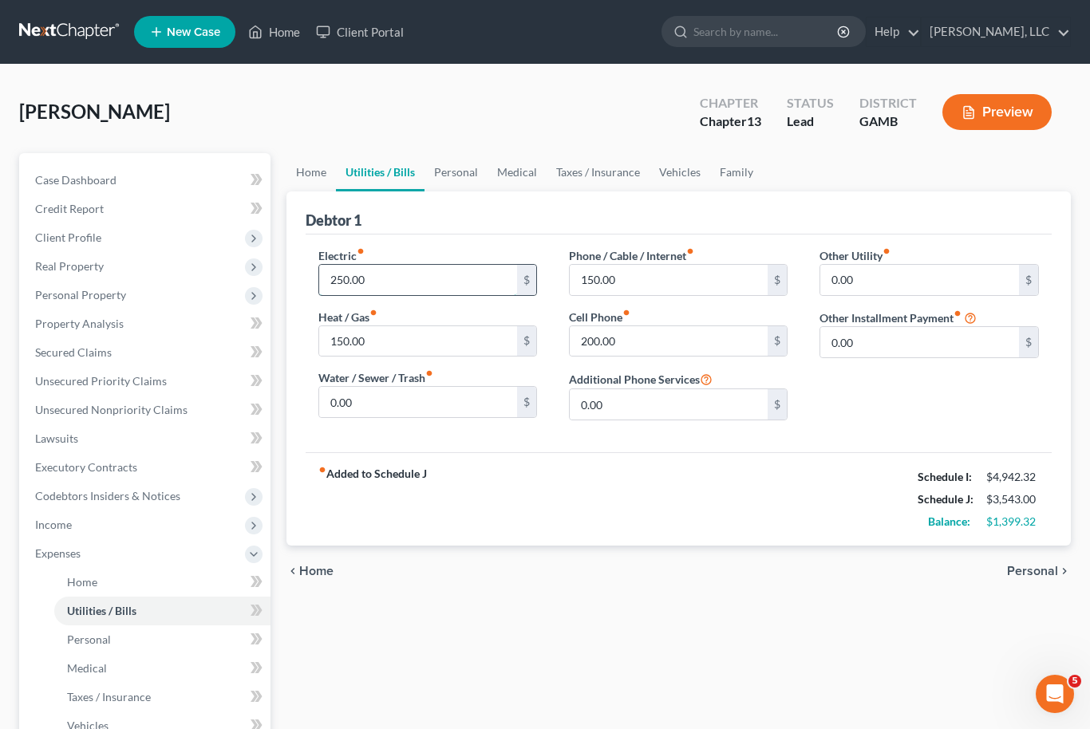
click at [349, 278] on input "250.00" at bounding box center [418, 280] width 199 height 30
type input "300.00"
click at [610, 287] on input "150.00" at bounding box center [669, 280] width 199 height 30
type input "225.00"
click at [449, 181] on link "Personal" at bounding box center [456, 172] width 63 height 38
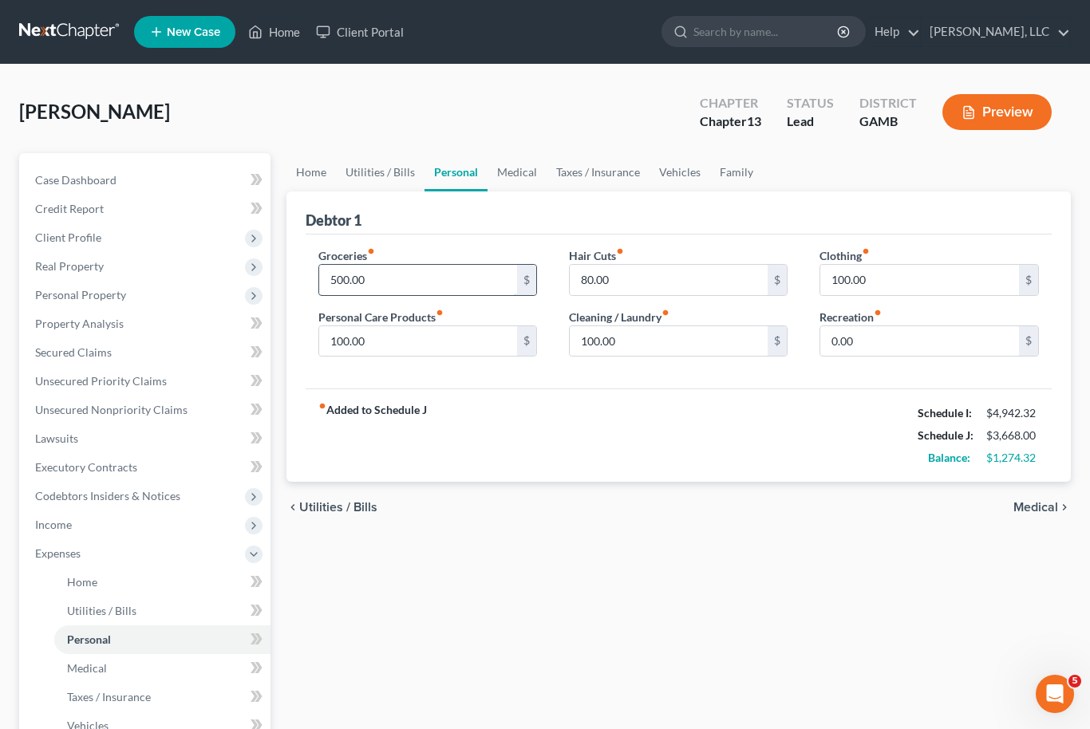
click at [348, 281] on input "500.00" at bounding box center [418, 280] width 199 height 30
type input "575.00"
click at [863, 279] on input "100.00" at bounding box center [919, 280] width 199 height 30
type input "150.00"
click at [516, 177] on link "Medical" at bounding box center [517, 172] width 59 height 38
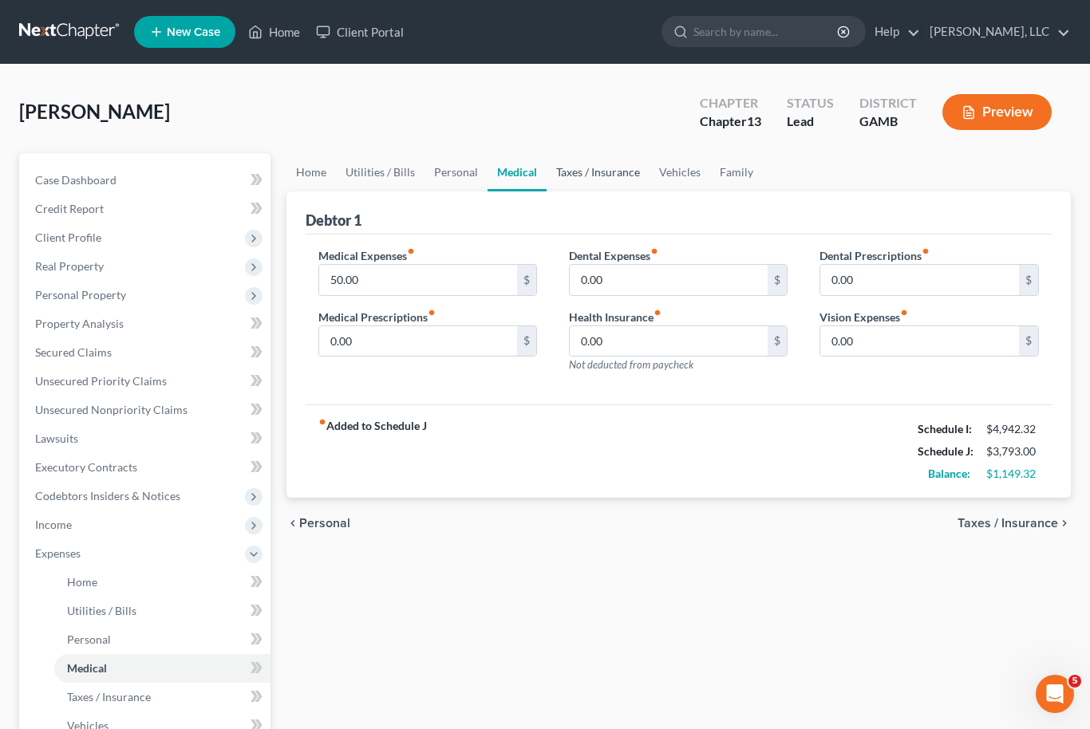
click at [595, 173] on link "Taxes / Insurance" at bounding box center [598, 172] width 103 height 38
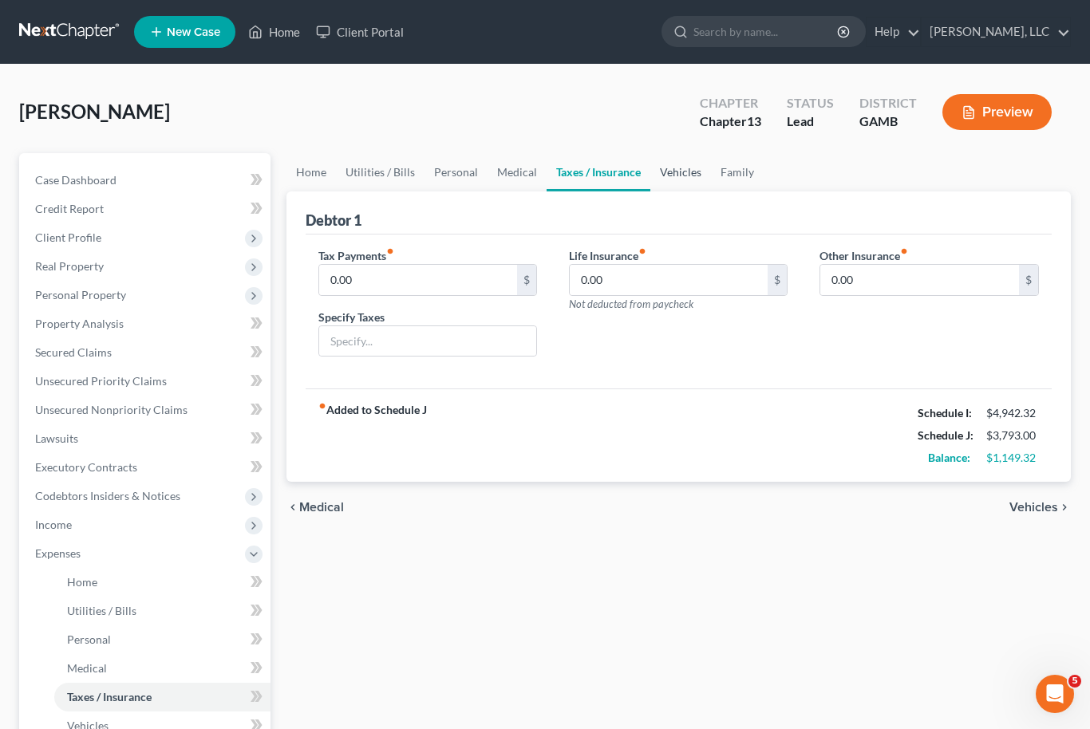
click at [680, 172] on link "Vehicles" at bounding box center [680, 172] width 61 height 38
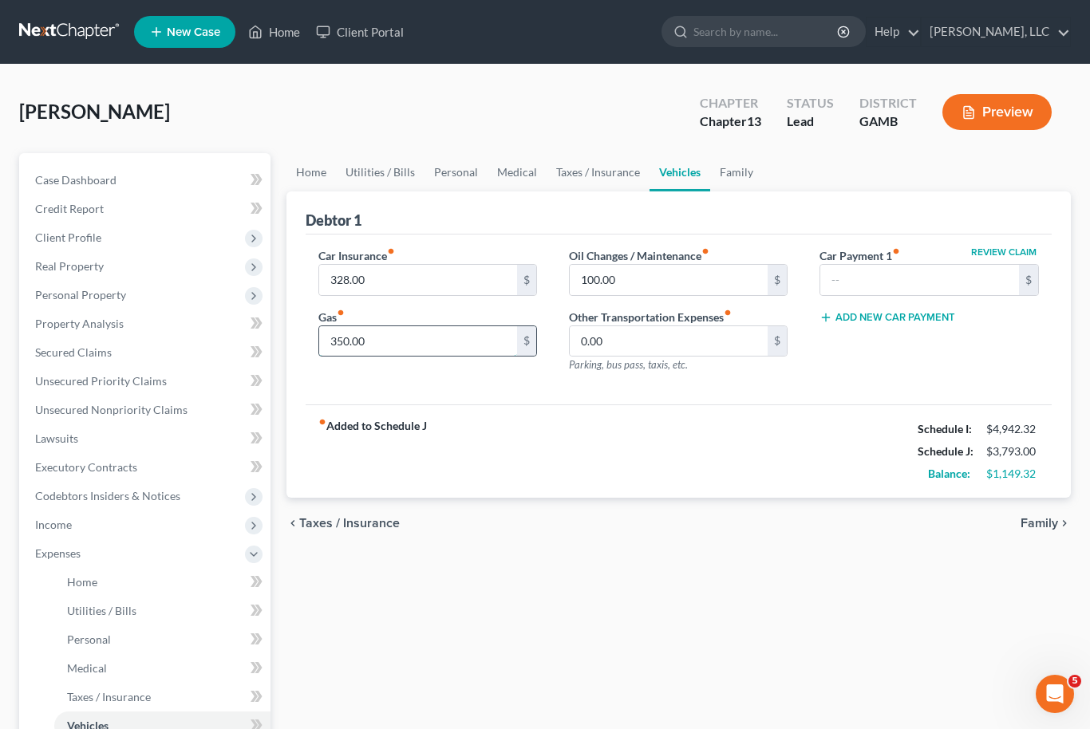
click at [331, 338] on input "350.00" at bounding box center [418, 341] width 199 height 30
type input "425.00"
click at [740, 171] on link "Family" at bounding box center [736, 172] width 53 height 38
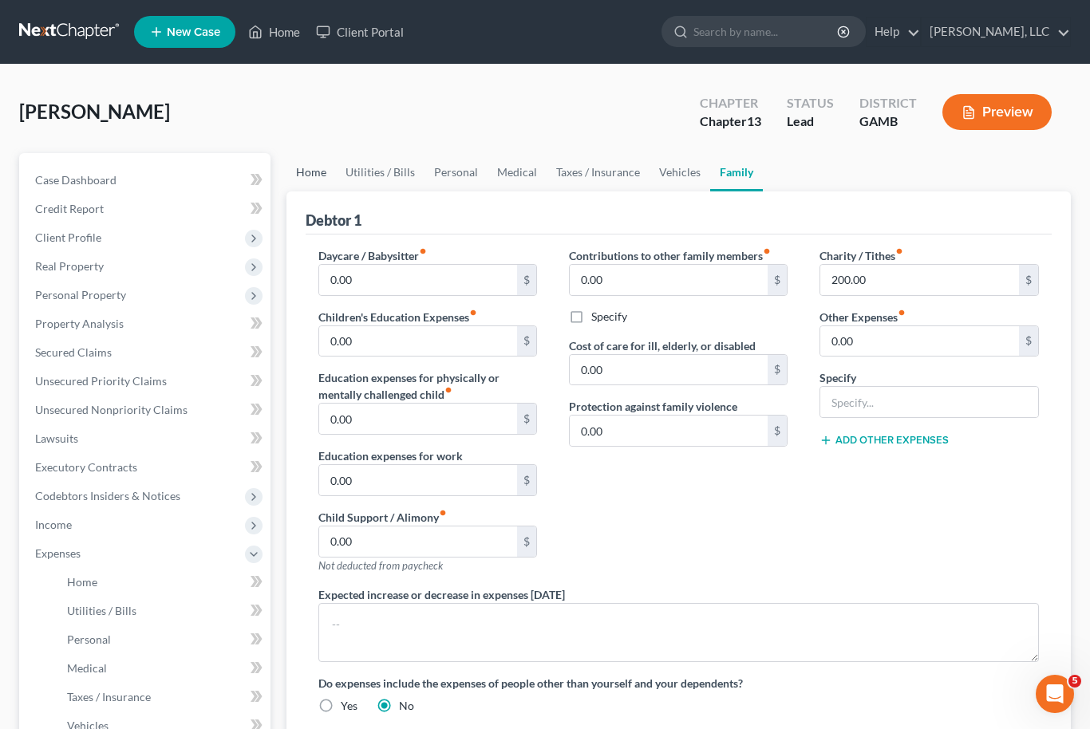
click at [306, 174] on link "Home" at bounding box center [310, 172] width 49 height 38
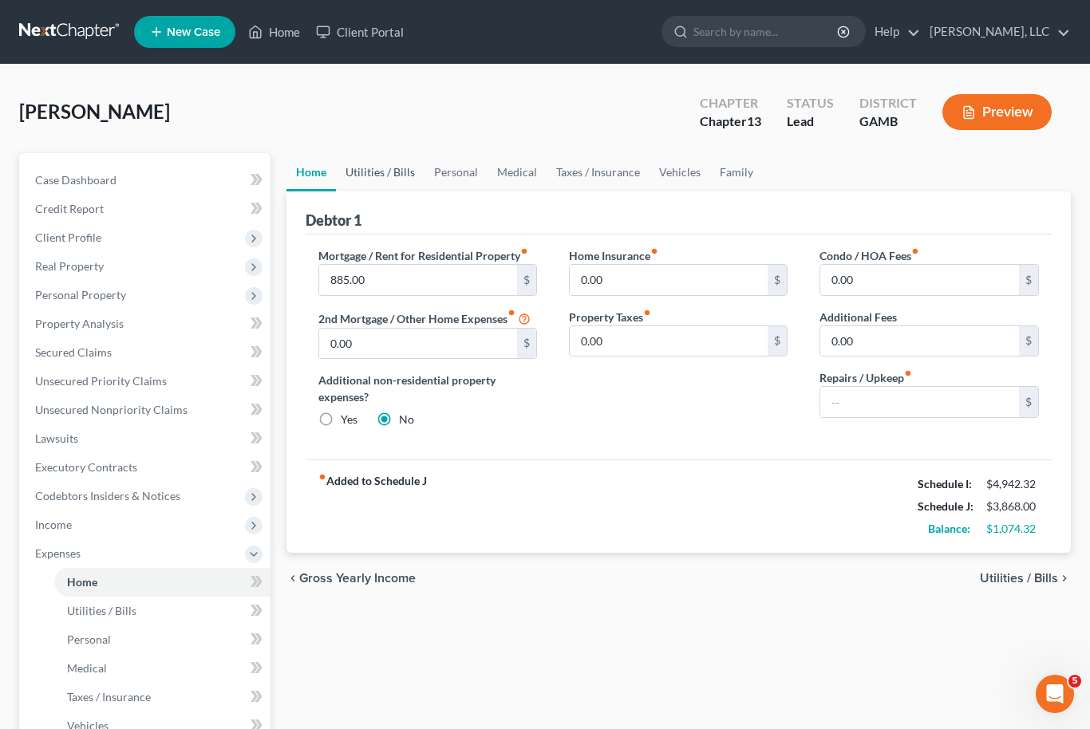
click at [384, 186] on link "Utilities / Bills" at bounding box center [380, 172] width 89 height 38
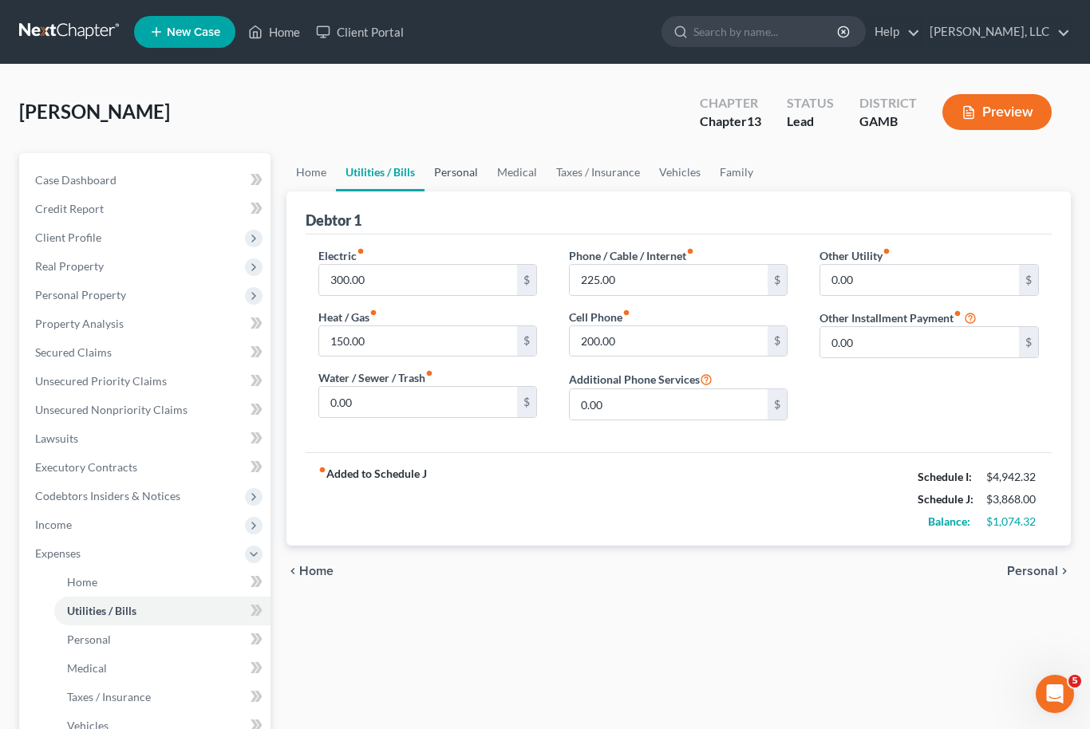
click at [465, 172] on link "Personal" at bounding box center [456, 172] width 63 height 38
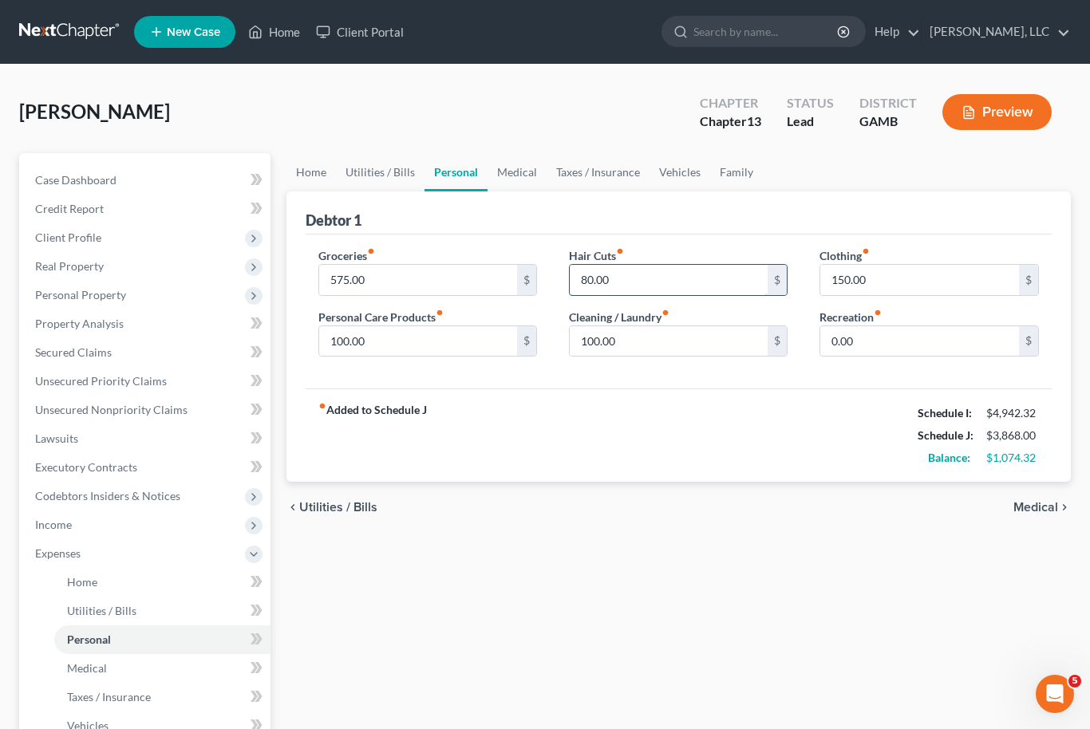
click at [601, 287] on input "80.00" at bounding box center [669, 280] width 199 height 30
type input "100.00"
click at [508, 172] on link "Medical" at bounding box center [517, 172] width 59 height 38
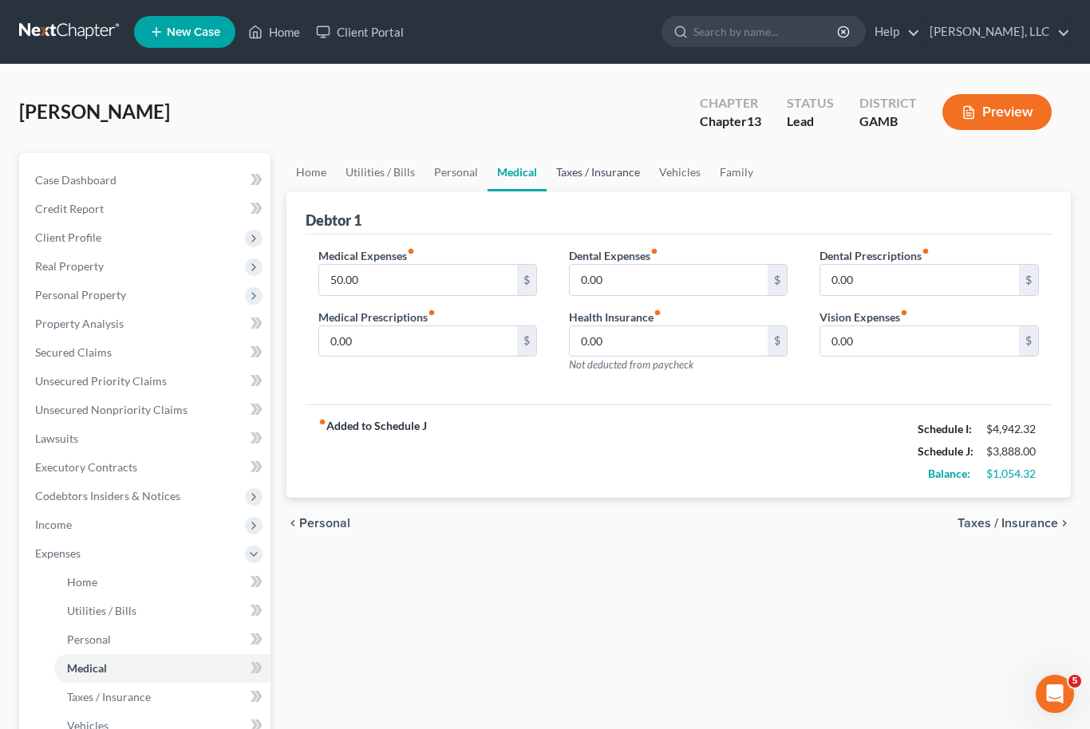
click at [603, 180] on link "Taxes / Insurance" at bounding box center [598, 172] width 103 height 38
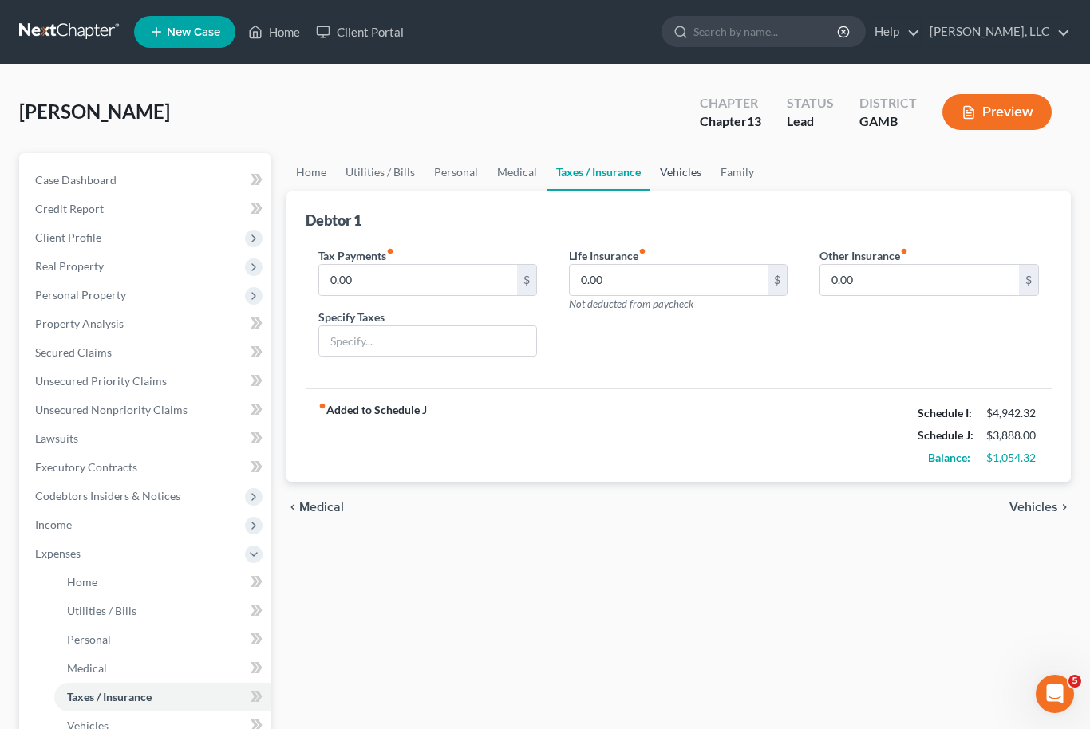
click at [667, 186] on link "Vehicles" at bounding box center [680, 172] width 61 height 38
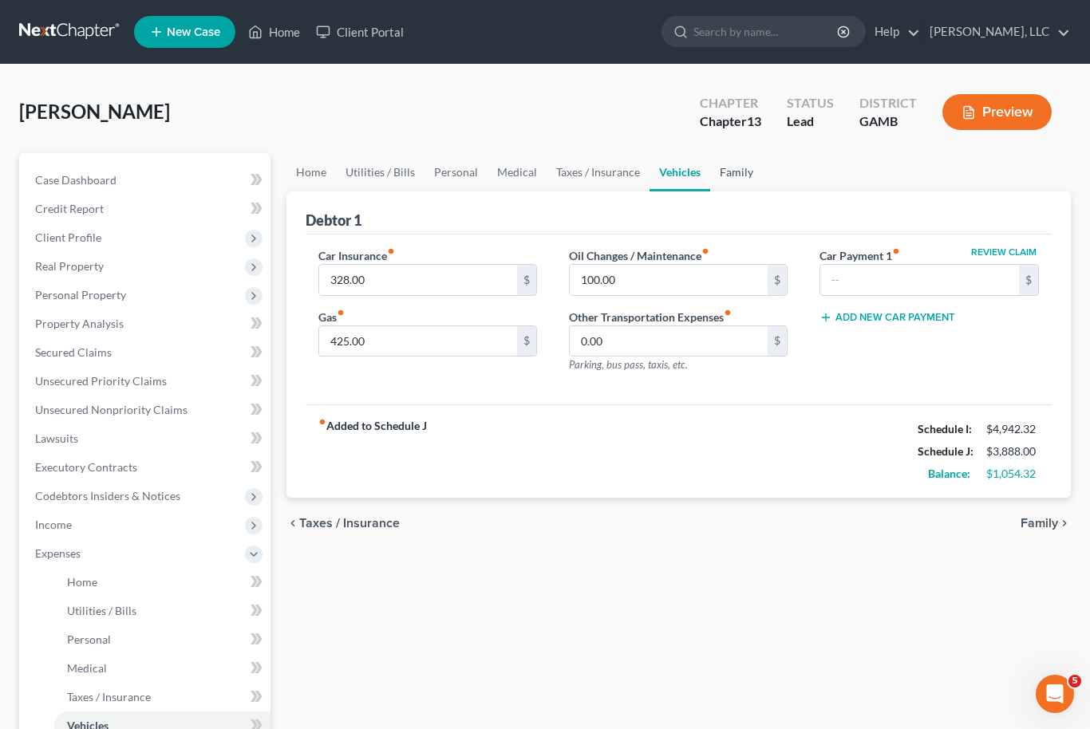
click at [731, 176] on link "Family" at bounding box center [736, 172] width 53 height 38
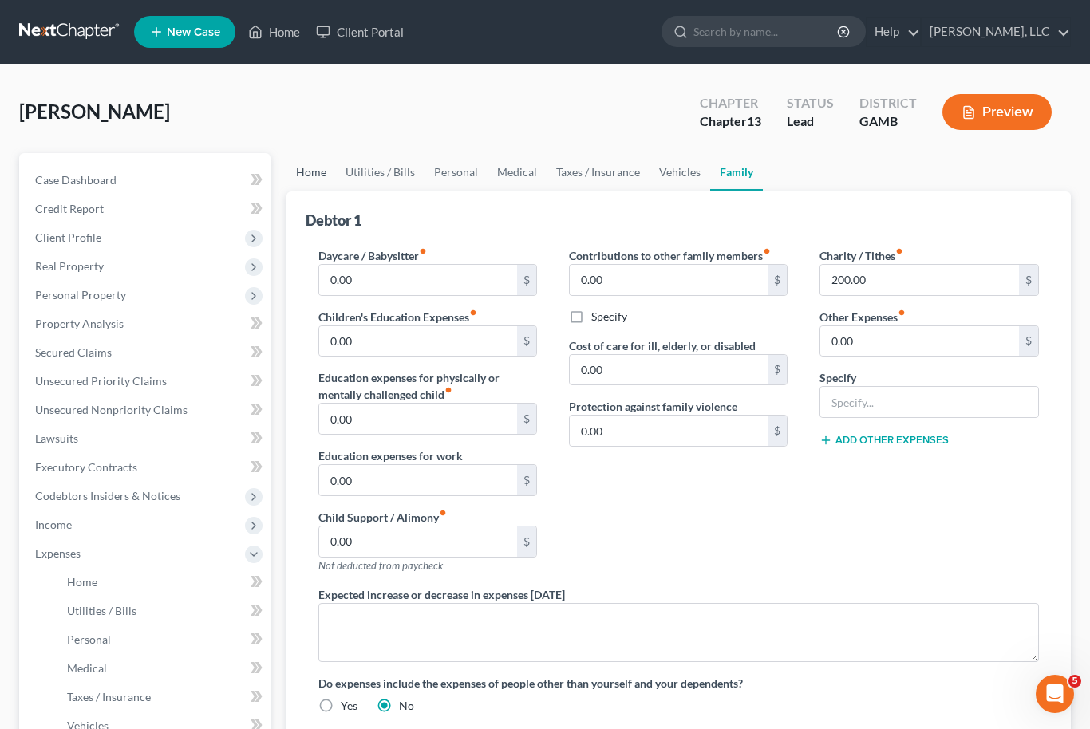
click at [308, 174] on link "Home" at bounding box center [310, 172] width 49 height 38
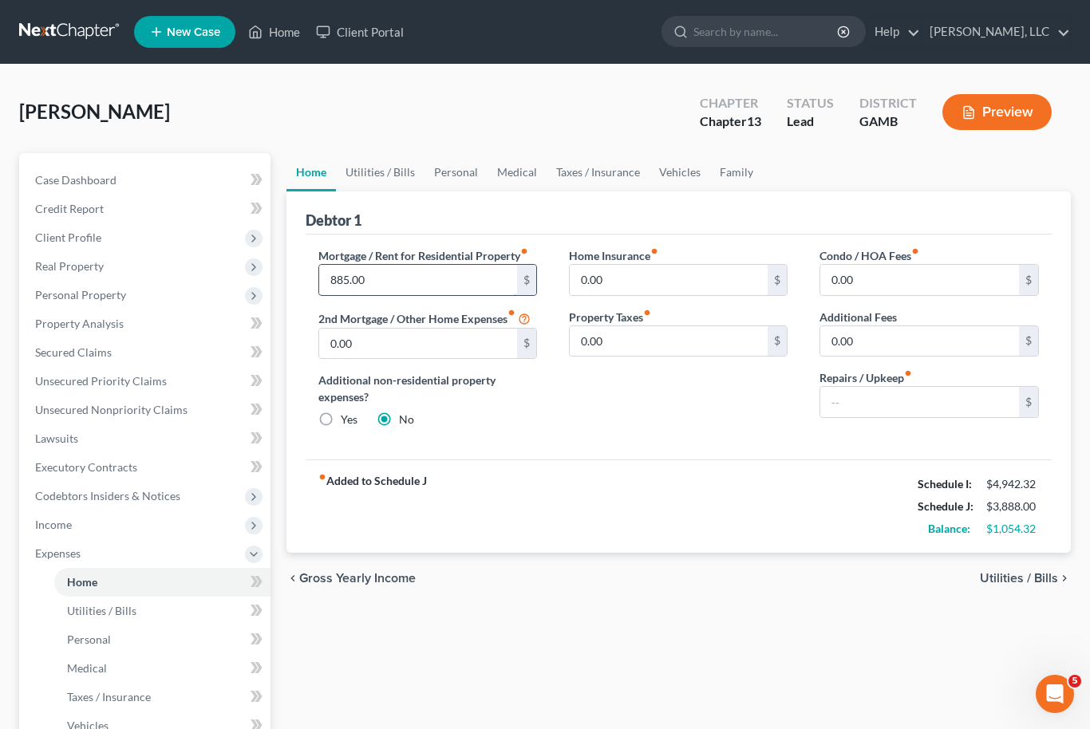
click at [342, 286] on input "885.00" at bounding box center [418, 280] width 199 height 30
type input "1,365.00"
click at [382, 181] on link "Utilities / Bills" at bounding box center [380, 172] width 89 height 38
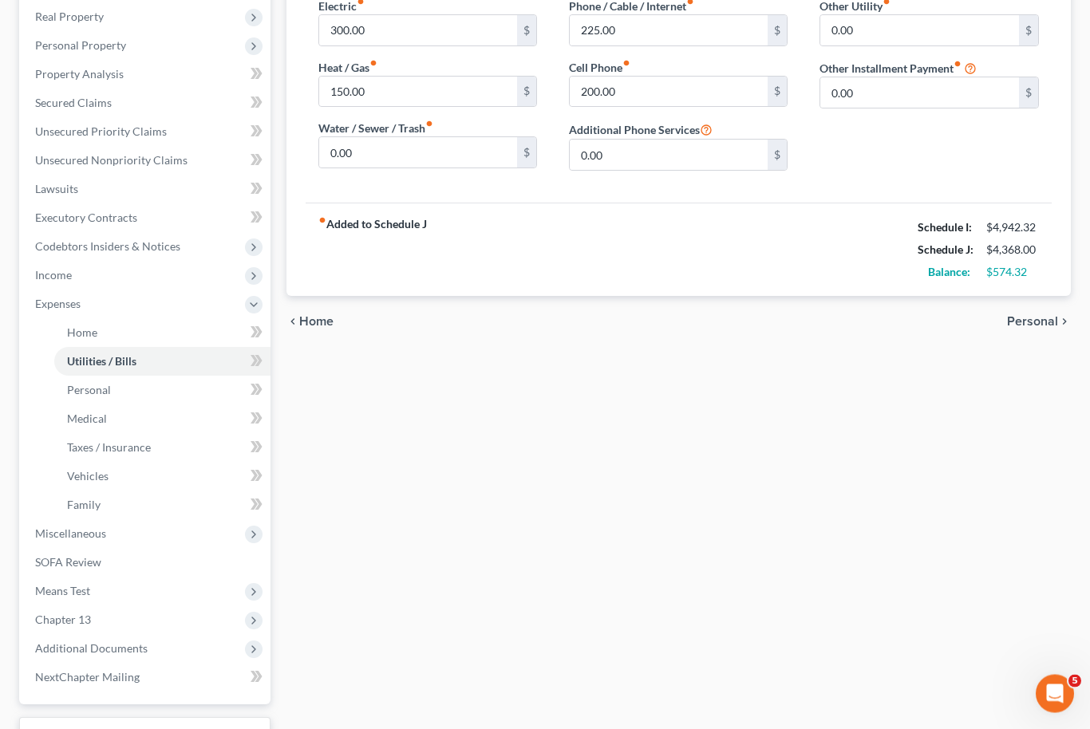
scroll to position [250, 0]
click at [56, 536] on span "Miscellaneous" at bounding box center [70, 534] width 71 height 14
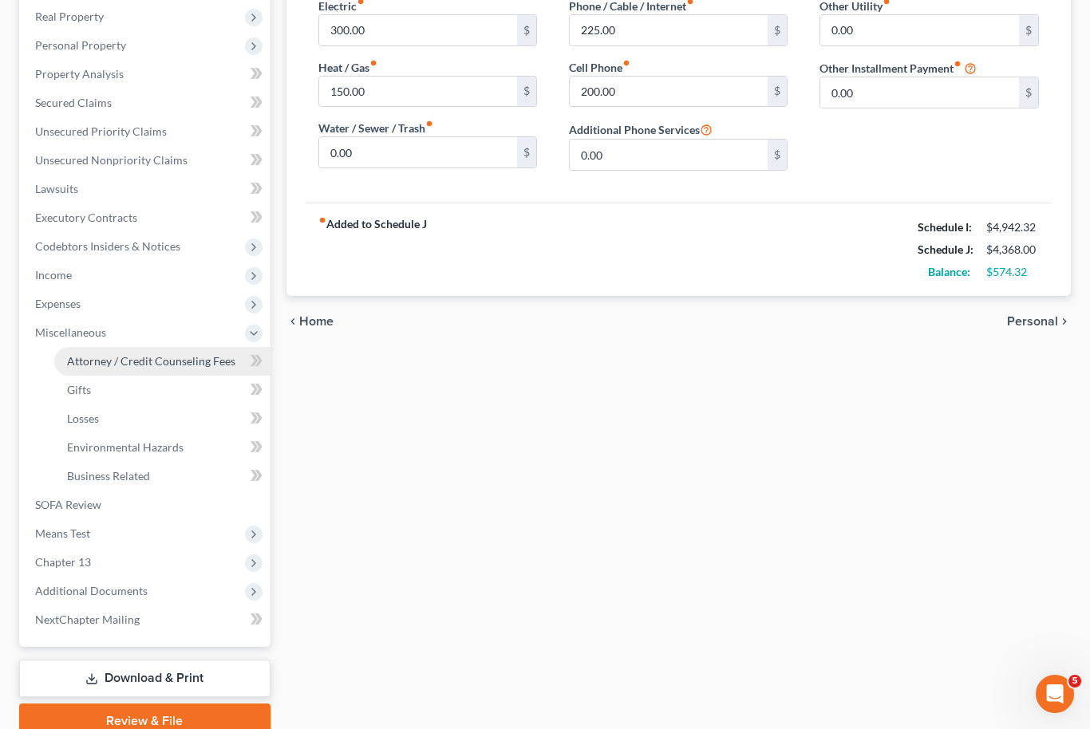
click at [103, 368] on link "Attorney / Credit Counseling Fees" at bounding box center [162, 361] width 216 height 29
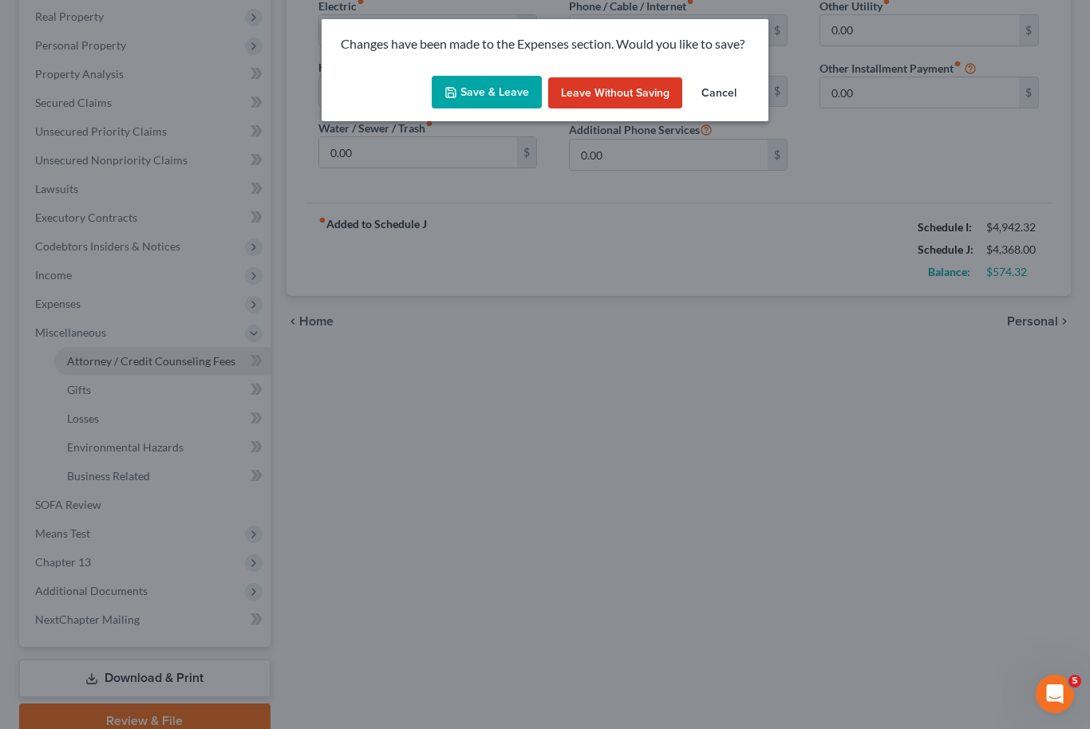
click at [488, 97] on button "Save & Leave" at bounding box center [487, 93] width 110 height 34
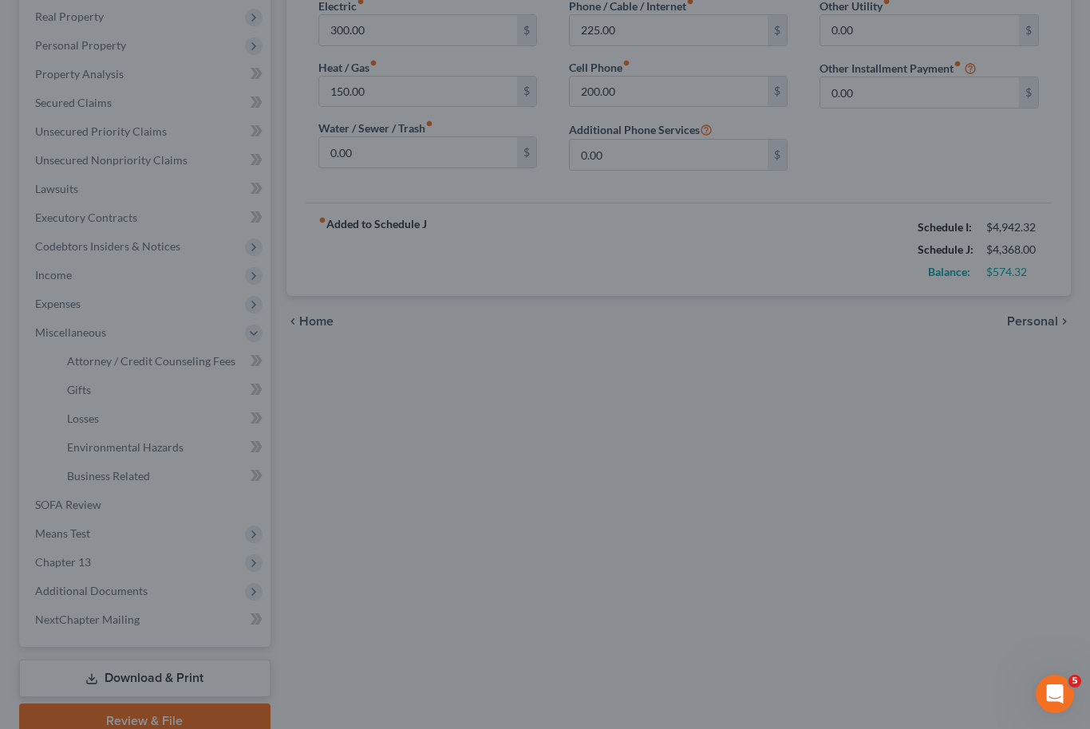
select select "0"
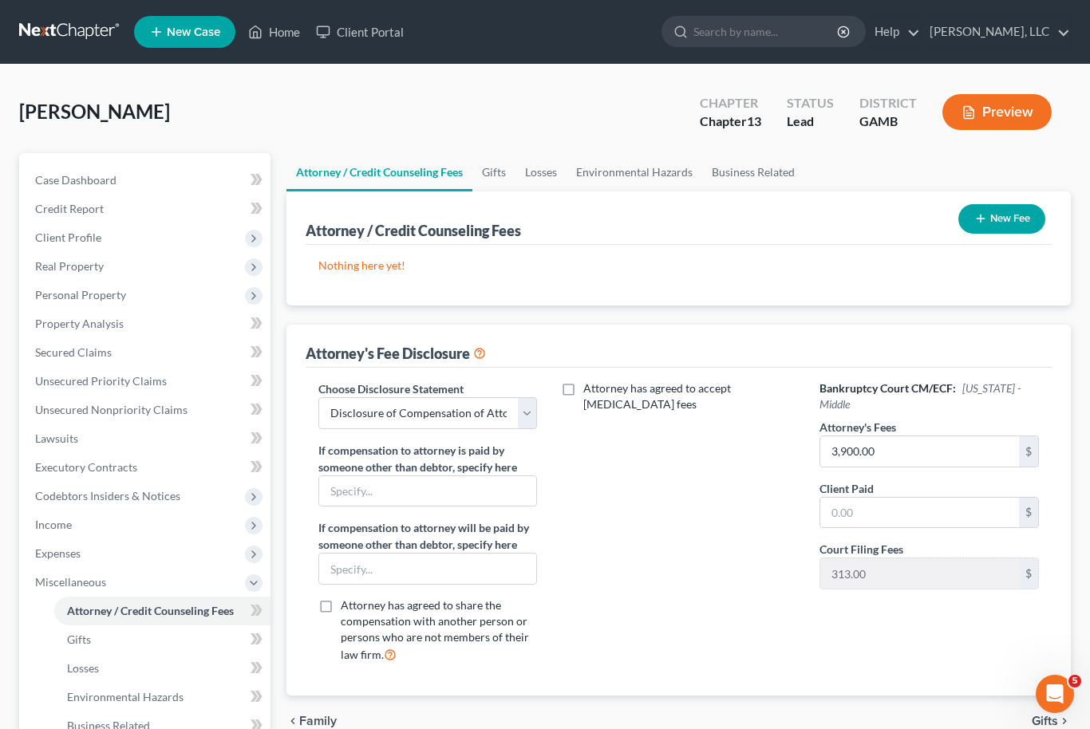
scroll to position [177, 0]
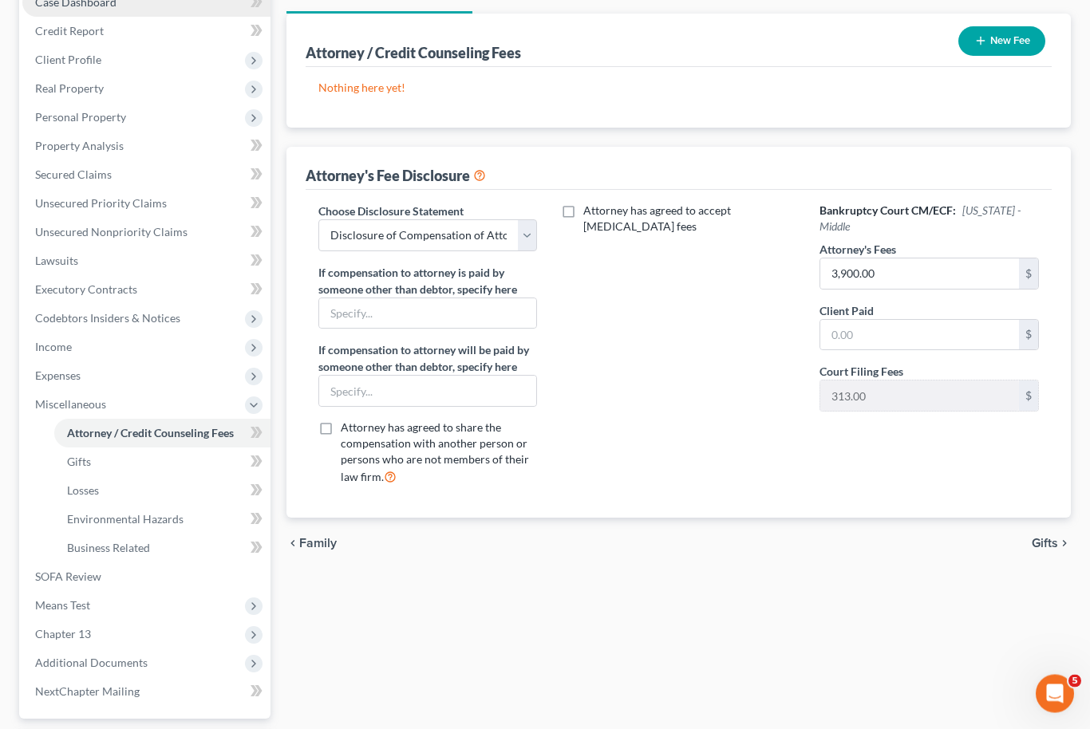
click at [80, 18] on link "Case Dashboard" at bounding box center [146, 3] width 248 height 29
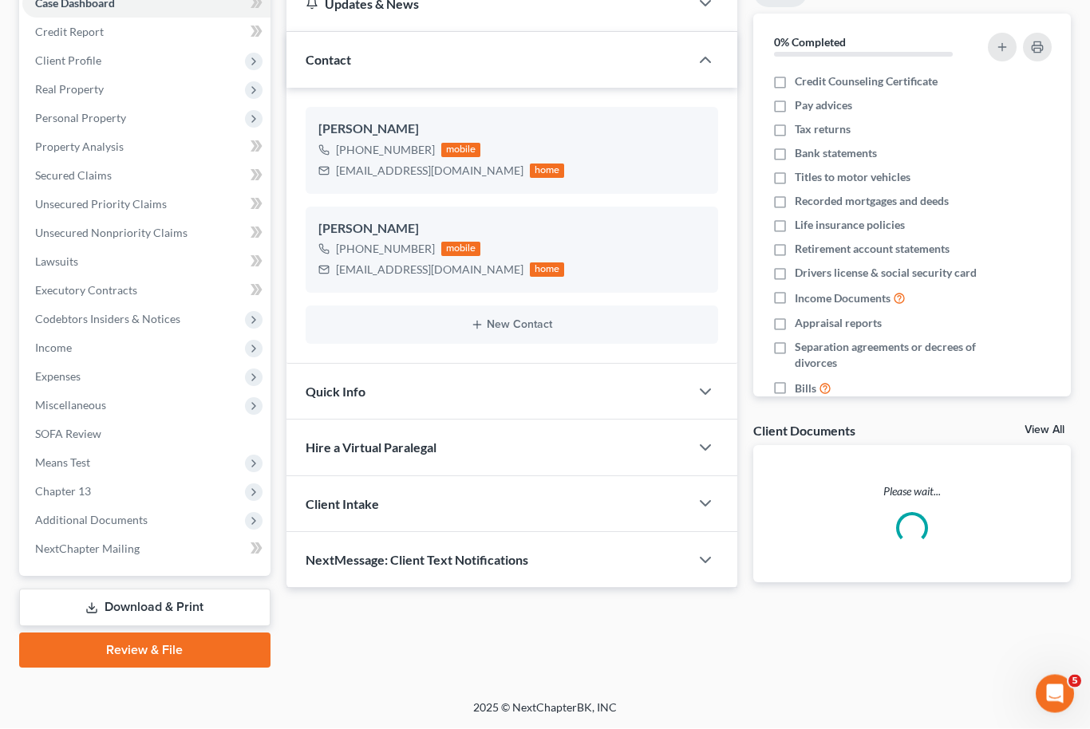
click at [1051, 437] on link "View All" at bounding box center [1045, 430] width 40 height 11
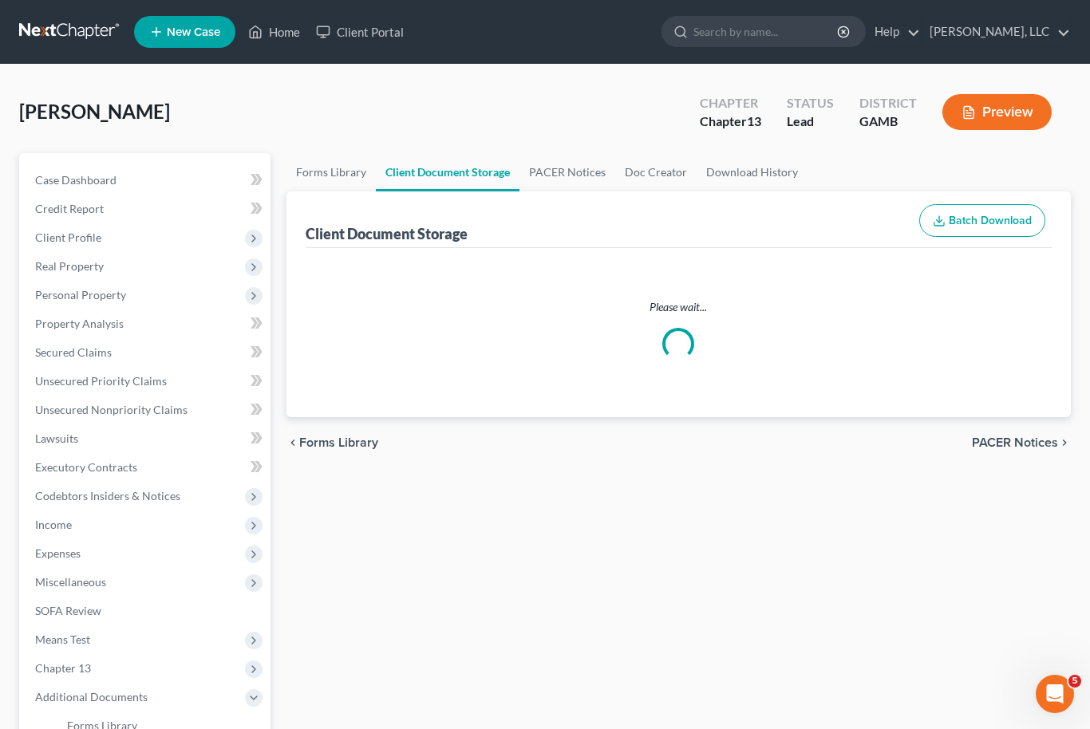
select select "6"
select select "22"
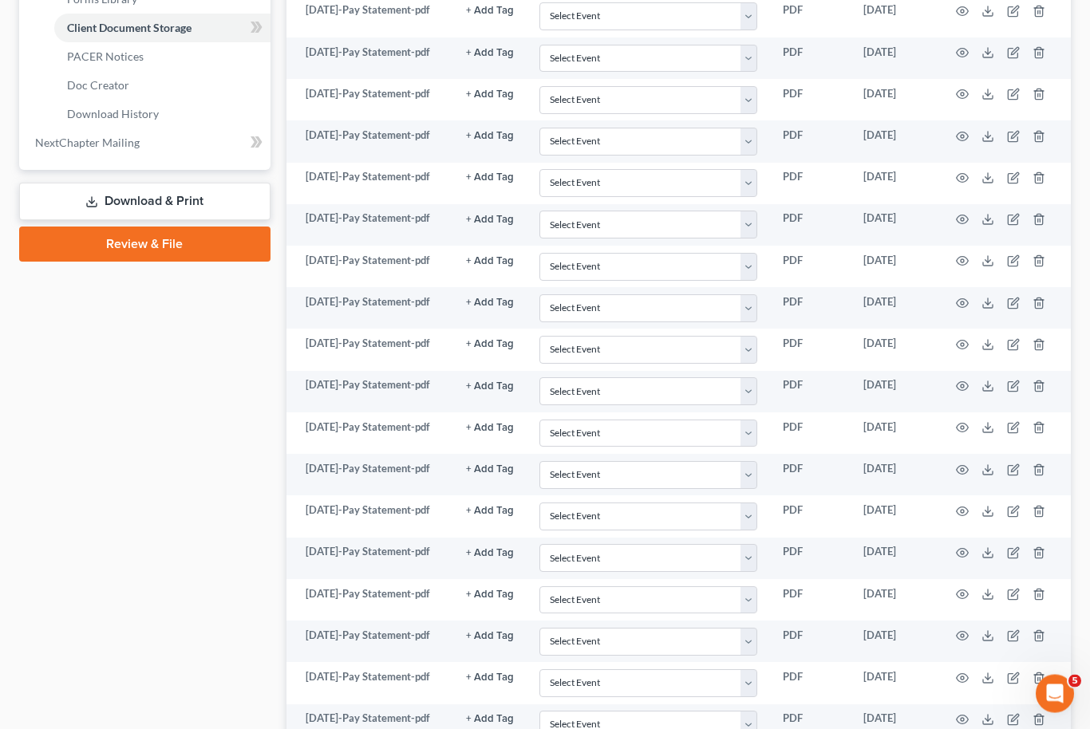
scroll to position [1697, 0]
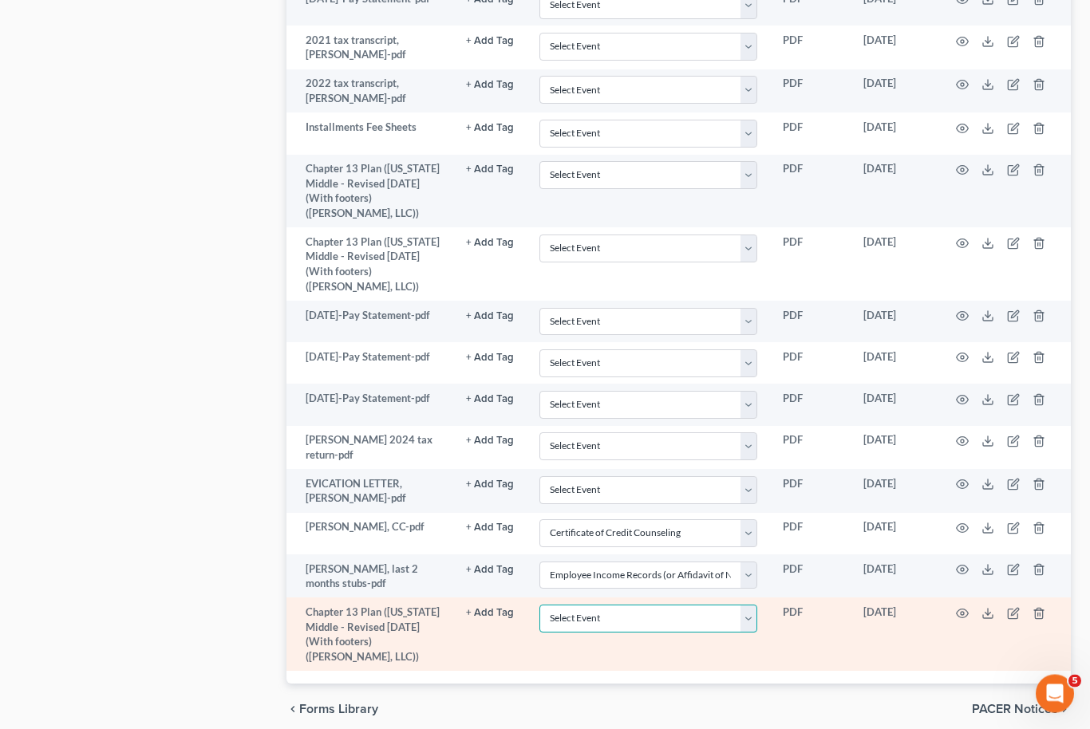
click at [747, 618] on select "Select Event 20 Largest Unsecured Creditors Amended Petition Attachment to Volu…" at bounding box center [648, 620] width 218 height 28
select select "12"
click at [964, 613] on circle "button" at bounding box center [962, 614] width 3 height 3
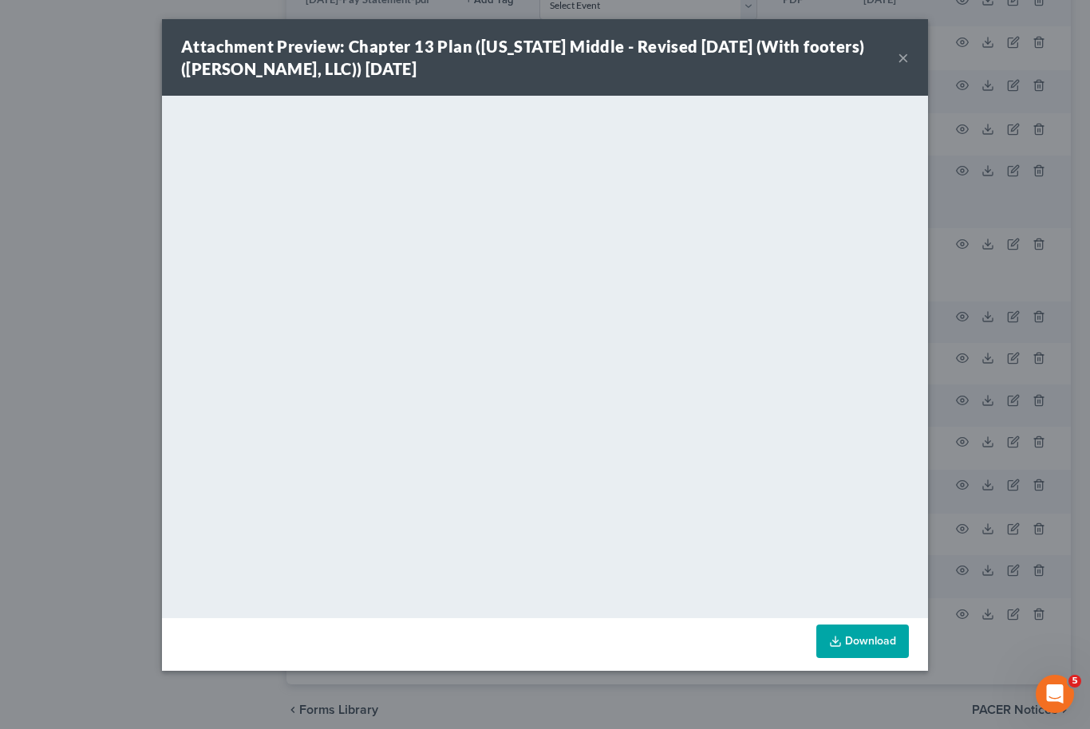
click at [907, 62] on button "×" at bounding box center [903, 57] width 11 height 19
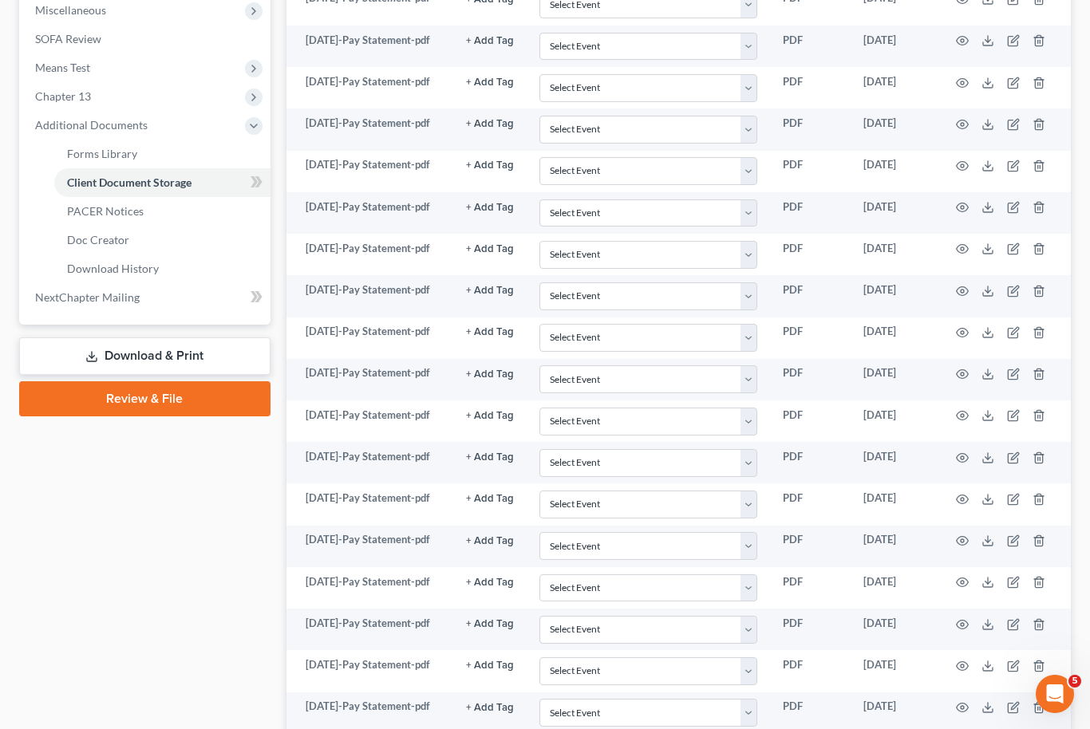
scroll to position [472, 0]
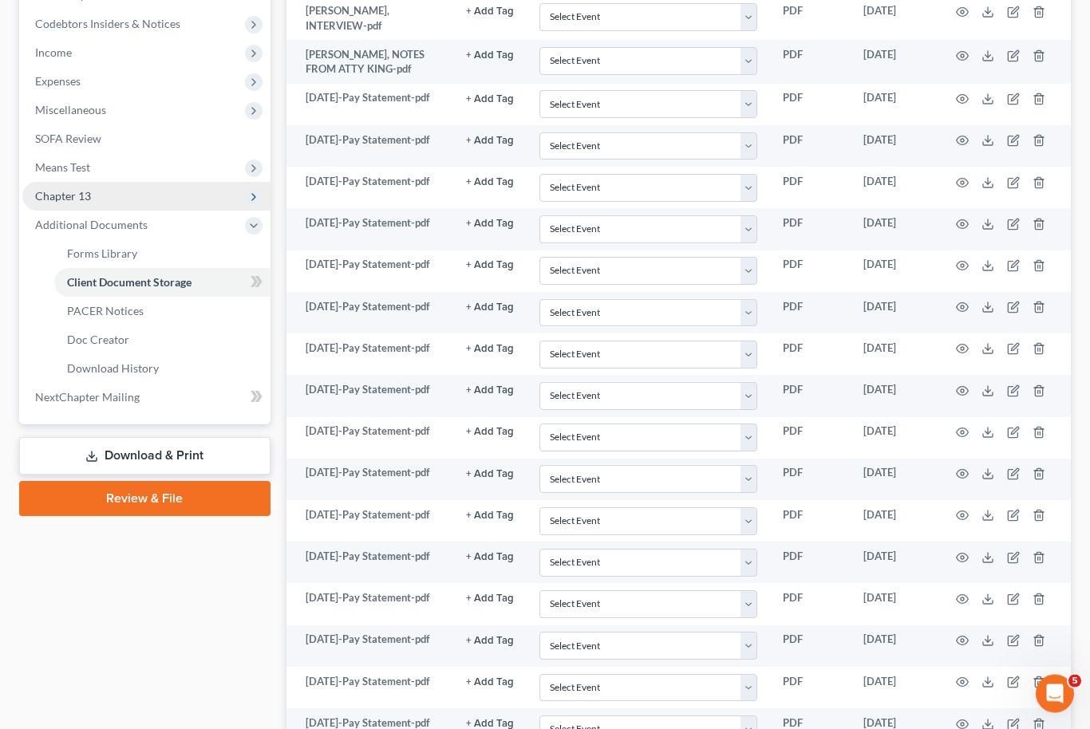
click at [133, 211] on span "Chapter 13" at bounding box center [146, 197] width 248 height 29
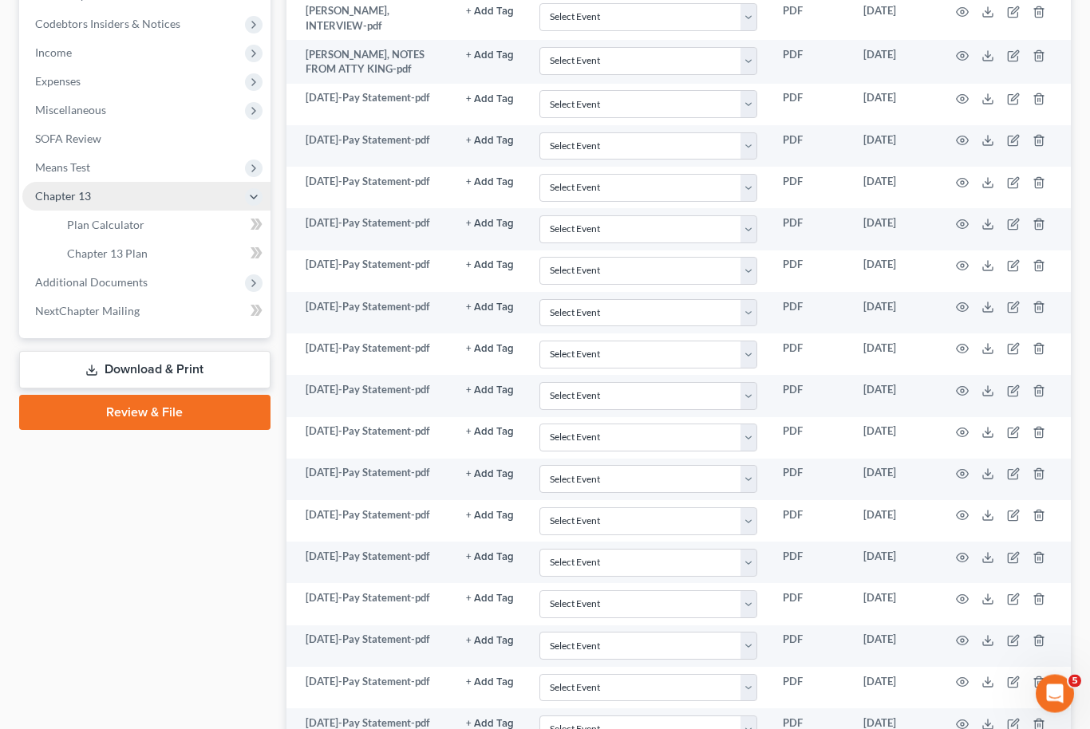
scroll to position [460, 0]
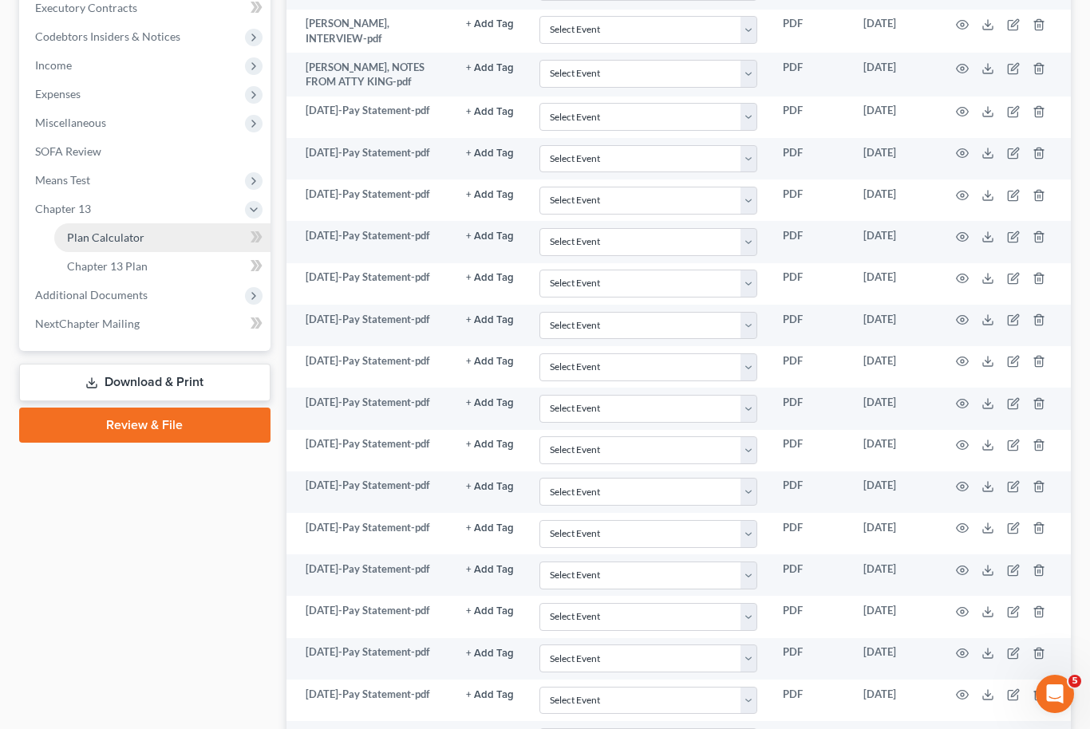
click at [125, 241] on span "Plan Calculator" at bounding box center [105, 238] width 77 height 14
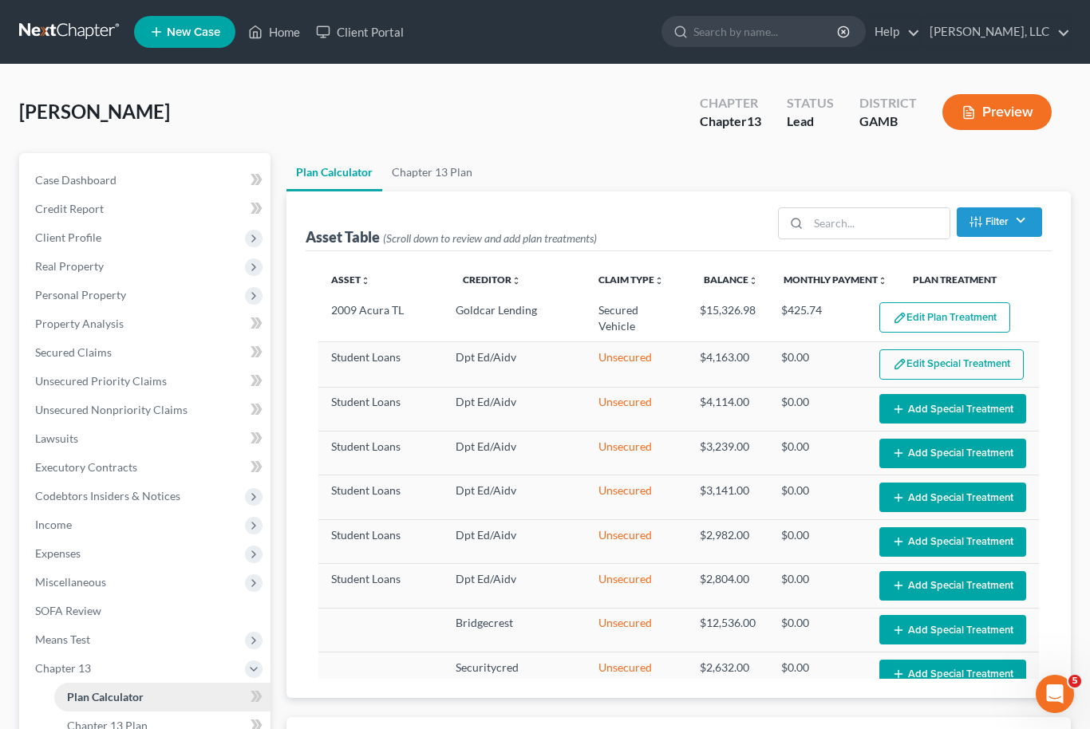
select select "35"
click at [69, 525] on span "Income" at bounding box center [53, 525] width 37 height 14
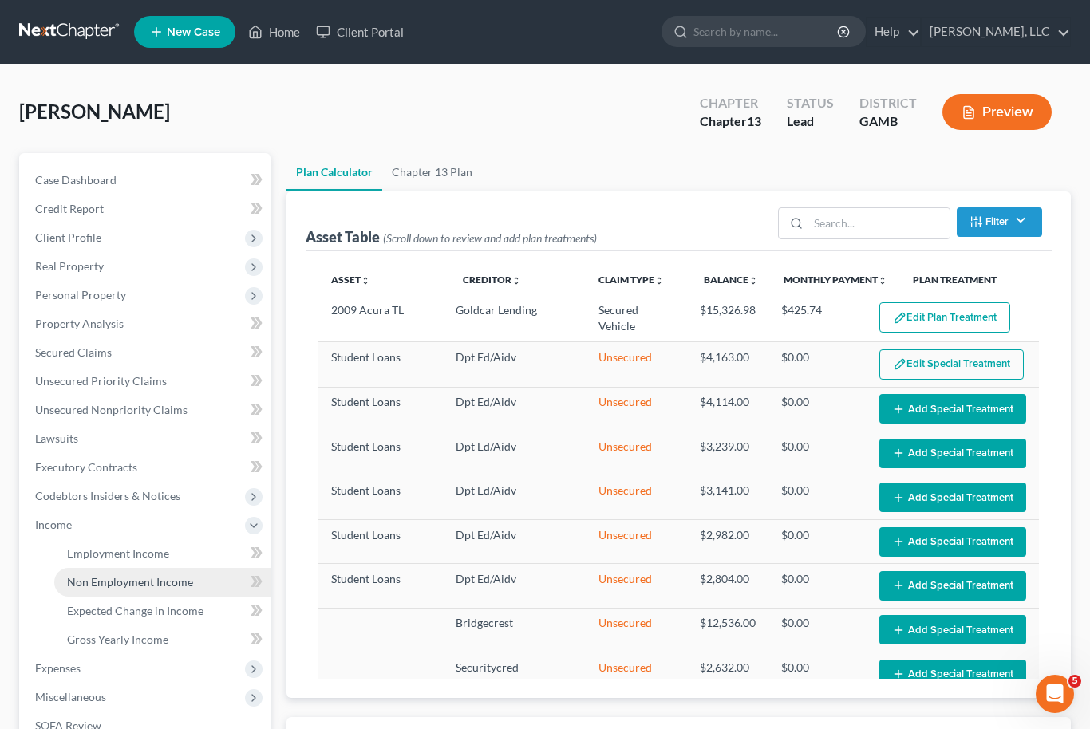
click at [93, 579] on span "Non Employment Income" at bounding box center [130, 582] width 126 height 14
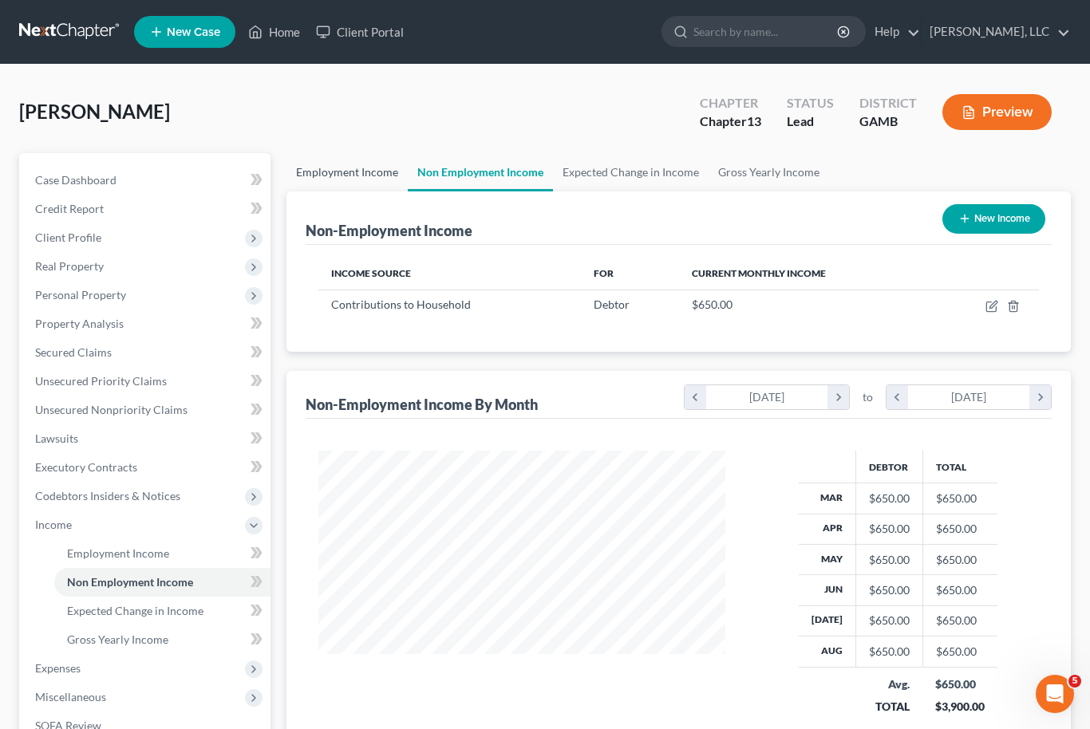
click at [346, 163] on link "Employment Income" at bounding box center [346, 172] width 121 height 38
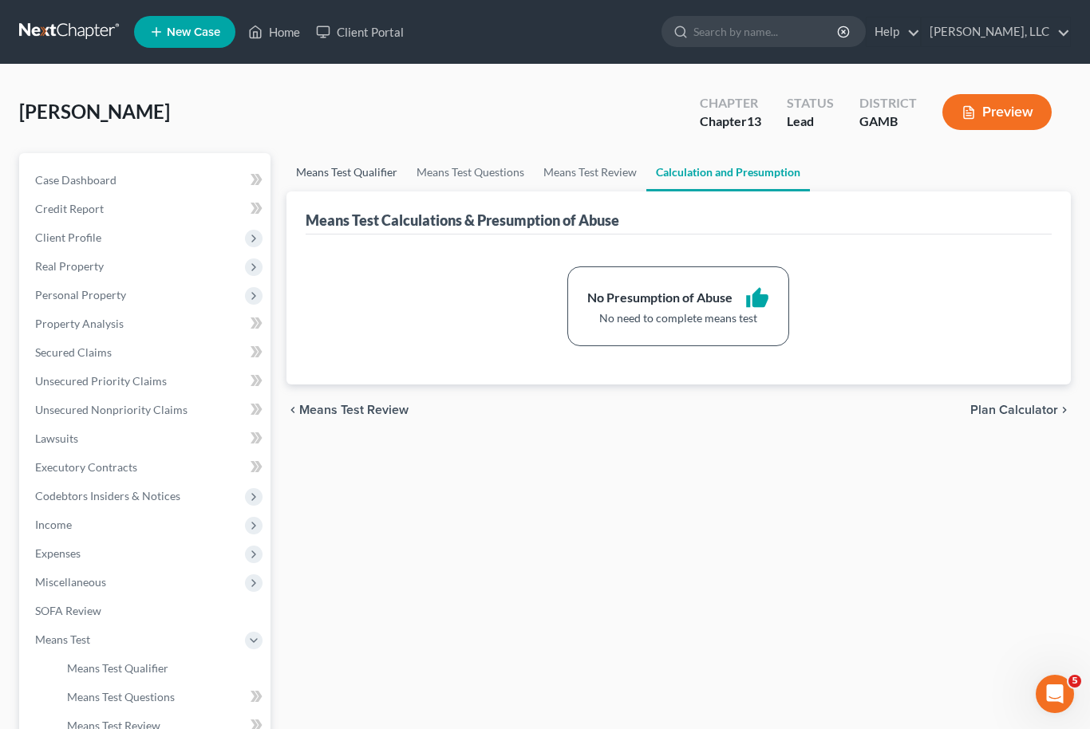
click at [330, 187] on link "Means Test Qualifier" at bounding box center [346, 172] width 120 height 38
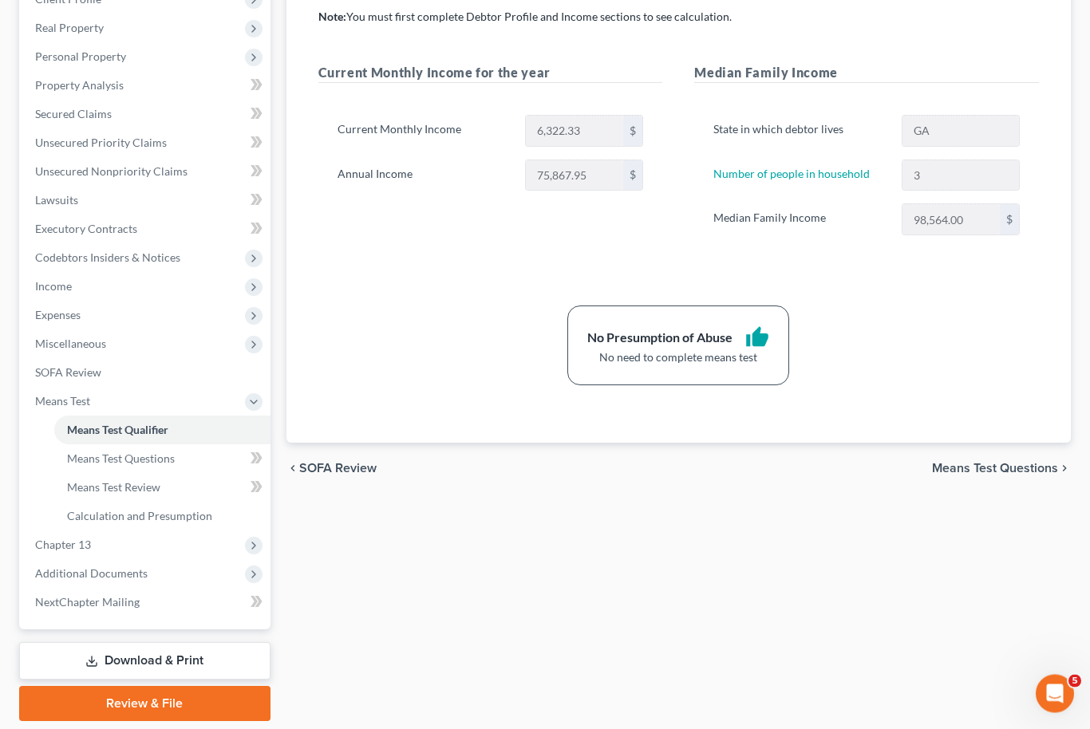
scroll to position [73, 0]
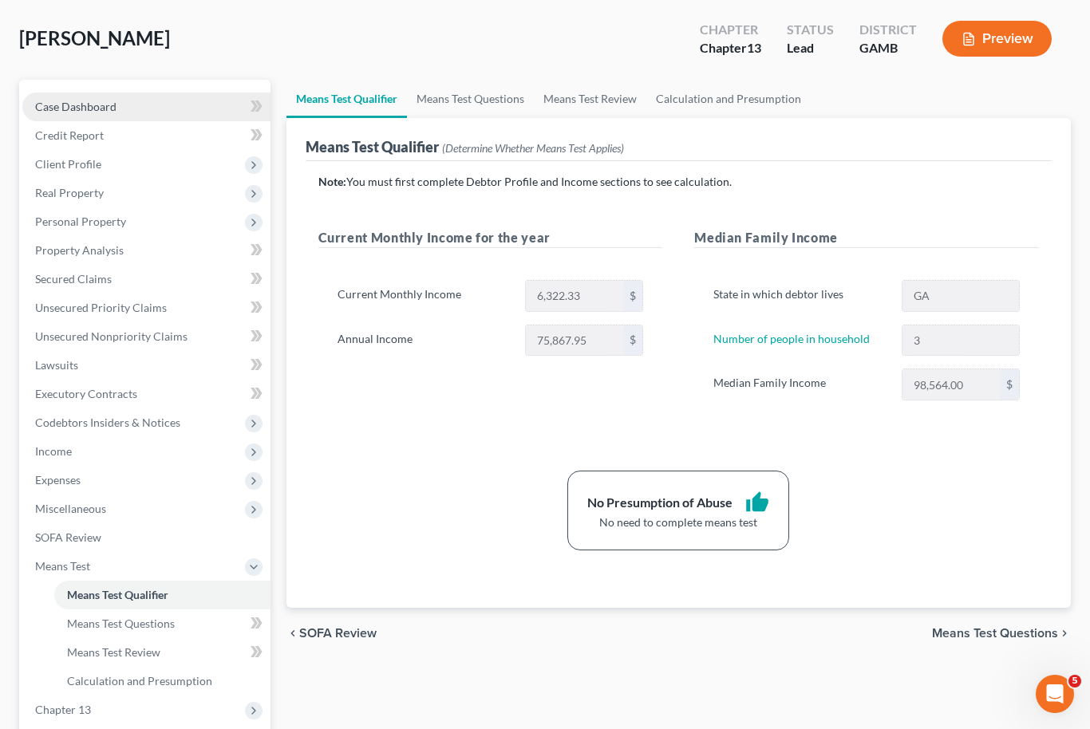
click at [91, 109] on span "Case Dashboard" at bounding box center [75, 107] width 81 height 14
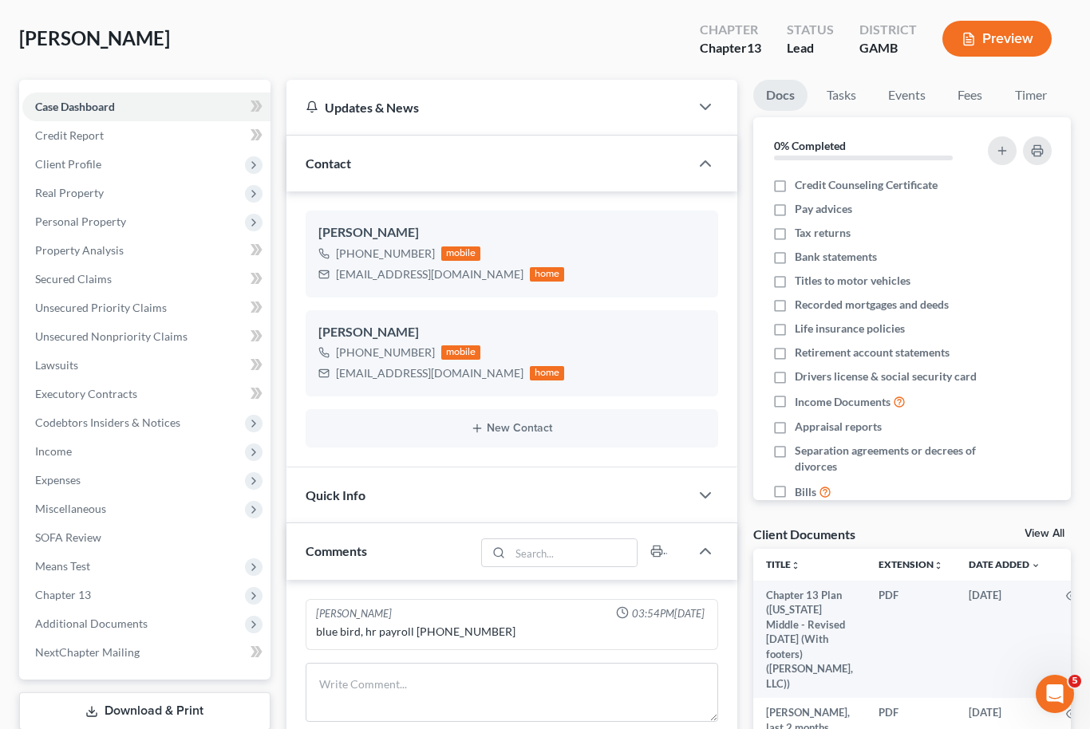
click at [1057, 537] on link "View All" at bounding box center [1045, 533] width 40 height 11
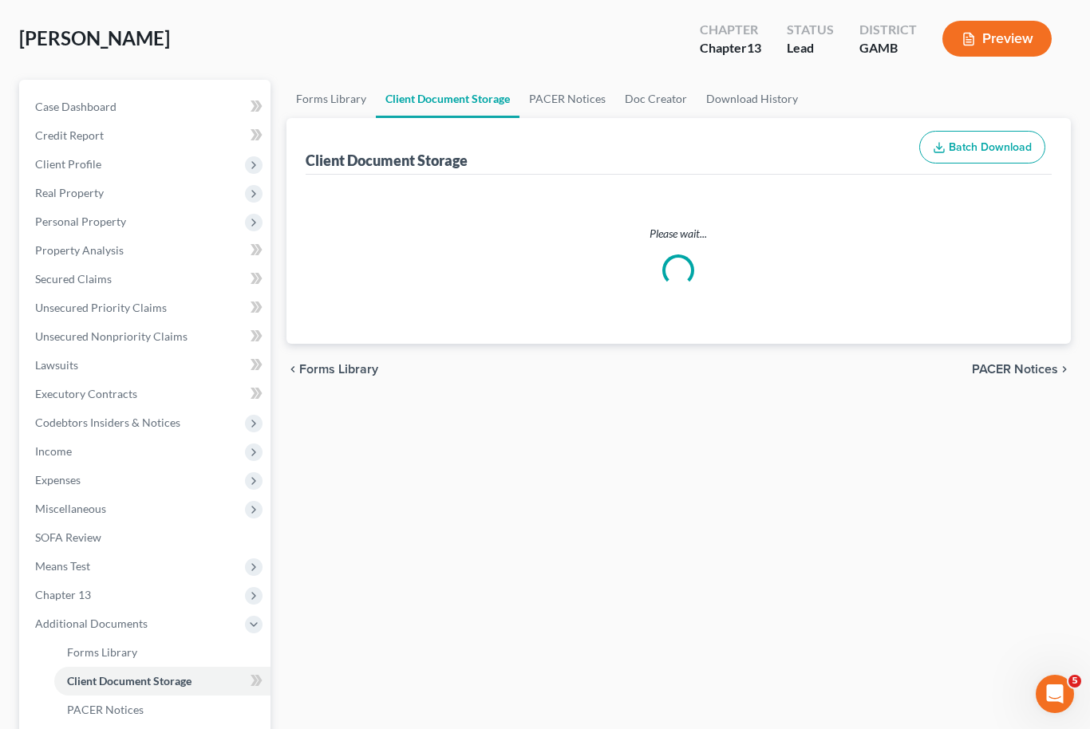
select select "6"
select select "22"
select select "12"
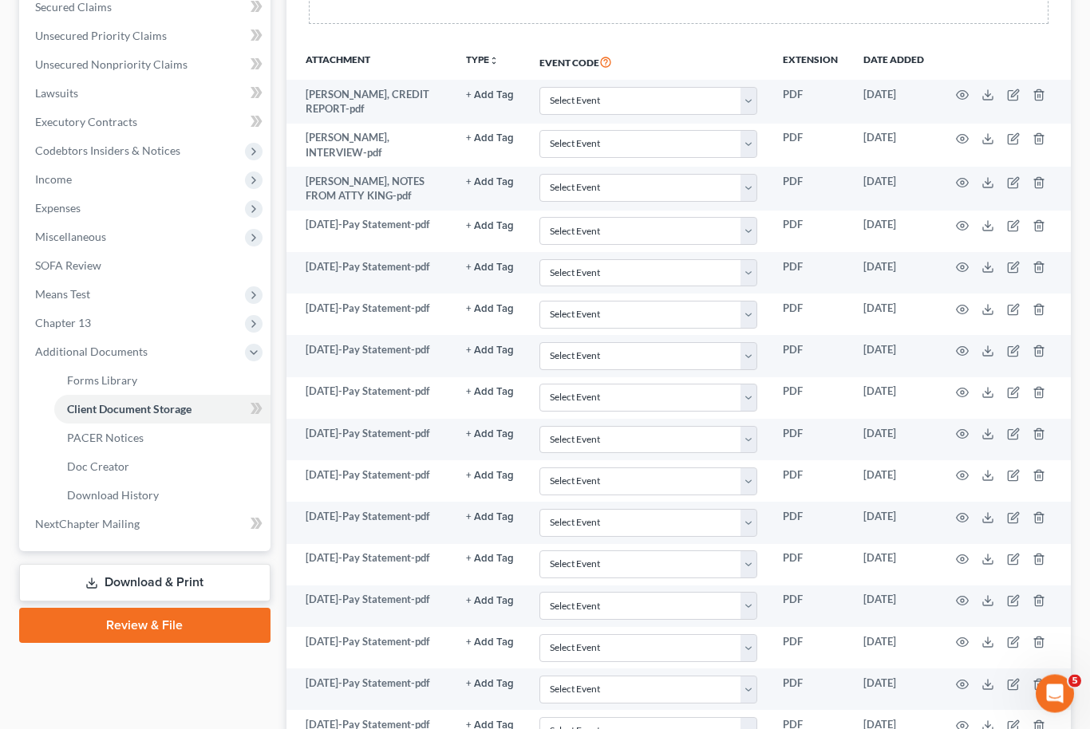
scroll to position [1289, 0]
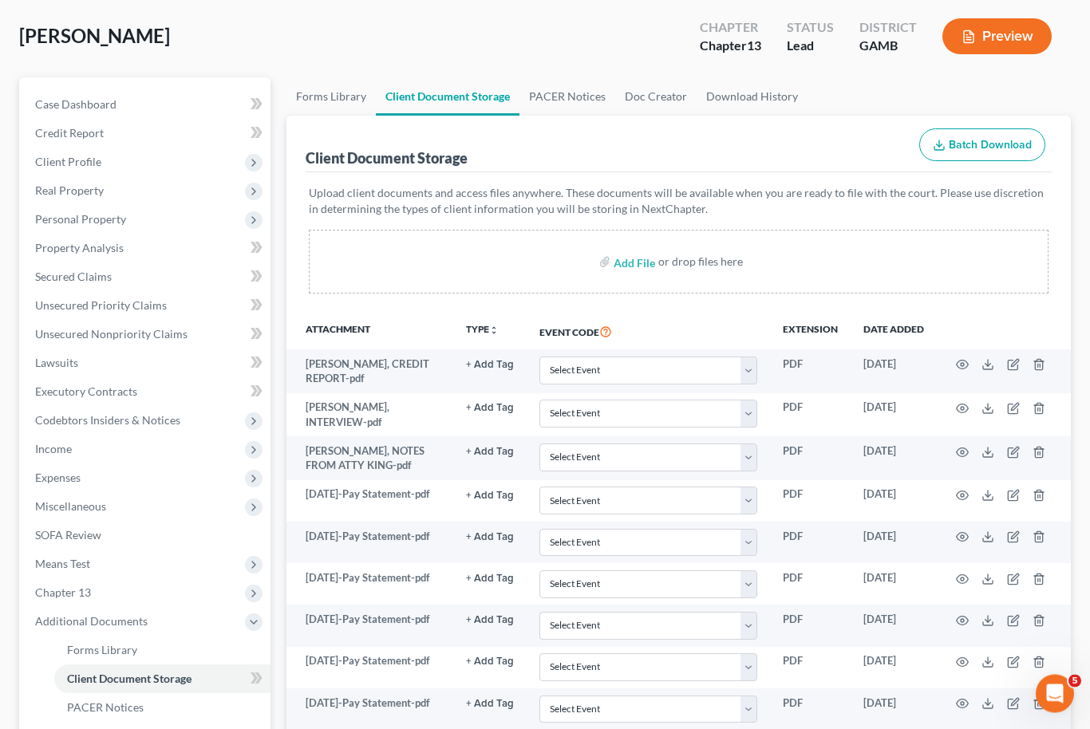
scroll to position [45, 0]
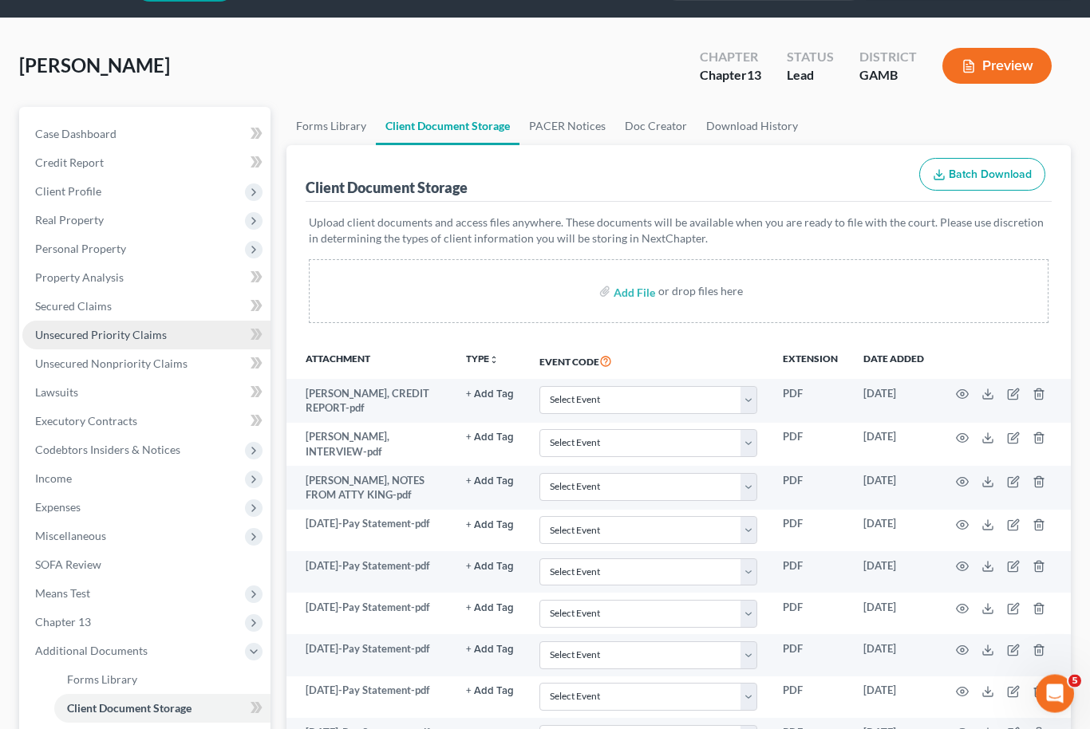
click at [152, 334] on span "Unsecured Priority Claims" at bounding box center [101, 336] width 132 height 14
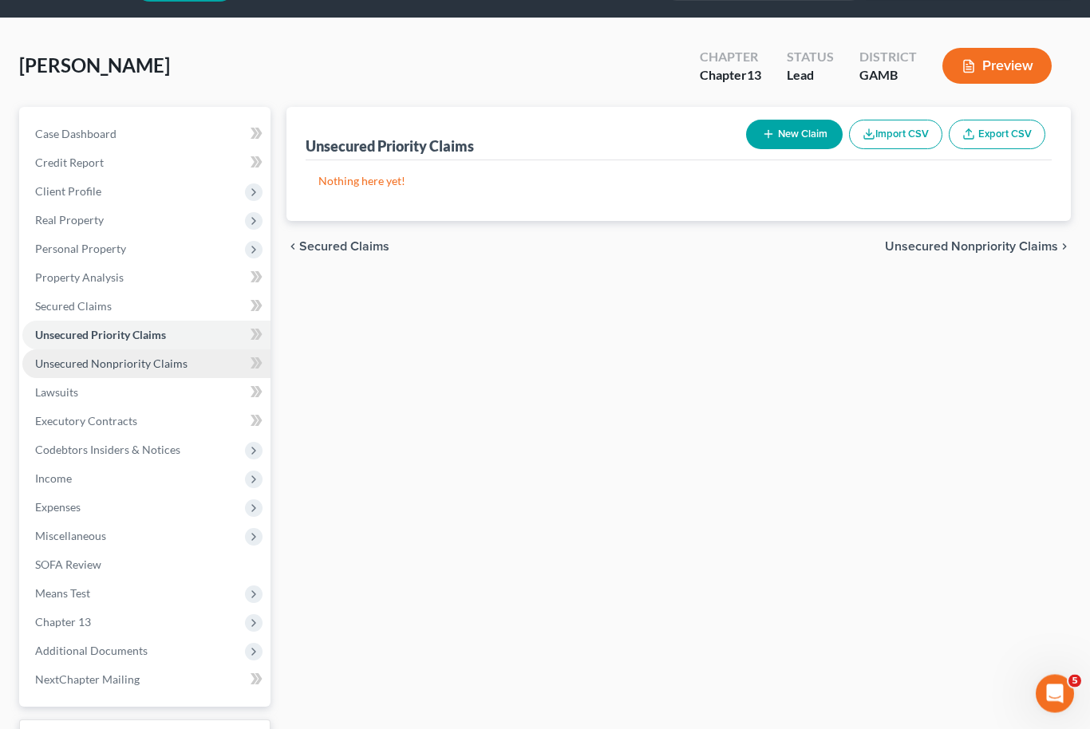
click at [152, 365] on span "Unsecured Nonpriority Claims" at bounding box center [111, 365] width 152 height 14
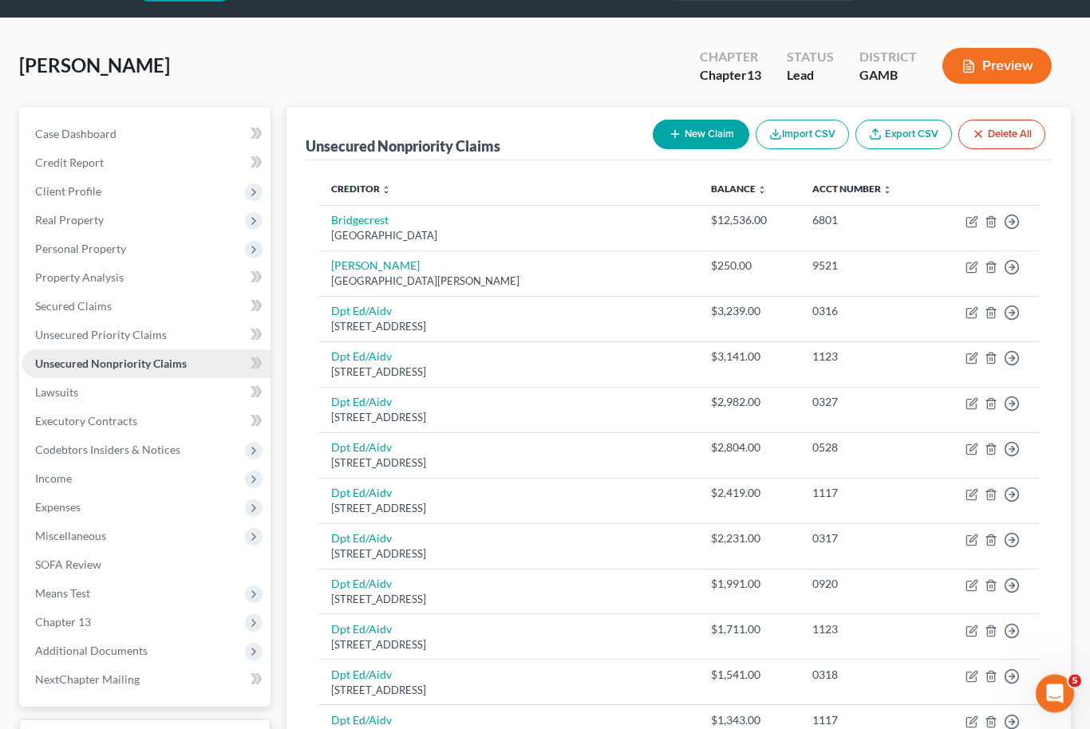
scroll to position [46, 0]
click at [104, 308] on span "Secured Claims" at bounding box center [73, 306] width 77 height 14
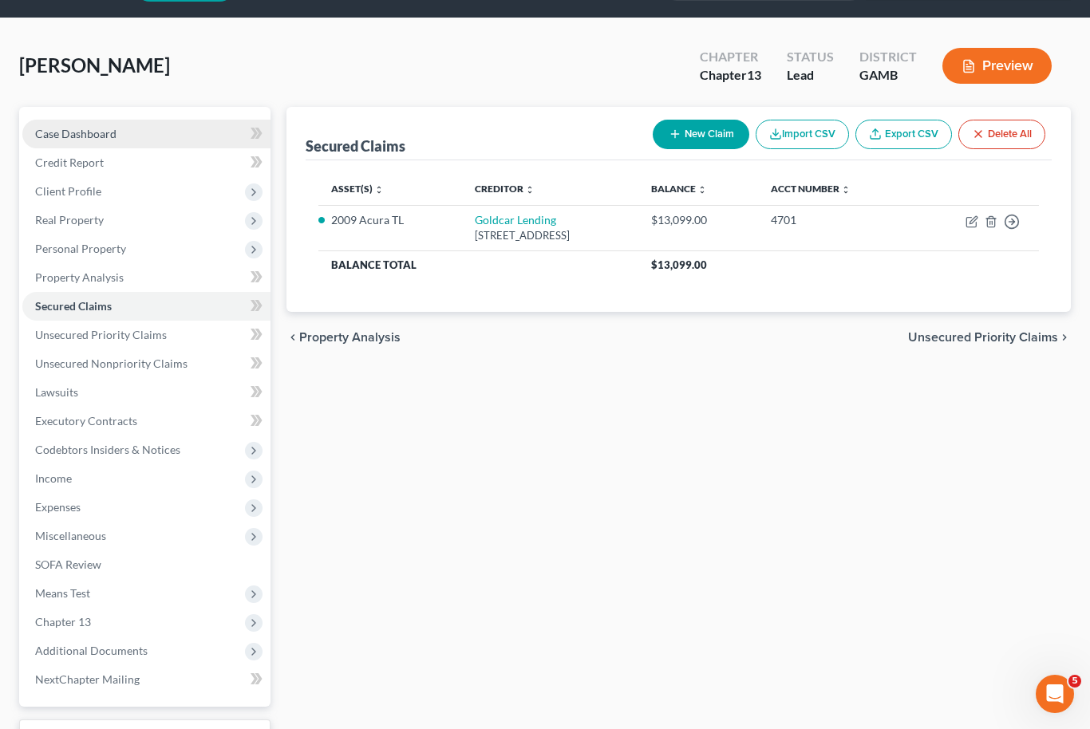
click at [70, 127] on span "Case Dashboard" at bounding box center [75, 134] width 81 height 14
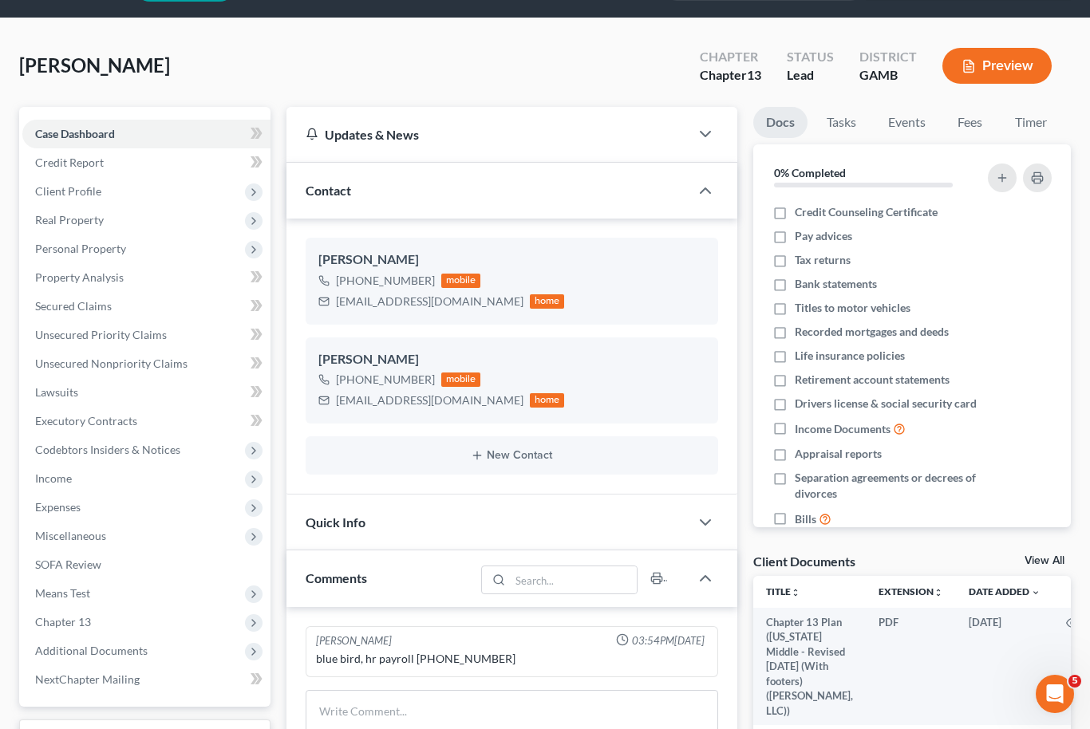
click at [1049, 563] on link "View All" at bounding box center [1045, 560] width 40 height 11
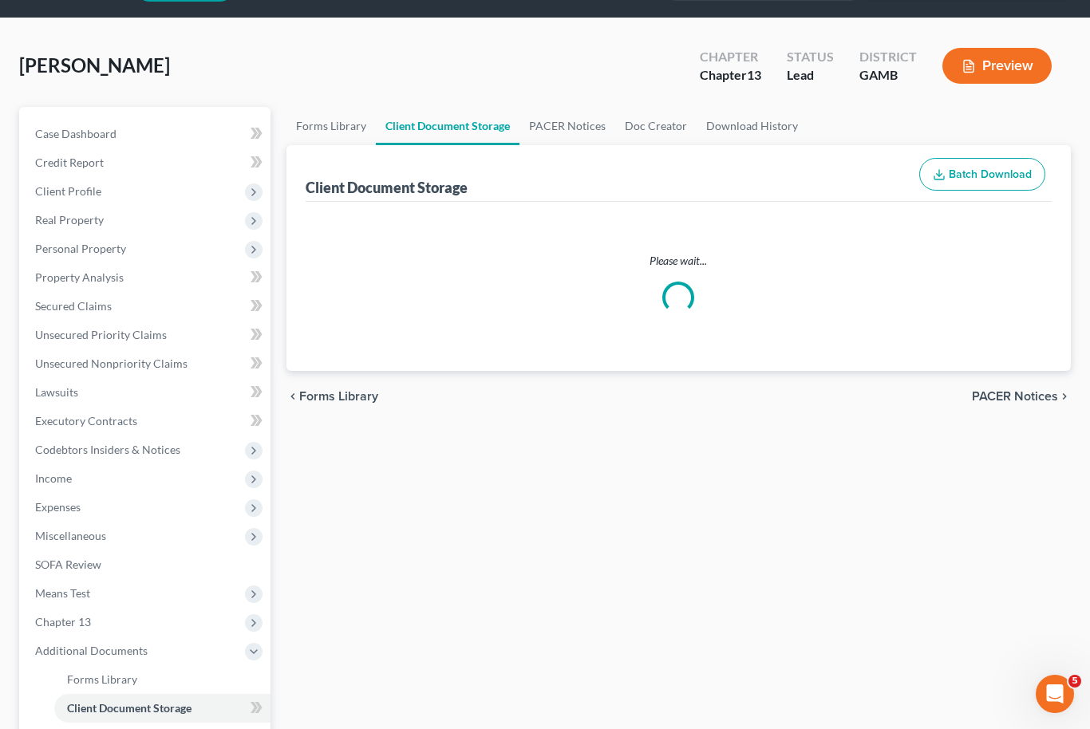
select select "6"
select select "22"
select select "12"
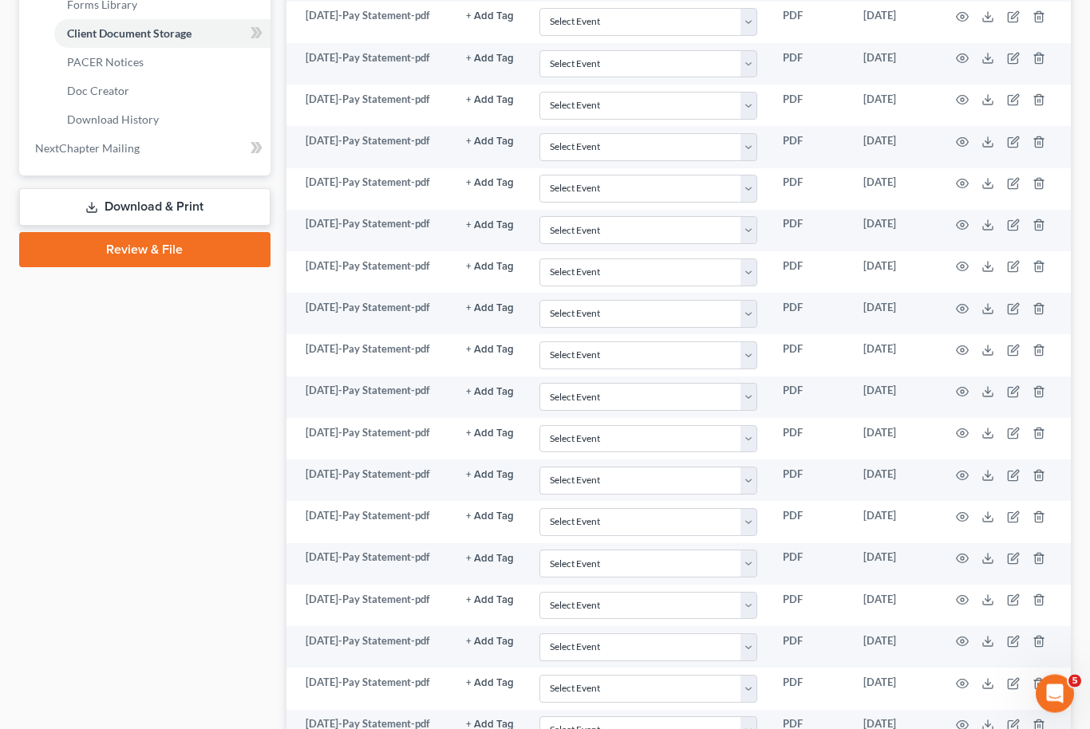
scroll to position [1697, 0]
